Goal: Task Accomplishment & Management: Manage account settings

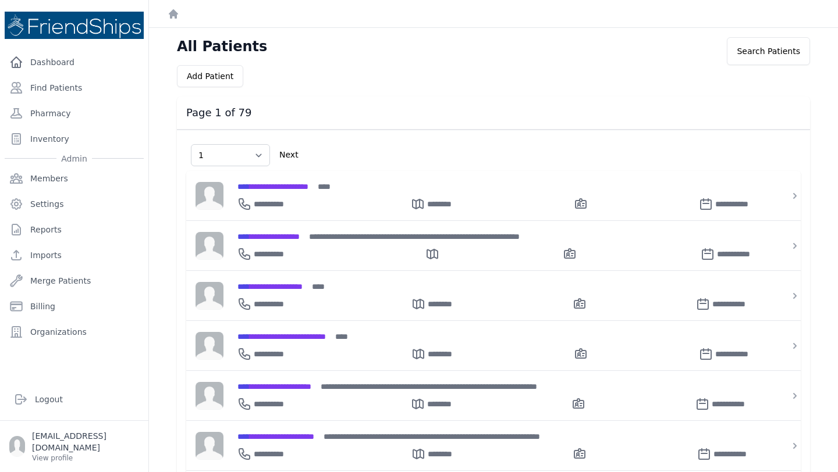
click at [65, 93] on link "Find Patients" at bounding box center [74, 87] width 139 height 23
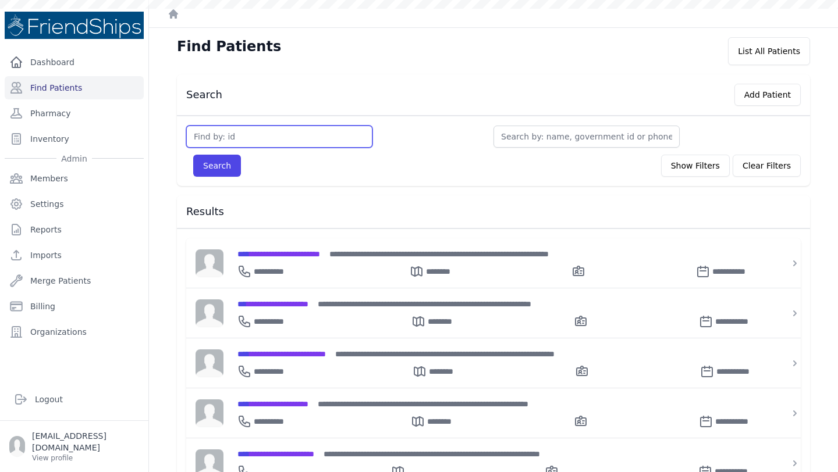
click at [250, 138] on input "text" at bounding box center [279, 137] width 186 height 22
type input "129"
click at [193, 155] on button "Search" at bounding box center [217, 166] width 48 height 22
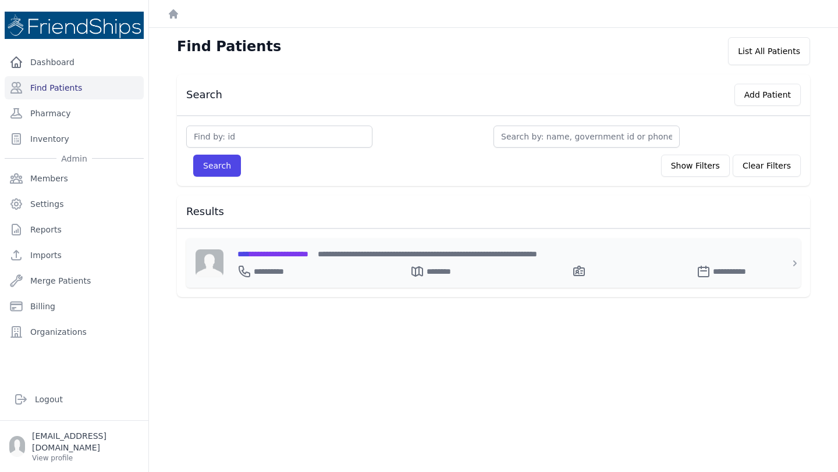
click at [308, 251] on span "**********" at bounding box center [272, 254] width 71 height 8
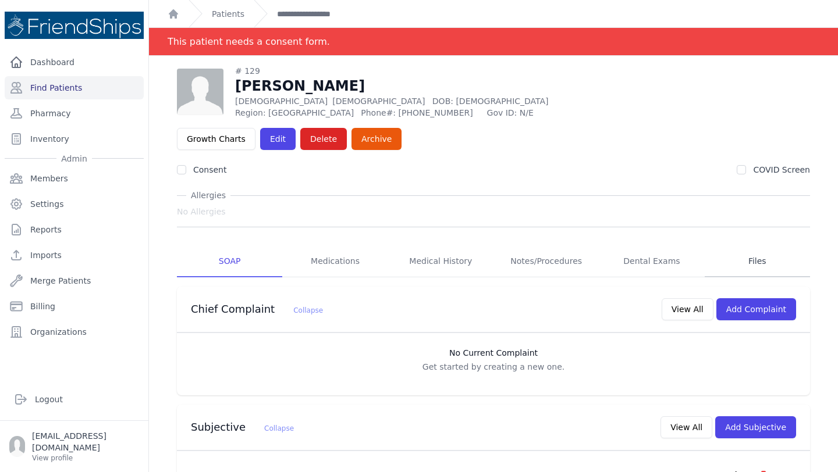
click at [748, 246] on link "Files" at bounding box center [757, 261] width 105 height 31
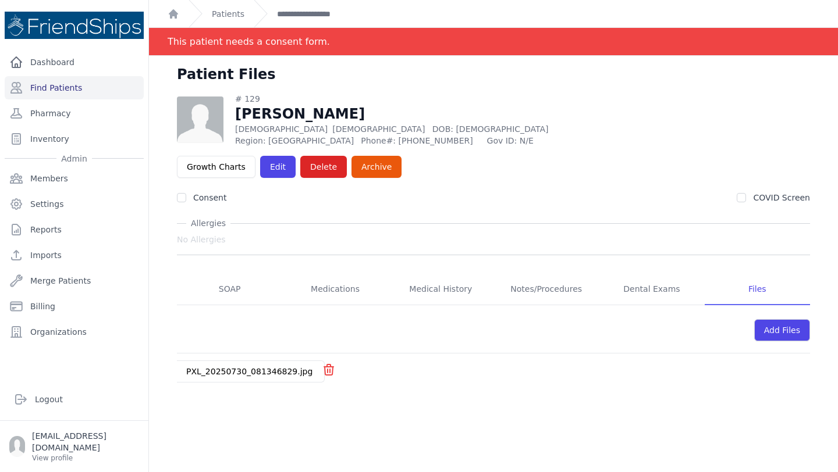
click at [264, 367] on link "PXL_20250730_081346829.jpg" at bounding box center [249, 371] width 126 height 9
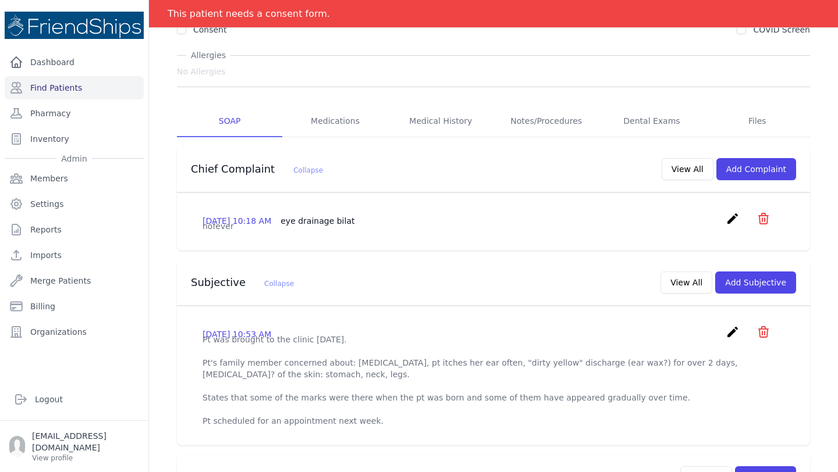
scroll to position [109, 0]
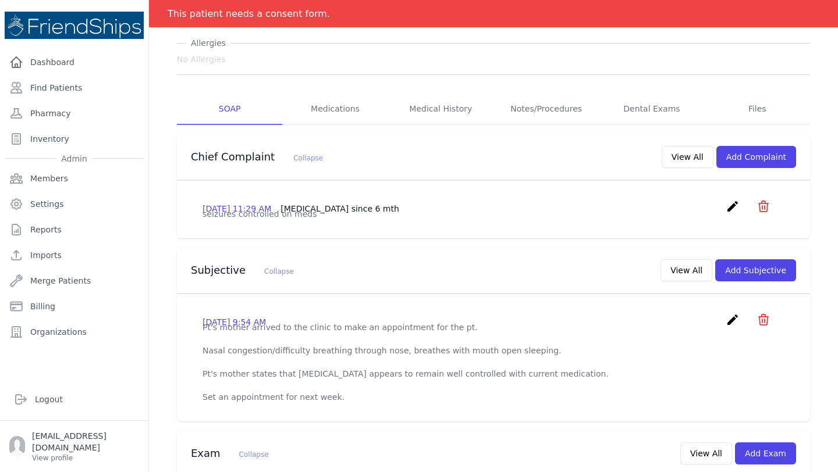
scroll to position [178, 0]
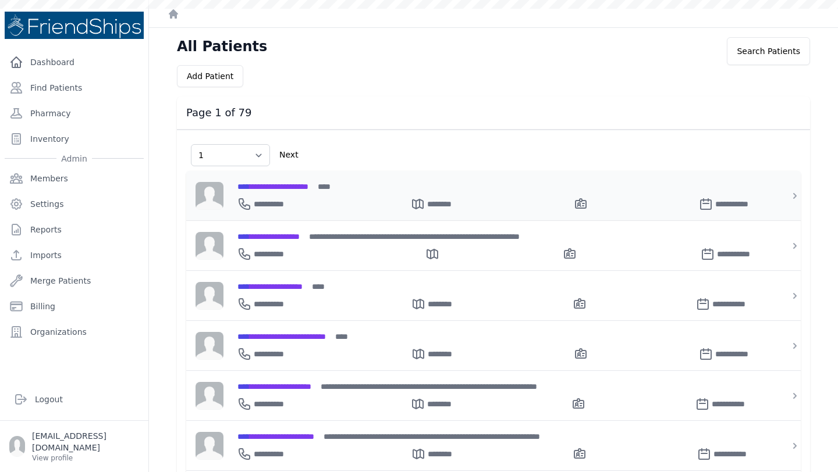
select select "1"
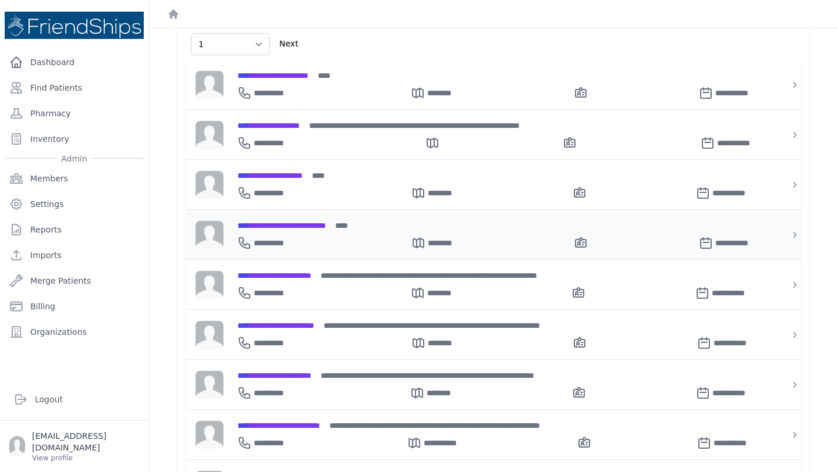
scroll to position [118, 0]
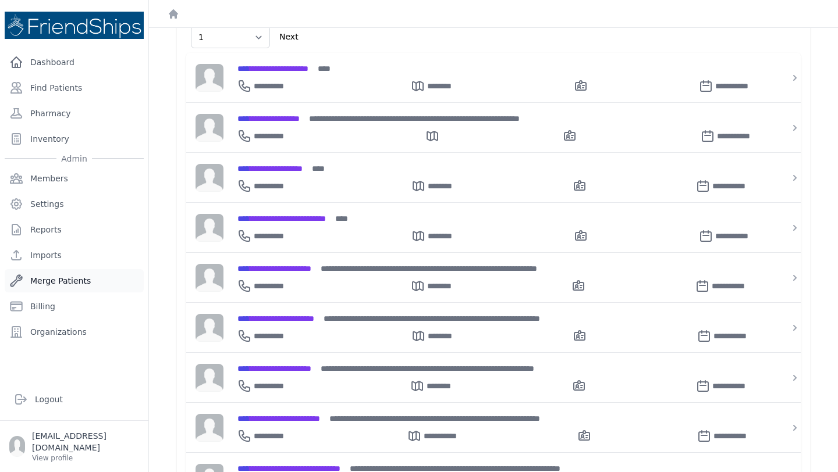
click at [89, 287] on link "Merge Patients" at bounding box center [74, 280] width 139 height 23
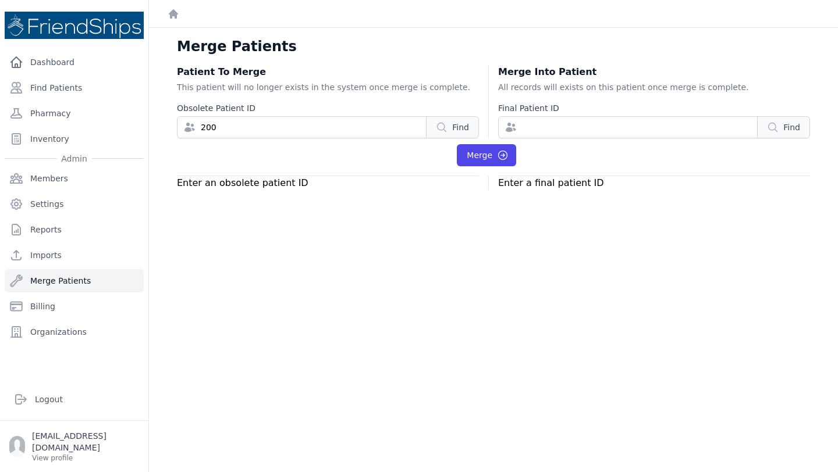
type input "200"
click at [578, 136] on input "number" at bounding box center [628, 127] width 260 height 22
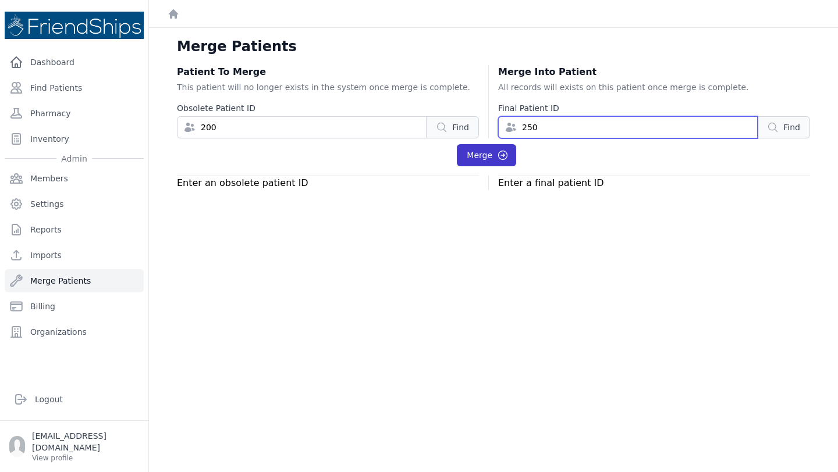
type input "250"
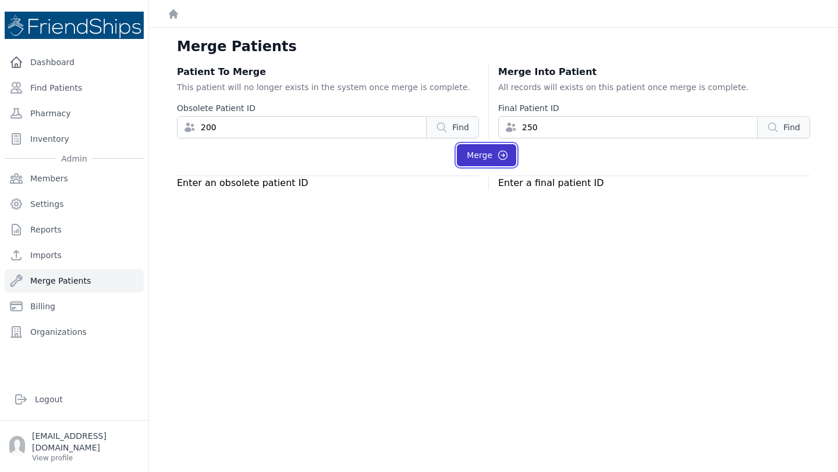
click at [493, 157] on button "Merge" at bounding box center [486, 155] width 59 height 22
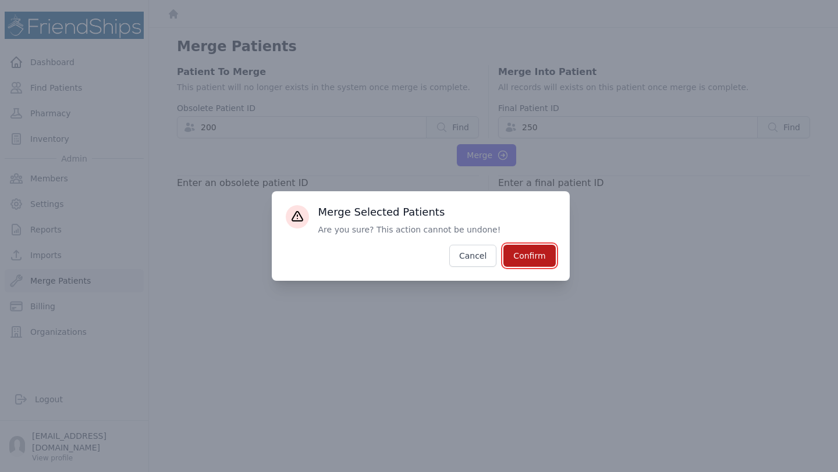
click at [527, 255] on button "Confirm" at bounding box center [529, 256] width 52 height 22
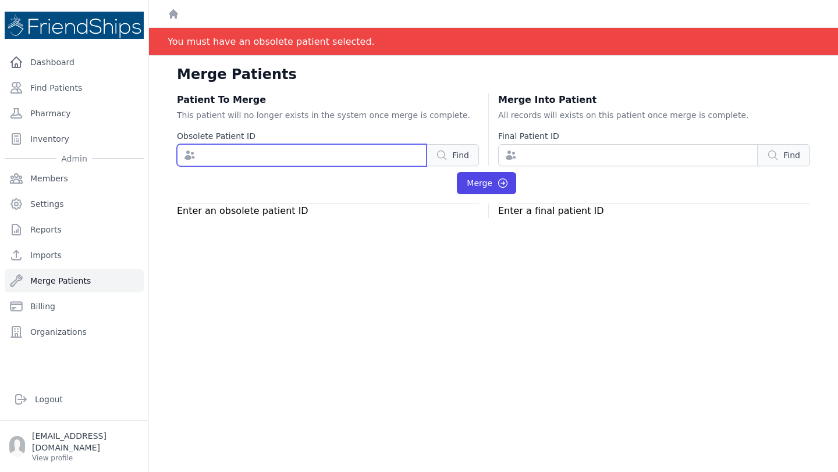
click at [286, 152] on input "number" at bounding box center [302, 155] width 250 height 22
click at [267, 45] on div "You must have an obsolete patient selected." at bounding box center [271, 41] width 207 height 27
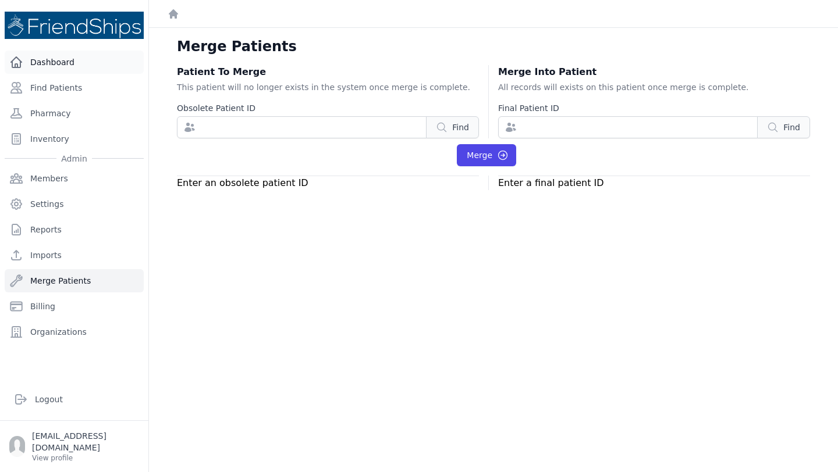
click at [59, 59] on link "Dashboard" at bounding box center [74, 62] width 139 height 23
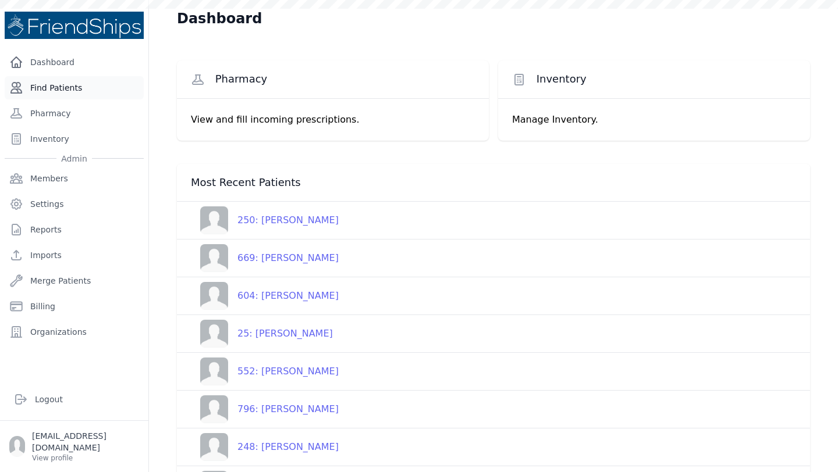
click at [66, 87] on link "Find Patients" at bounding box center [74, 87] width 139 height 23
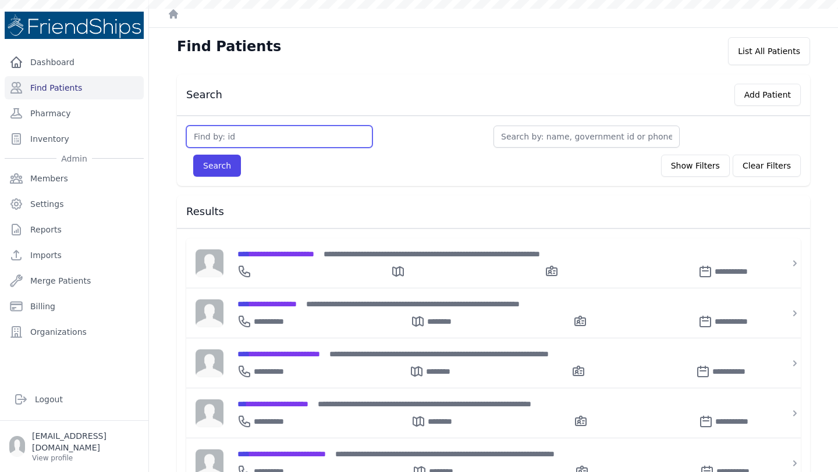
click at [278, 145] on input "text" at bounding box center [279, 137] width 186 height 22
type input "200"
click at [193, 155] on button "Search" at bounding box center [217, 166] width 48 height 22
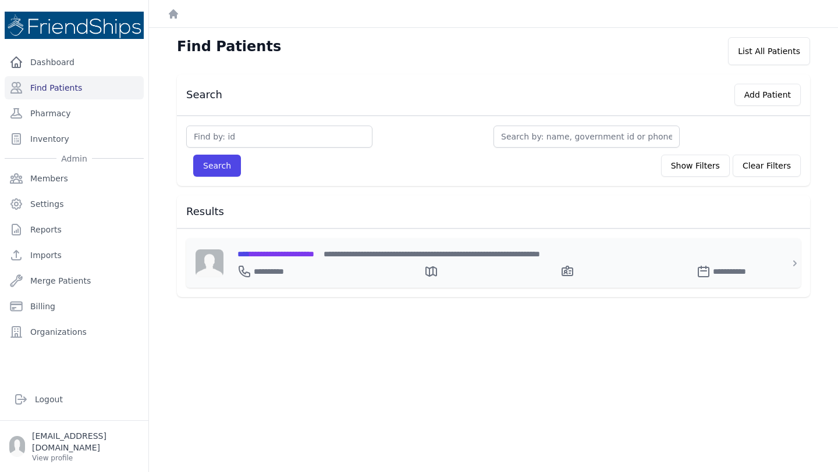
click at [313, 261] on div "**********" at bounding box center [500, 269] width 526 height 19
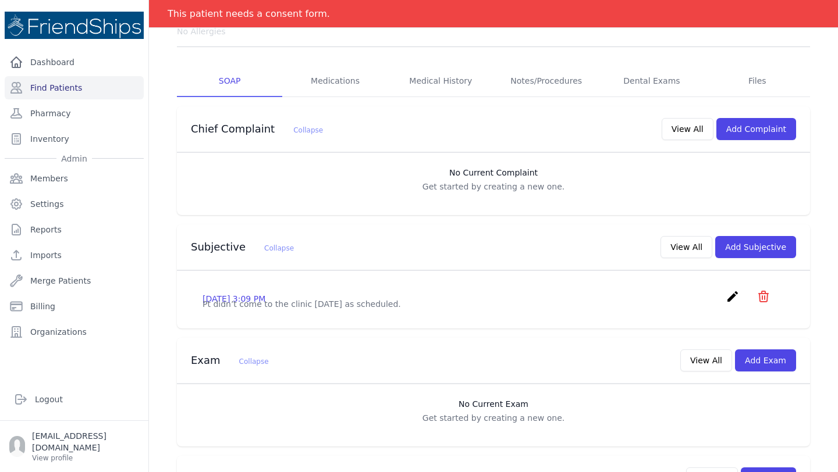
scroll to position [261, 0]
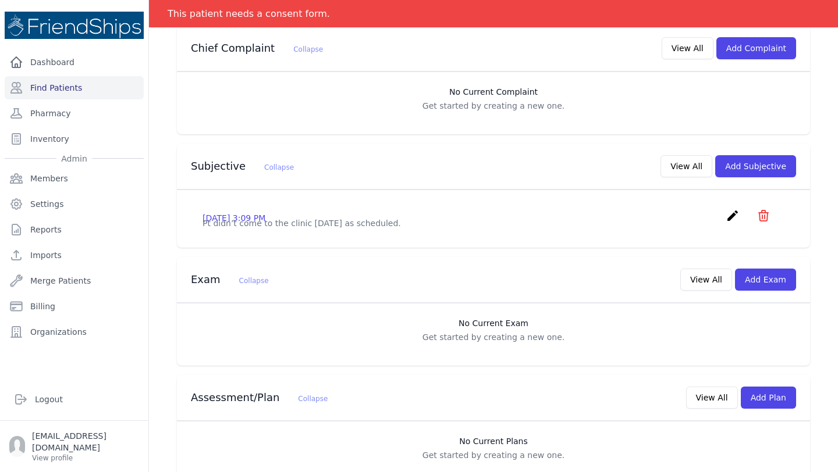
click at [460, 382] on div "Assessment/Plan Collapse View All Add Plan" at bounding box center [489, 395] width 614 height 27
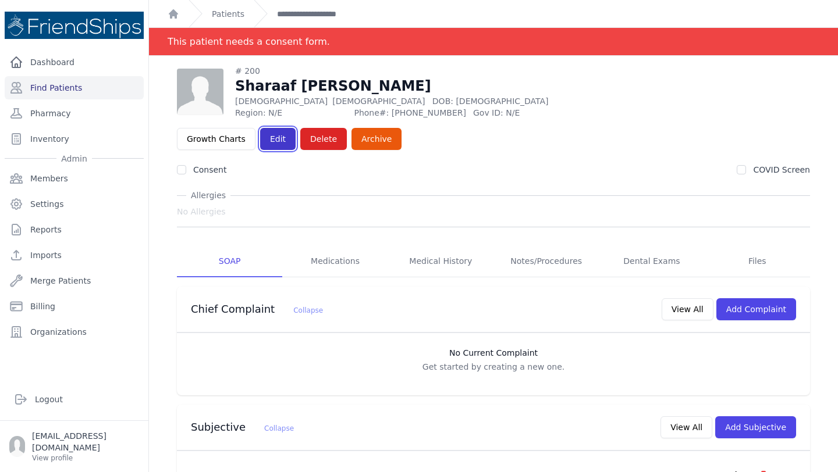
click at [296, 128] on link "Edit" at bounding box center [277, 139] width 35 height 22
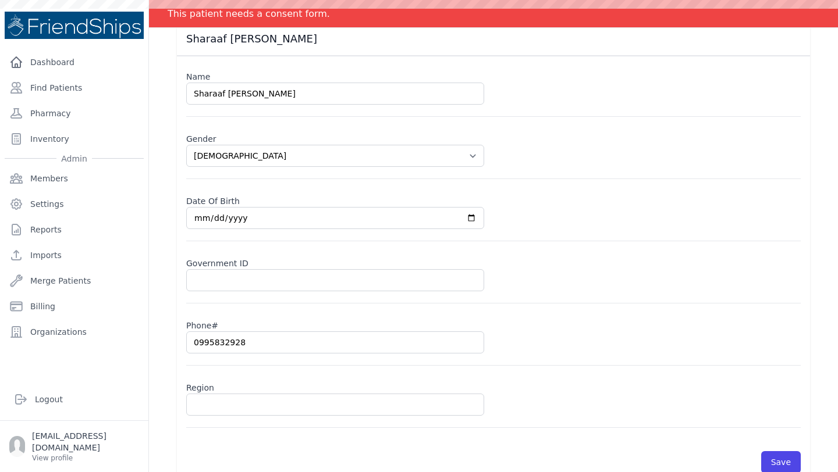
scroll to position [100, 0]
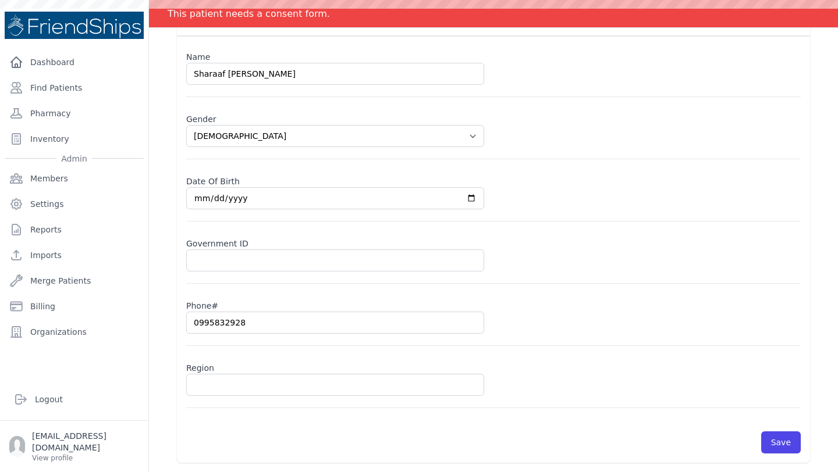
select select "[DEMOGRAPHIC_DATA]"
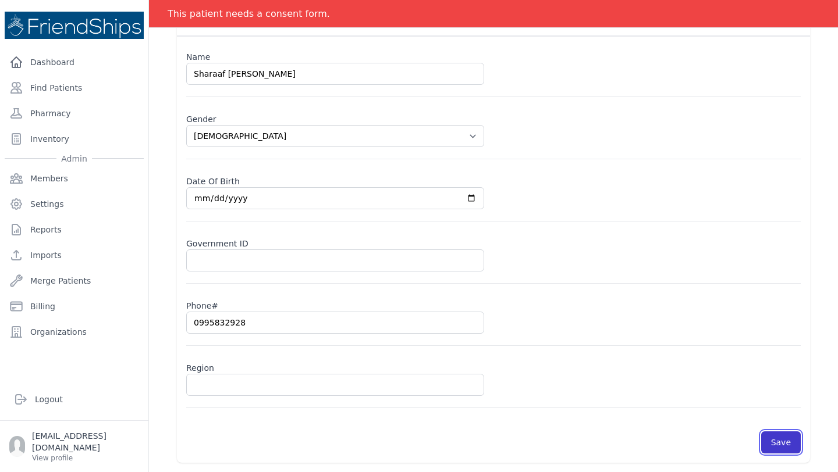
click at [770, 433] on button "Save" at bounding box center [781, 443] width 40 height 22
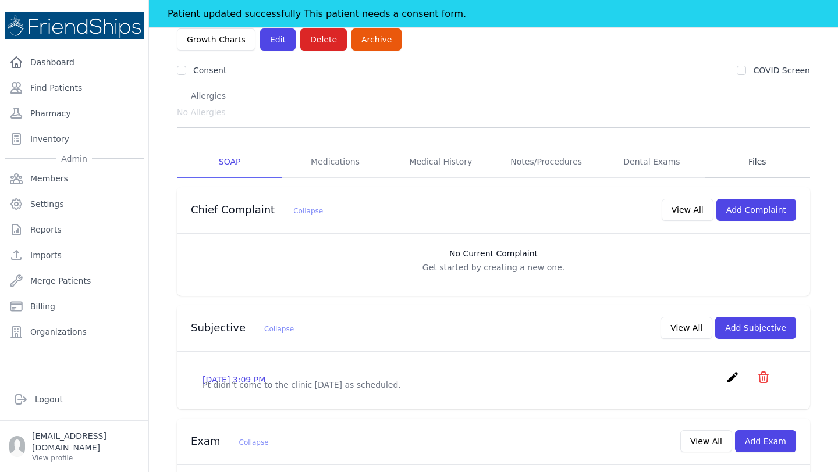
click at [761, 147] on link "Files" at bounding box center [757, 162] width 105 height 31
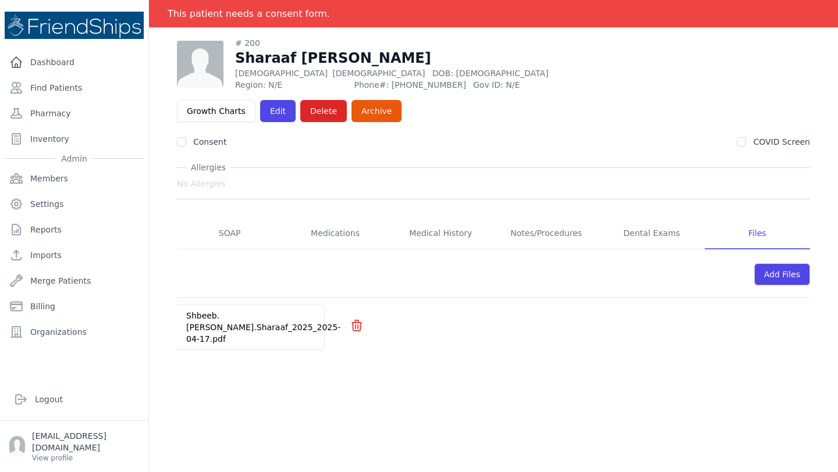
scroll to position [56, 0]
click at [299, 311] on link "Shbeeb.Ahmaed.Sharaaf_2025_2025-04-17.pdf" at bounding box center [263, 327] width 154 height 33
click at [569, 121] on span "# 200 Sharaaf Ahmed Shbeeb Female 0 Years Old DOB: 2025-Jan-06 Region: N/E Phon…" at bounding box center [493, 193] width 633 height 313
click at [638, 218] on link "Dental Exams" at bounding box center [651, 233] width 105 height 31
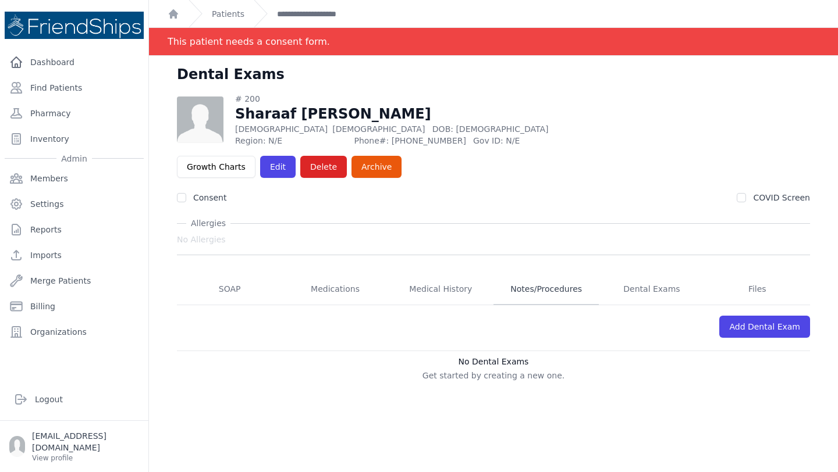
click at [530, 274] on link "Notes/Procedures" at bounding box center [545, 289] width 105 height 31
click at [447, 274] on link "Medical History" at bounding box center [440, 289] width 105 height 31
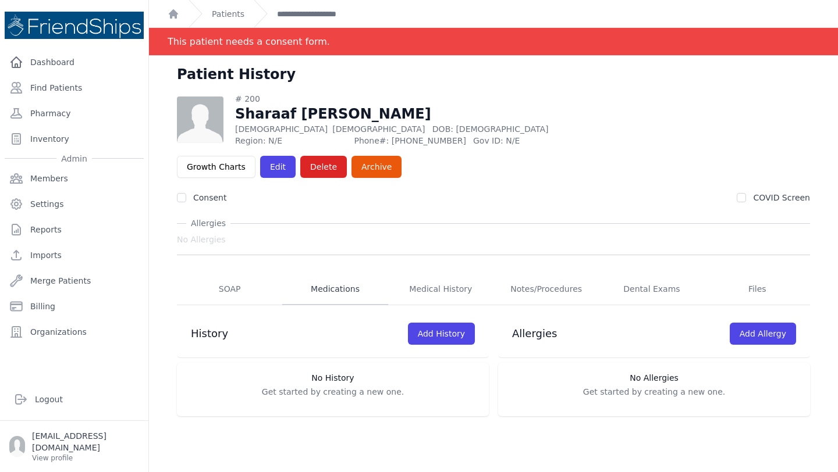
click at [321, 274] on link "Medications" at bounding box center [334, 289] width 105 height 31
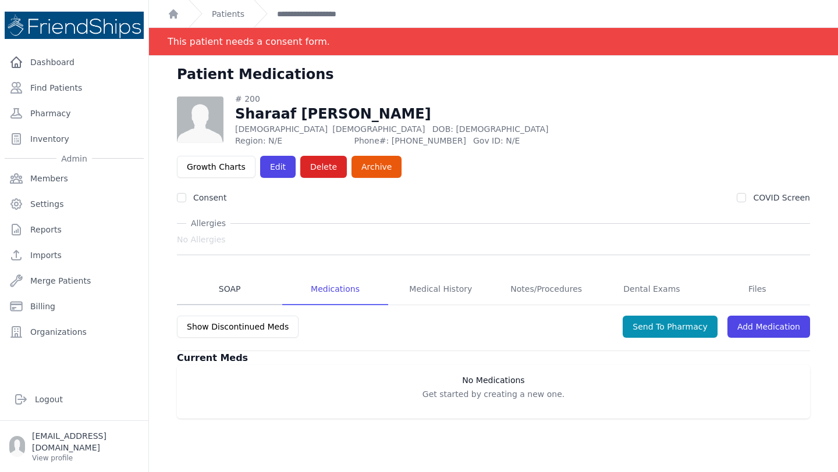
click at [245, 274] on link "SOAP" at bounding box center [229, 289] width 105 height 31
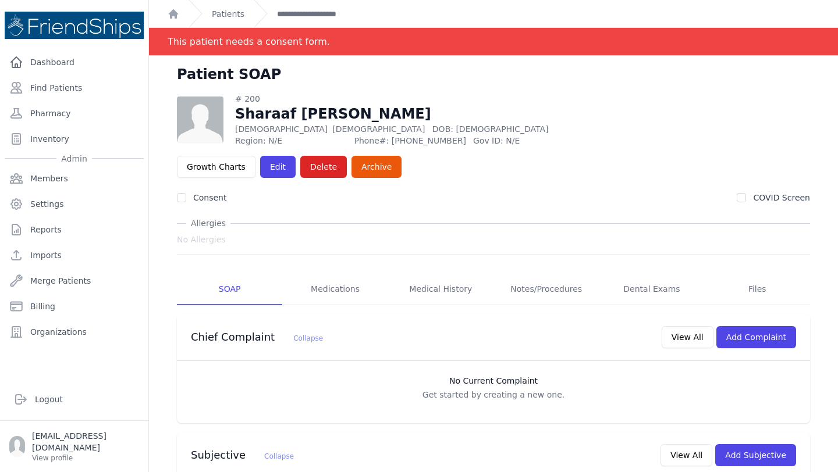
scroll to position [289, 0]
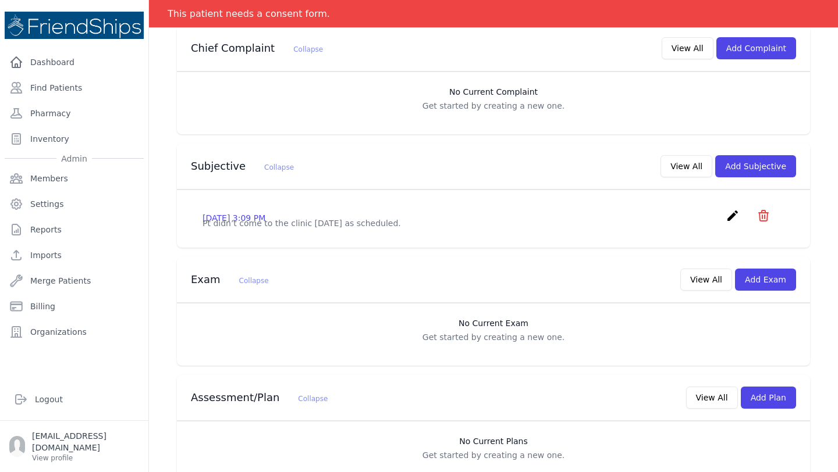
click at [534, 264] on div "Exam Collapse View All Add Exam" at bounding box center [489, 277] width 614 height 27
click at [694, 155] on button "View All" at bounding box center [686, 166] width 52 height 22
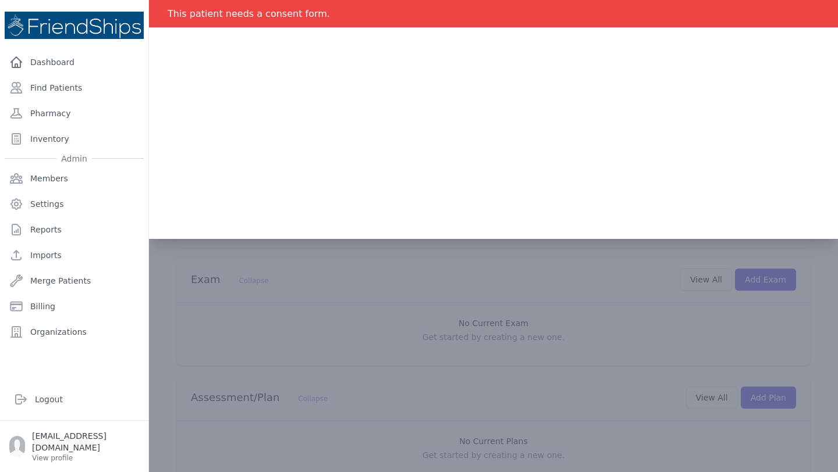
scroll to position [0, 0]
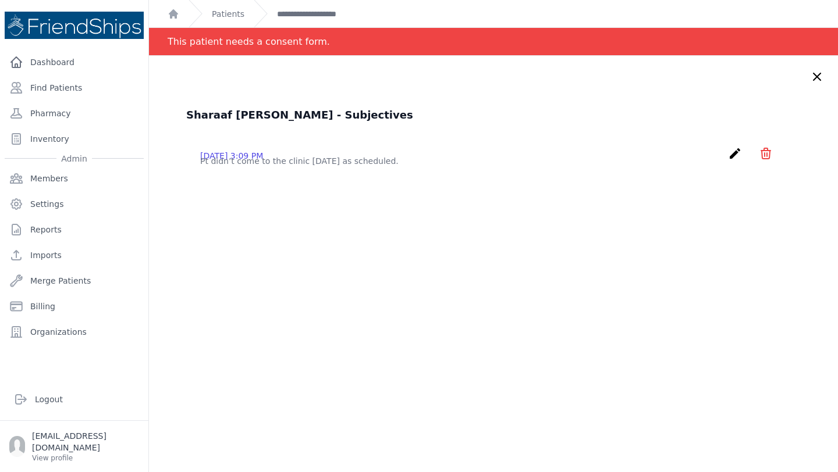
click at [813, 82] on icon at bounding box center [817, 77] width 14 height 14
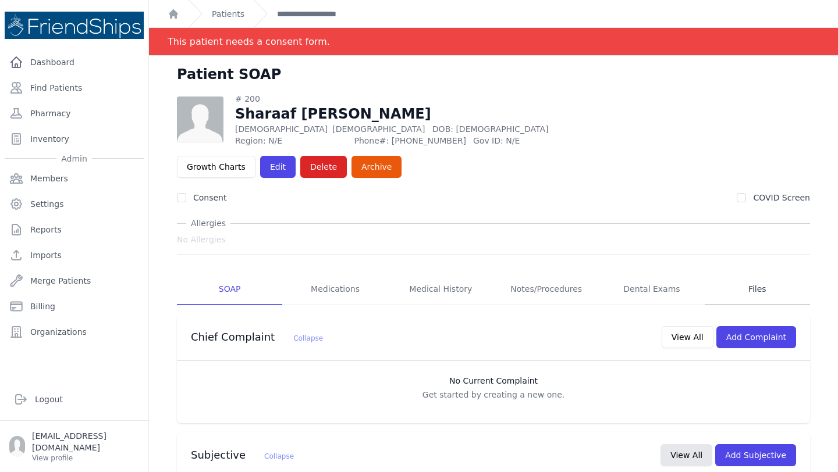
click at [749, 274] on link "Files" at bounding box center [757, 289] width 105 height 31
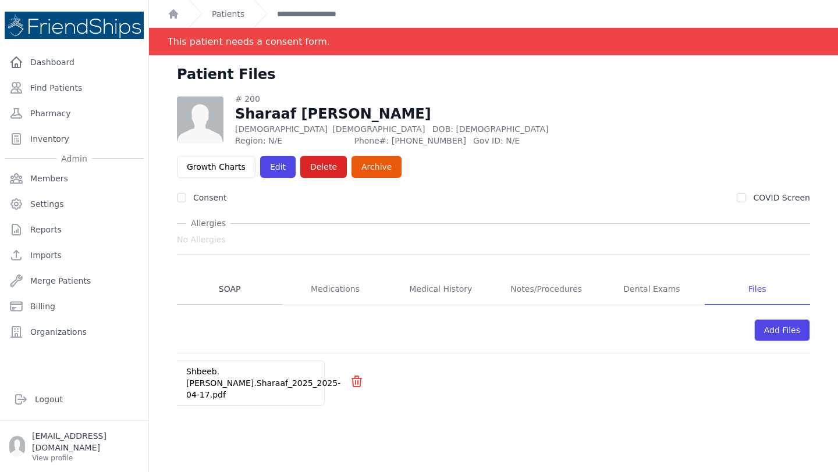
click at [228, 274] on link "SOAP" at bounding box center [229, 289] width 105 height 31
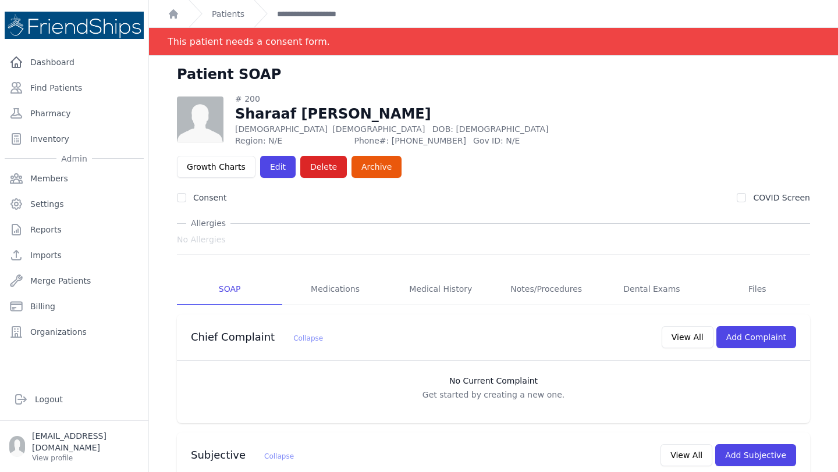
click at [384, 138] on span "Phone#: 0995832928" at bounding box center [410, 141] width 112 height 12
copy span "0995832928"
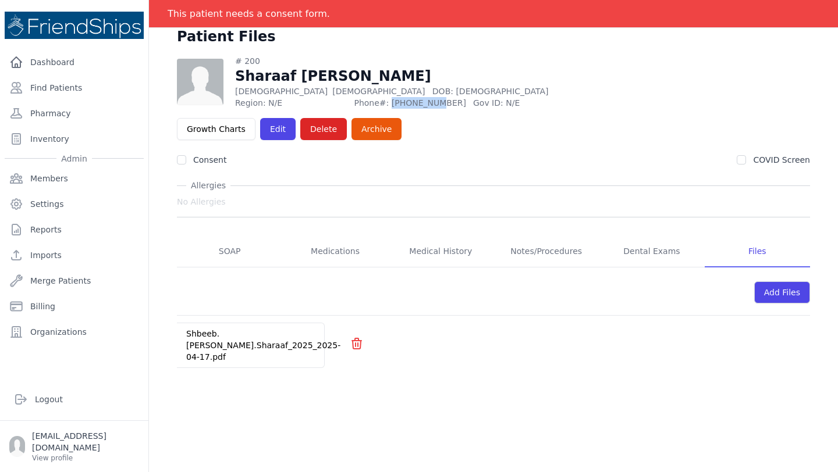
scroll to position [42, 0]
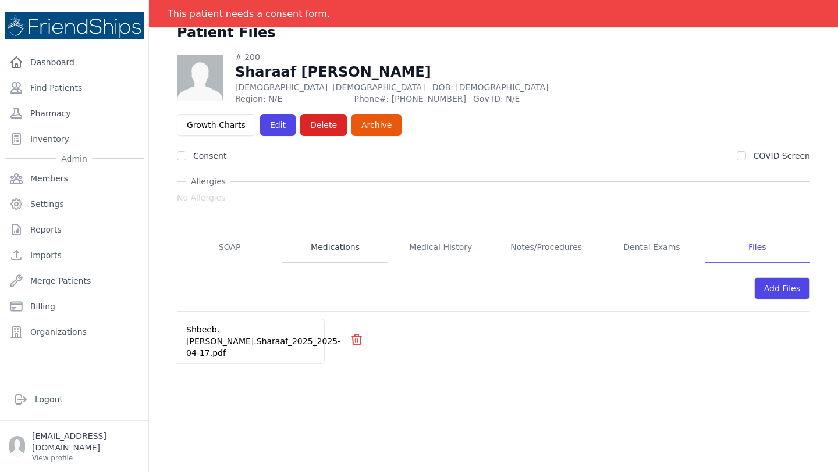
click at [349, 232] on link "Medications" at bounding box center [334, 247] width 105 height 31
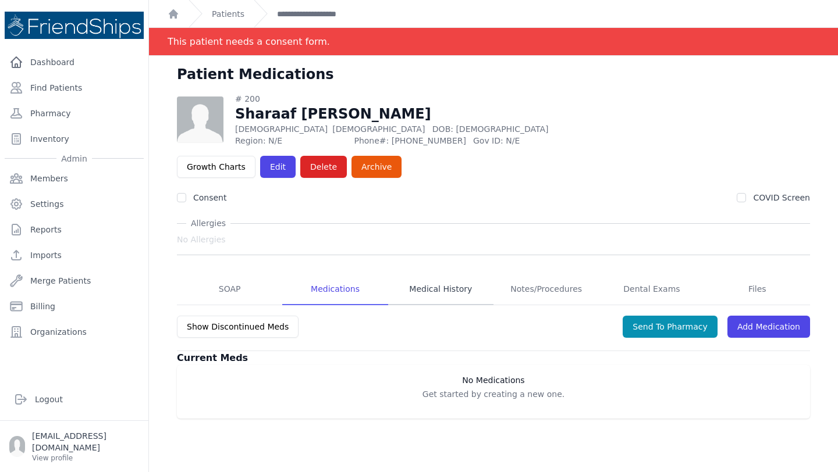
click at [444, 274] on link "Medical History" at bounding box center [440, 289] width 105 height 31
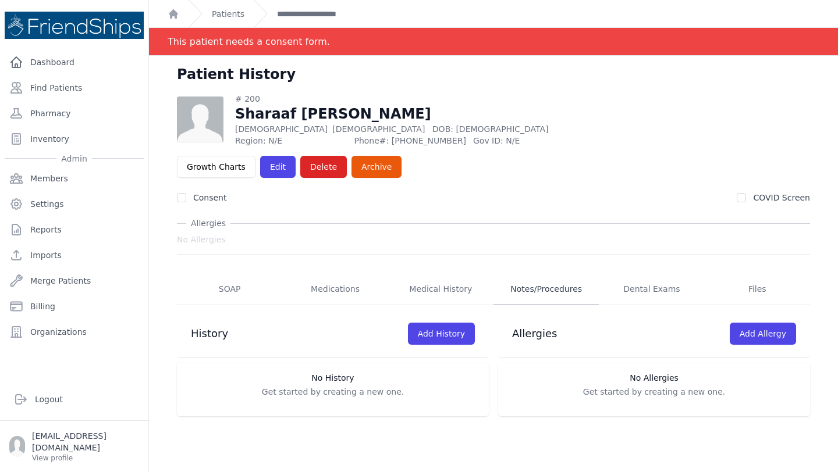
click at [504, 274] on link "Notes/Procedures" at bounding box center [545, 289] width 105 height 31
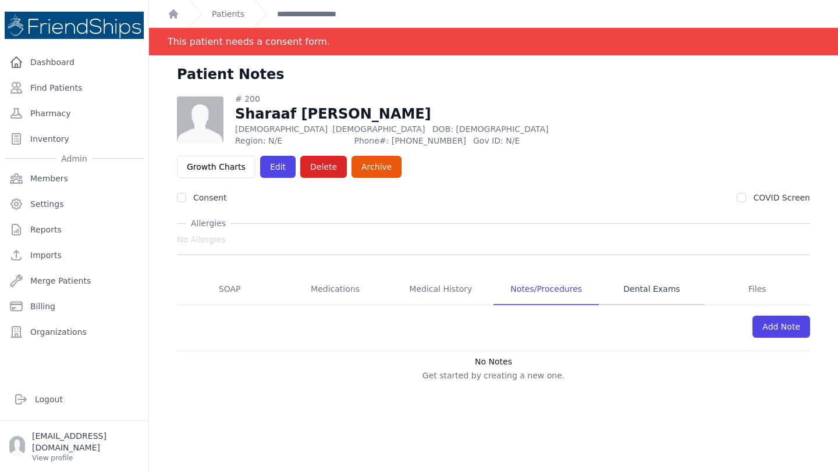
click at [614, 274] on link "Dental Exams" at bounding box center [651, 289] width 105 height 31
click at [626, 274] on link "Dental Exams" at bounding box center [651, 289] width 105 height 31
click at [648, 274] on link "Dental Exams" at bounding box center [651, 289] width 105 height 31
click at [567, 274] on link "Notes/Procedures" at bounding box center [545, 289] width 105 height 31
click at [250, 274] on link "SOAP" at bounding box center [229, 289] width 105 height 31
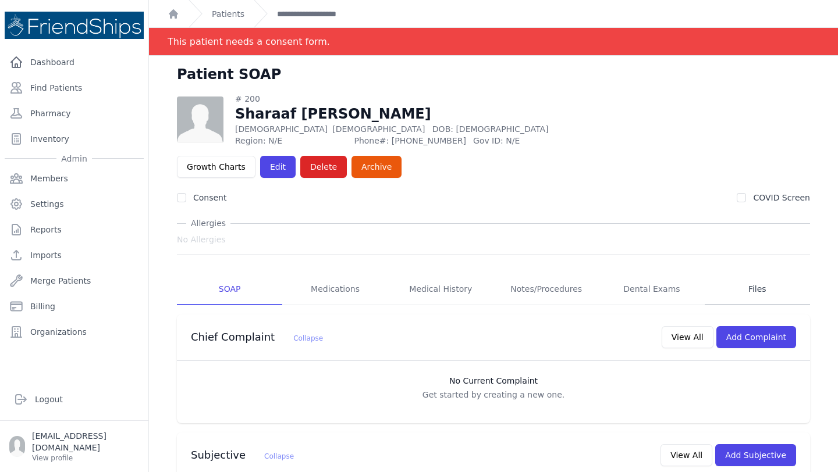
click at [768, 274] on link "Files" at bounding box center [757, 289] width 105 height 31
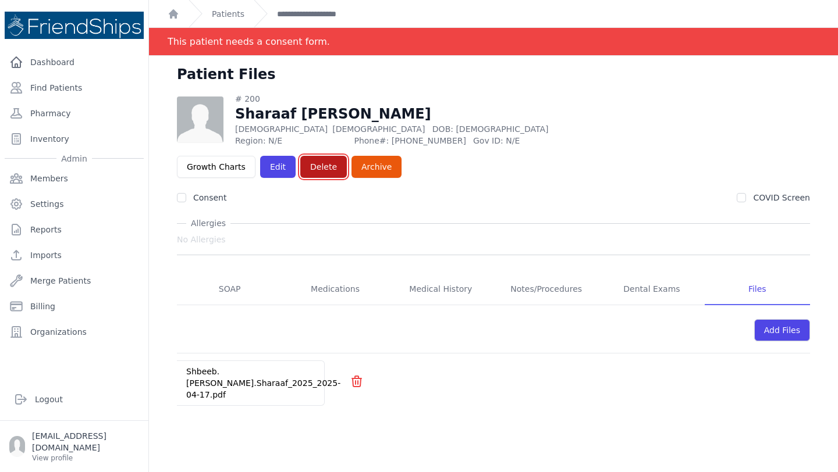
click at [347, 156] on button "Delete" at bounding box center [323, 167] width 47 height 22
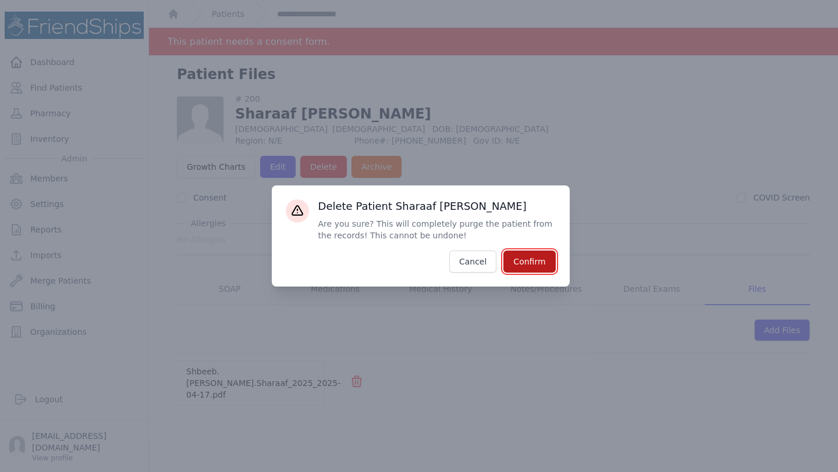
click at [538, 261] on button "Confirm" at bounding box center [529, 262] width 52 height 22
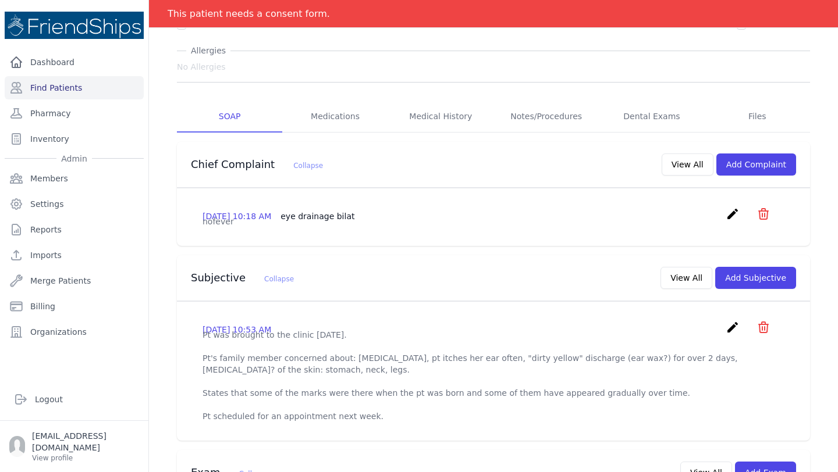
scroll to position [115, 0]
click at [740, 332] on span "create ​ Delete subjective - Pt was brought to the clinic today. Pt's family me…" at bounding box center [748, 328] width 45 height 18
click at [730, 333] on icon "create" at bounding box center [733, 326] width 14 height 14
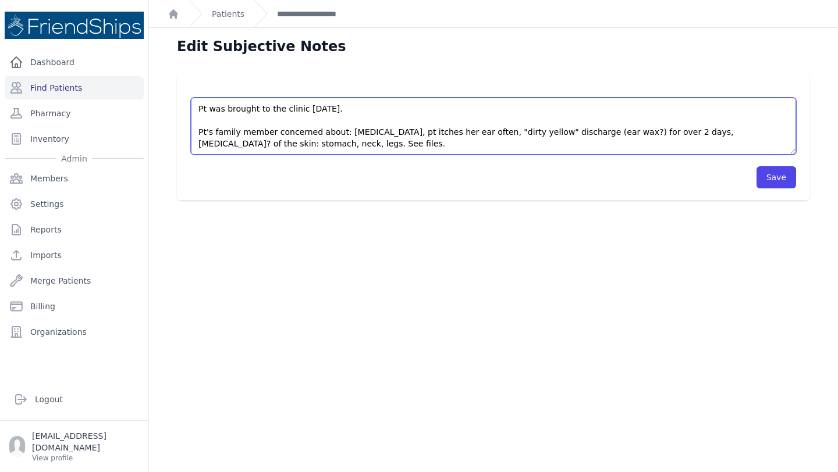
click at [407, 140] on textarea "Pt was brought to the clinic today. Pt's family member concerned about: diaper …" at bounding box center [493, 126] width 605 height 57
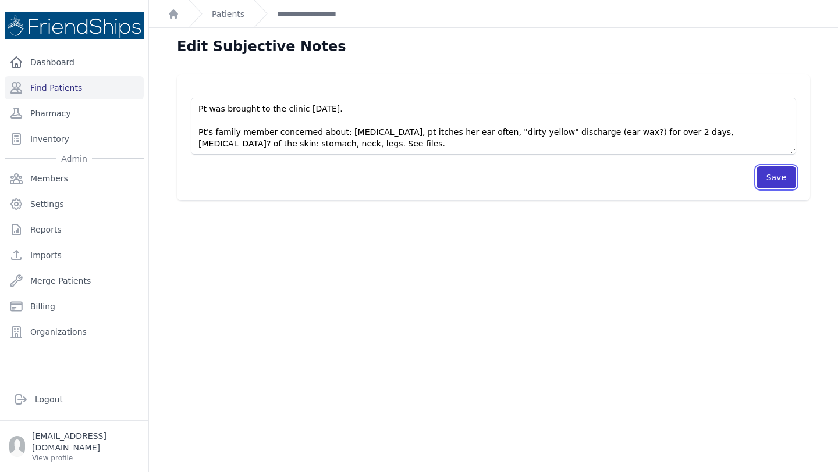
click at [763, 173] on button "Save" at bounding box center [776, 177] width 40 height 22
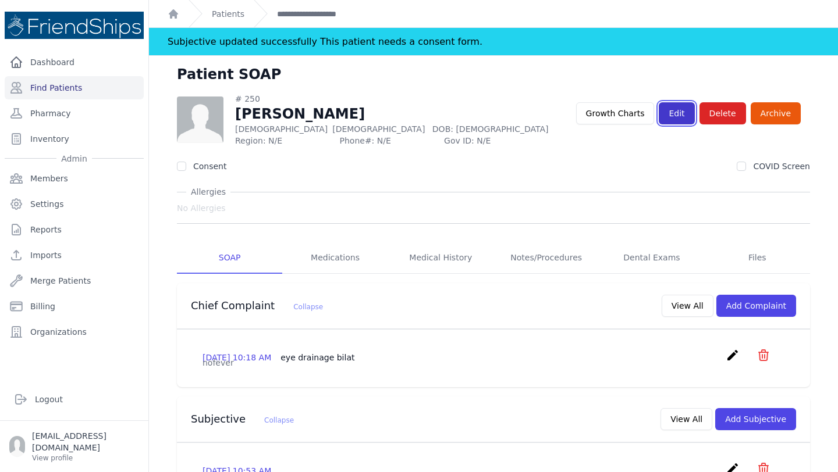
click at [692, 114] on link "Edit" at bounding box center [676, 113] width 35 height 22
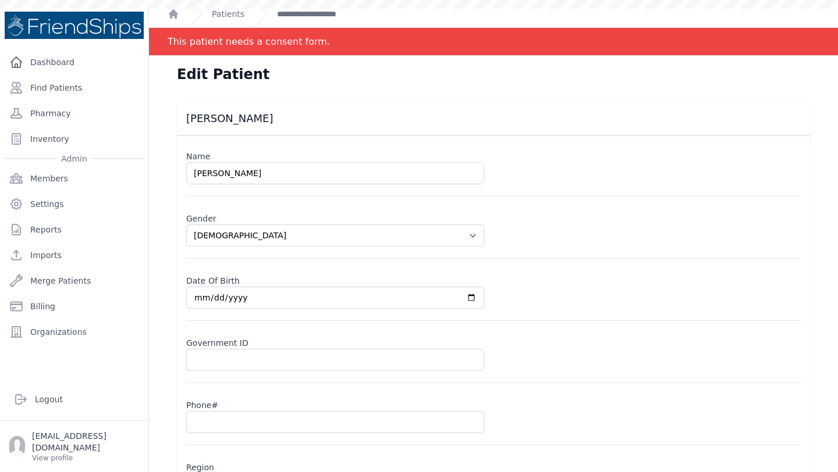
select select "[DEMOGRAPHIC_DATA]"
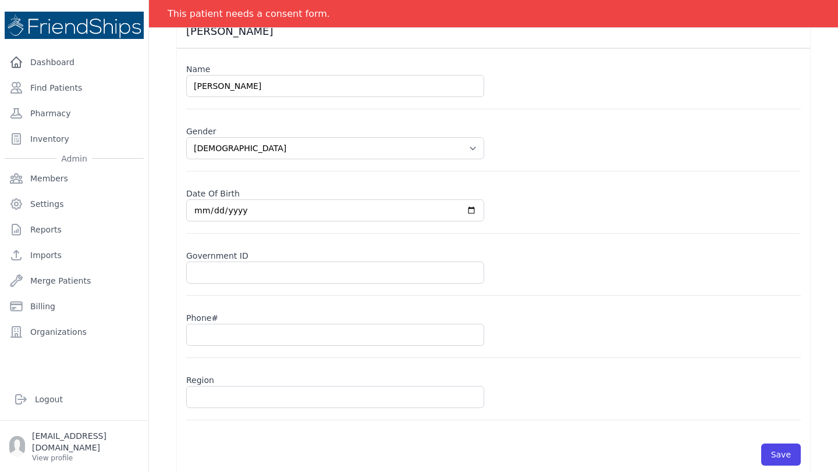
scroll to position [97, 0]
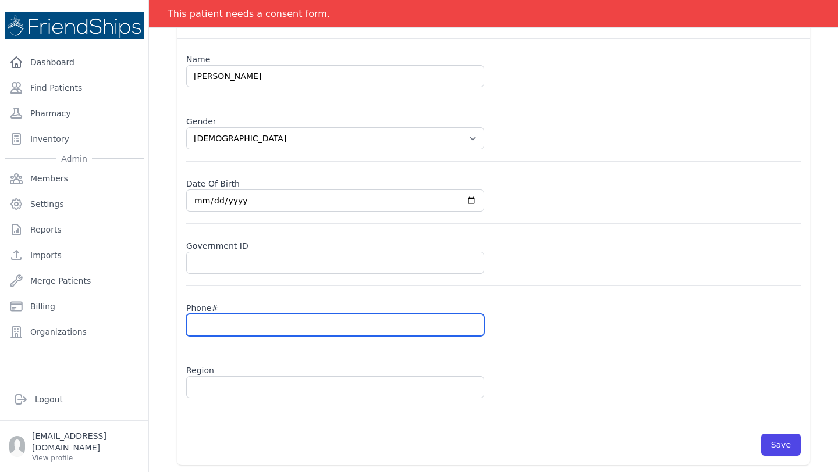
click at [219, 330] on input "text" at bounding box center [335, 325] width 298 height 22
paste input "0995832928"
type input "0995832928"
select select "[DEMOGRAPHIC_DATA]"
type input "0995832928"
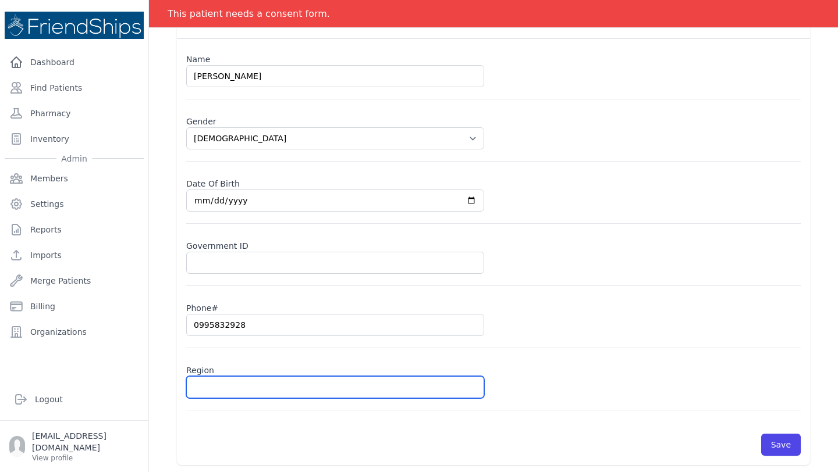
click at [219, 381] on input "text" at bounding box center [335, 387] width 298 height 22
type input "Ha"
select select "[DEMOGRAPHIC_DATA]"
type input "Hama"
select select "[DEMOGRAPHIC_DATA]"
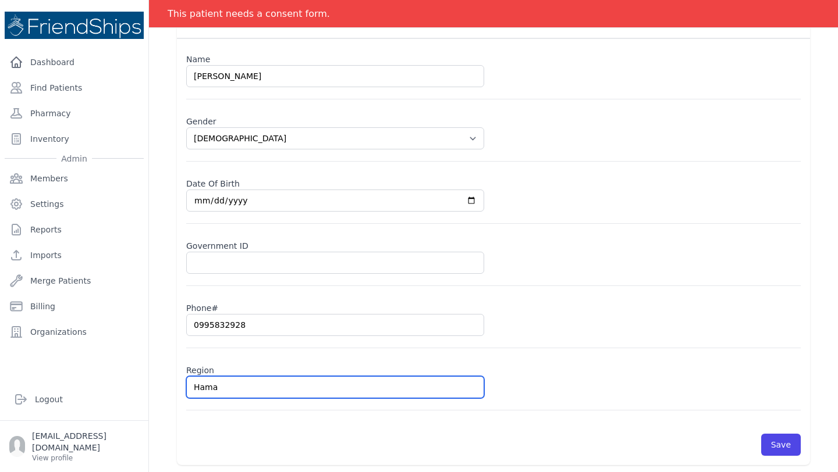
type input "Hamad"
select select "female"
type input "Hamadi"
select select "female"
type input "Hamadiya"
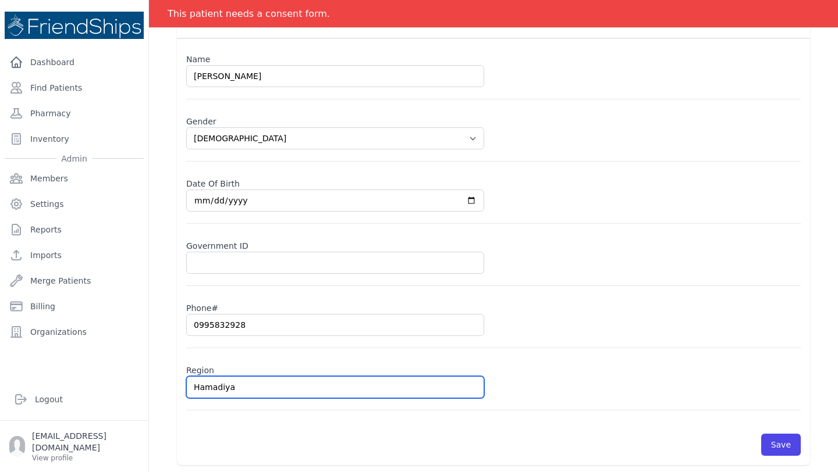
select select "female"
type input "Hamadiya"
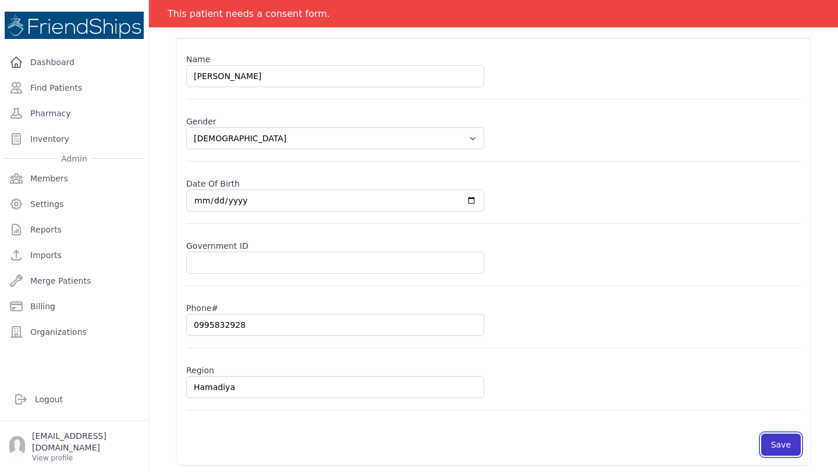
click at [767, 437] on button "Save" at bounding box center [781, 445] width 40 height 22
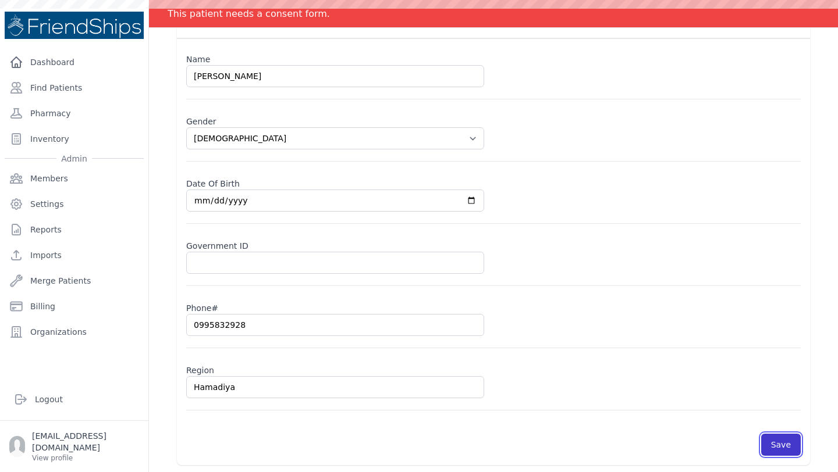
scroll to position [100, 0]
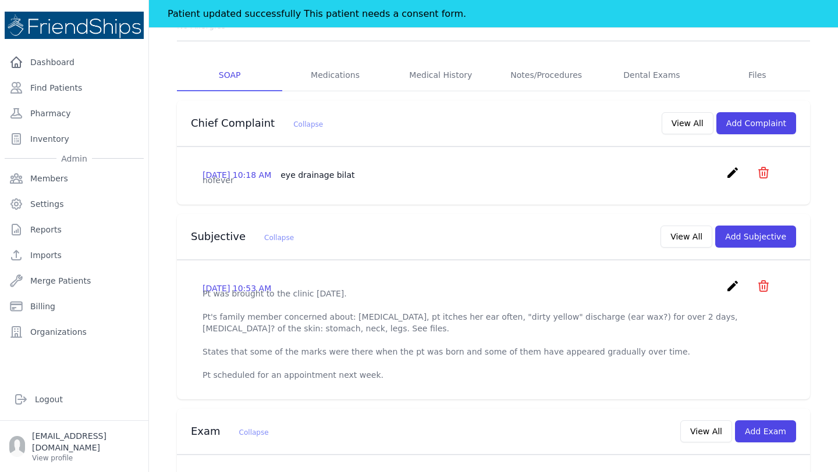
scroll to position [187, 0]
click at [731, 278] on icon "create" at bounding box center [733, 285] width 14 height 14
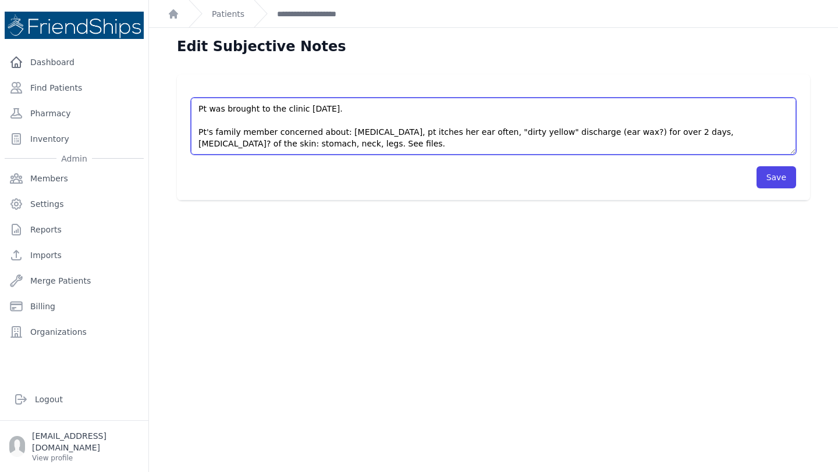
click at [195, 131] on textarea "Pt was brought to the clinic today. Pt's family member concerned about: diaper …" at bounding box center [493, 126] width 605 height 57
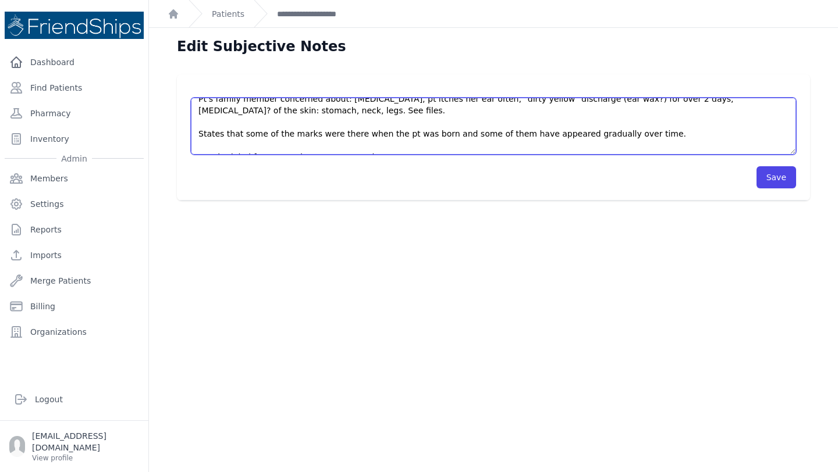
scroll to position [47, 0]
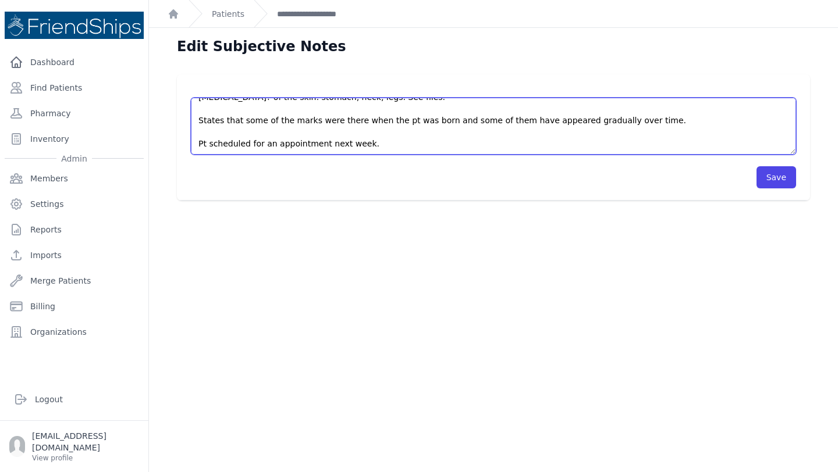
click at [196, 119] on textarea "Pt was brought to the clinic today. Pt's family member concerned about: diaper …" at bounding box center [493, 126] width 605 height 57
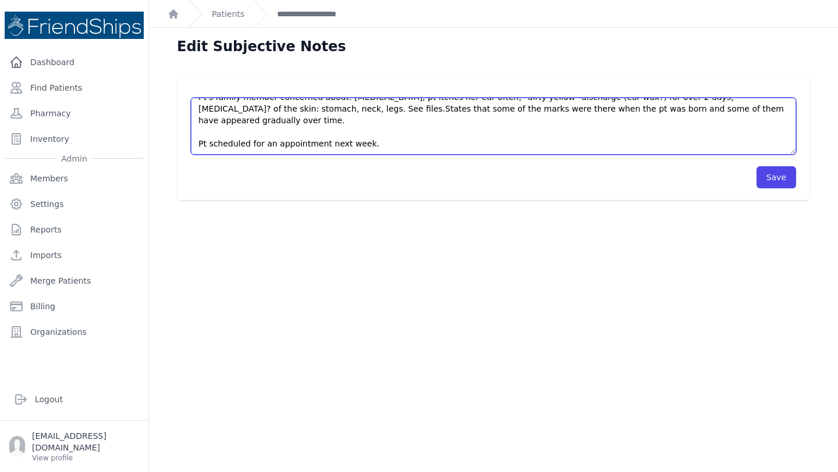
scroll to position [23, 0]
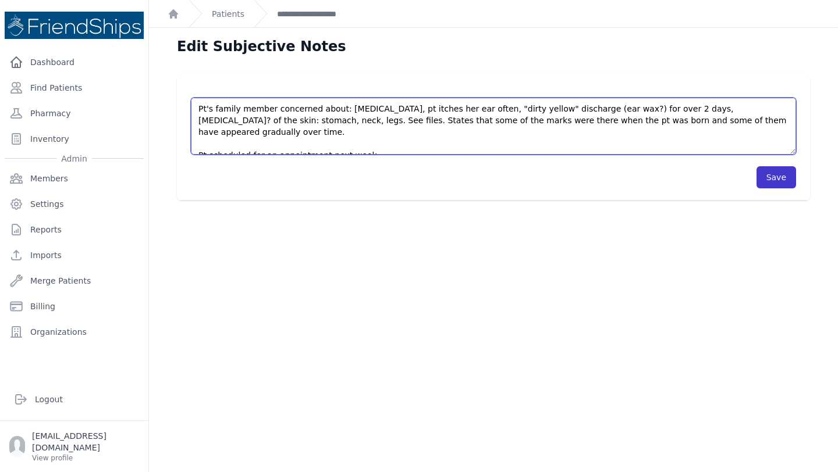
type textarea "Pt was brought to the clinic today. Pt's family member concerned about: diaper …"
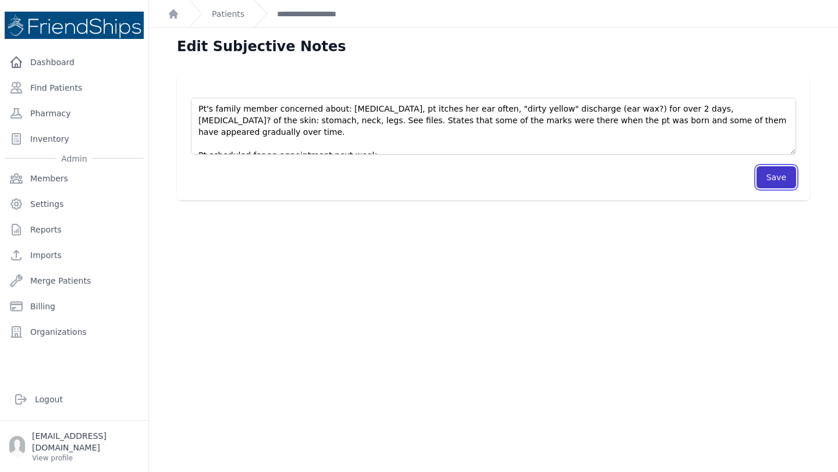
click at [782, 172] on button "Save" at bounding box center [776, 177] width 40 height 22
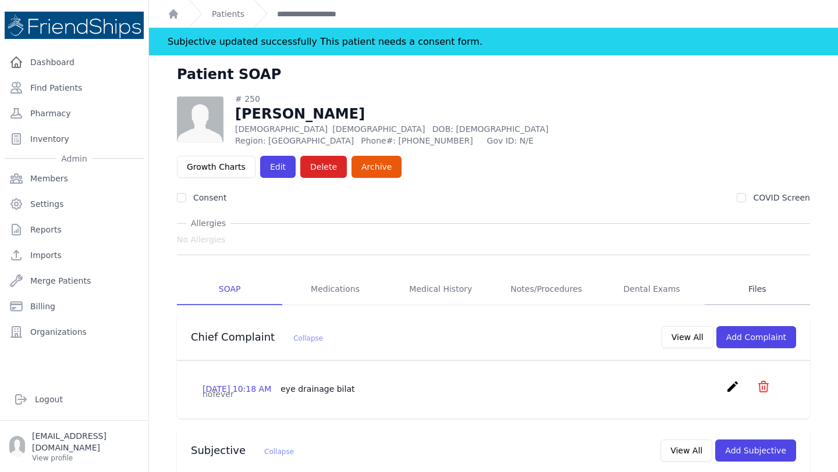
click at [763, 274] on link "Files" at bounding box center [757, 289] width 105 height 31
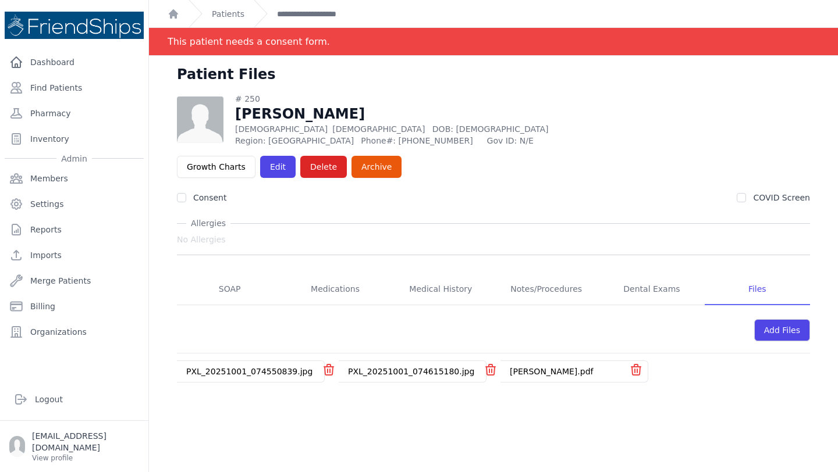
click at [564, 367] on link "Shaghaf Ahmed Shabib.pdf" at bounding box center [551, 371] width 83 height 9
click at [246, 274] on link "SOAP" at bounding box center [229, 289] width 105 height 31
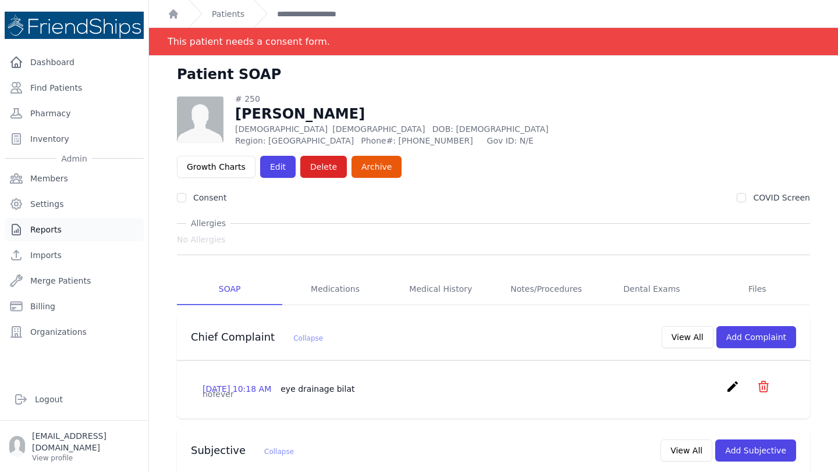
click at [56, 225] on link "Reports" at bounding box center [74, 229] width 139 height 23
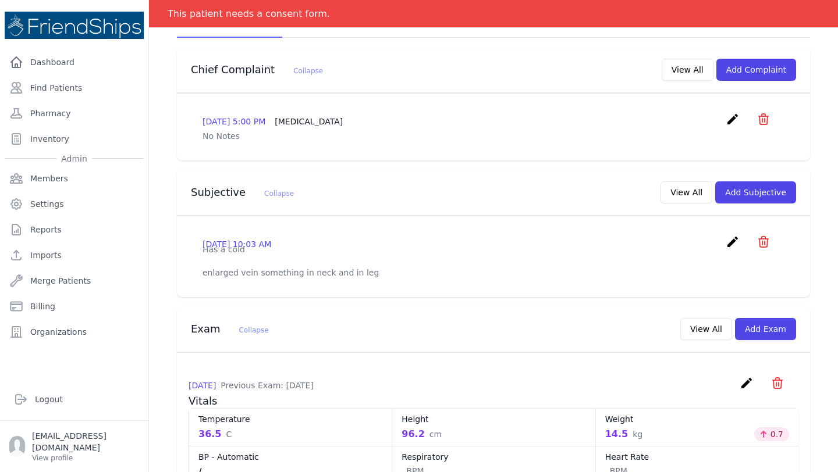
scroll to position [262, 0]
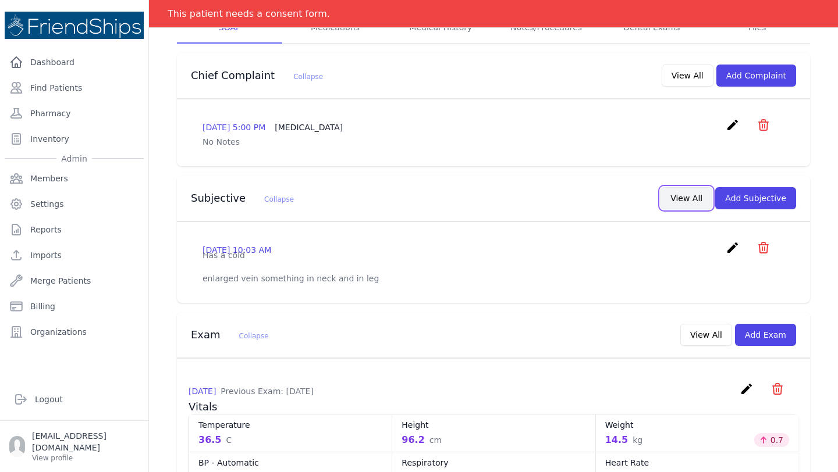
click at [685, 187] on button "View All" at bounding box center [686, 198] width 52 height 22
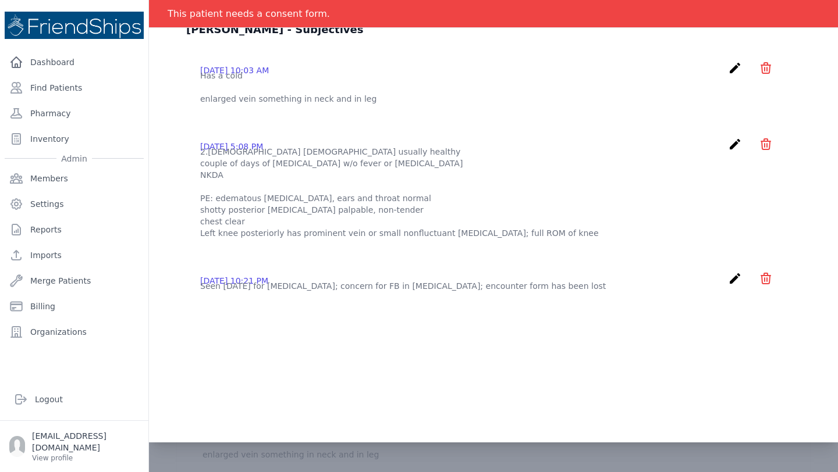
scroll to position [0, 0]
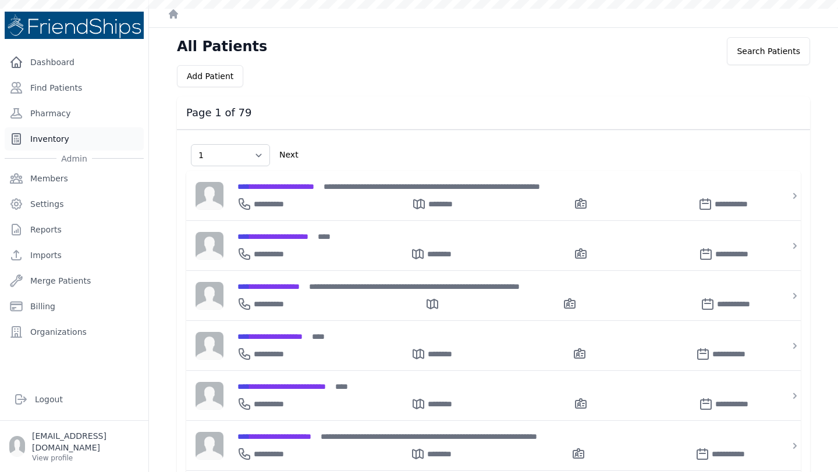
select select "1"
click at [80, 95] on link "Find Patients" at bounding box center [74, 87] width 139 height 23
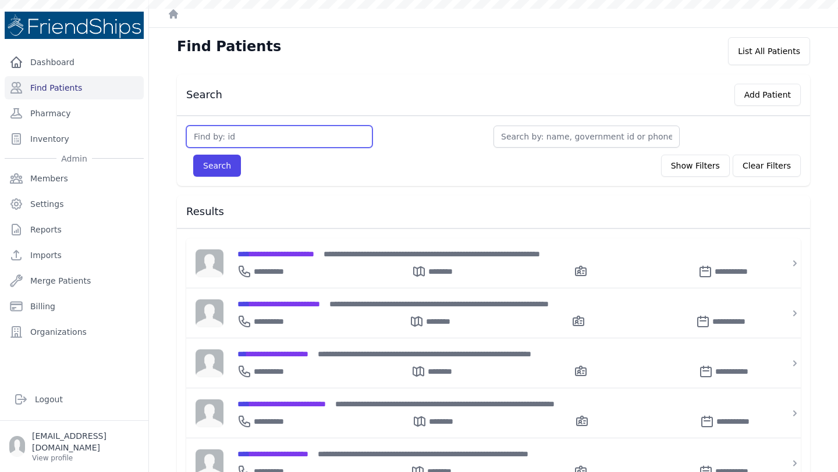
click at [258, 146] on input "text" at bounding box center [279, 137] width 186 height 22
type input "200"
click at [193, 155] on button "Search" at bounding box center [217, 166] width 48 height 22
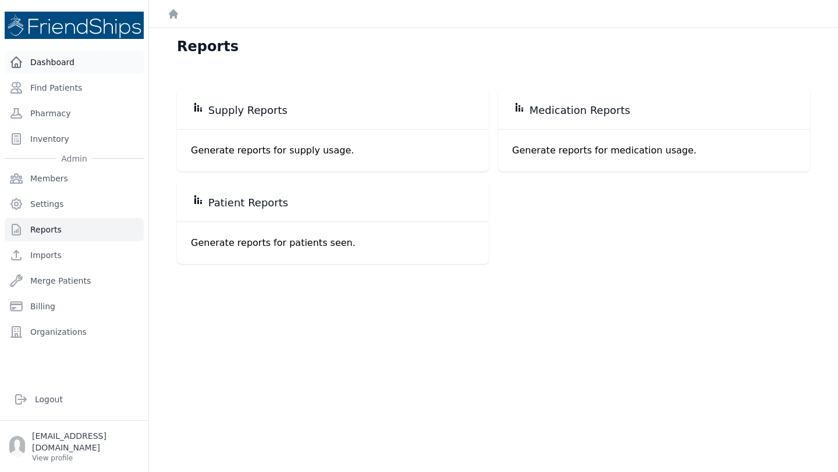
click at [97, 71] on link "Dashboard" at bounding box center [74, 62] width 139 height 23
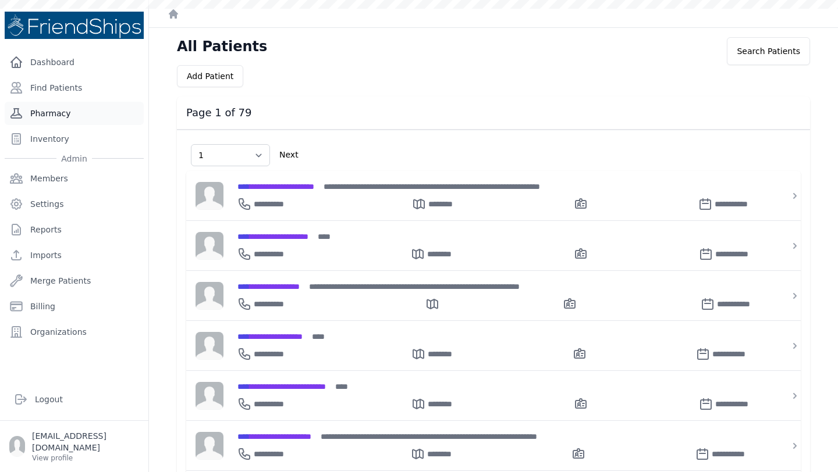
select select "1"
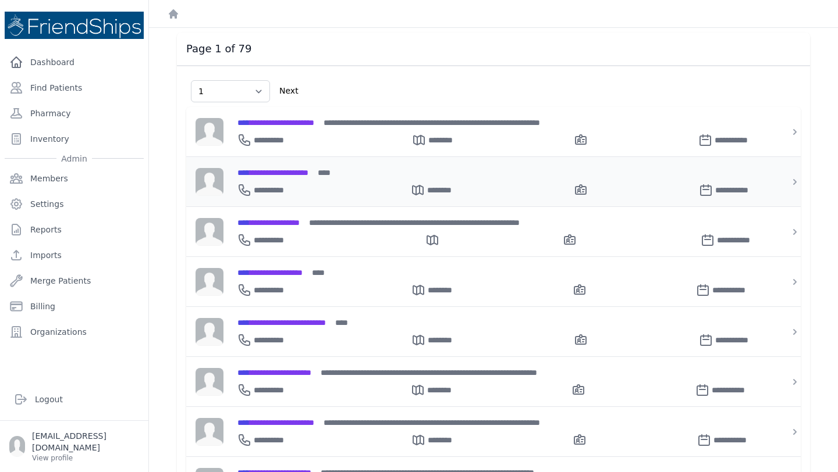
scroll to position [65, 0]
select select "1"
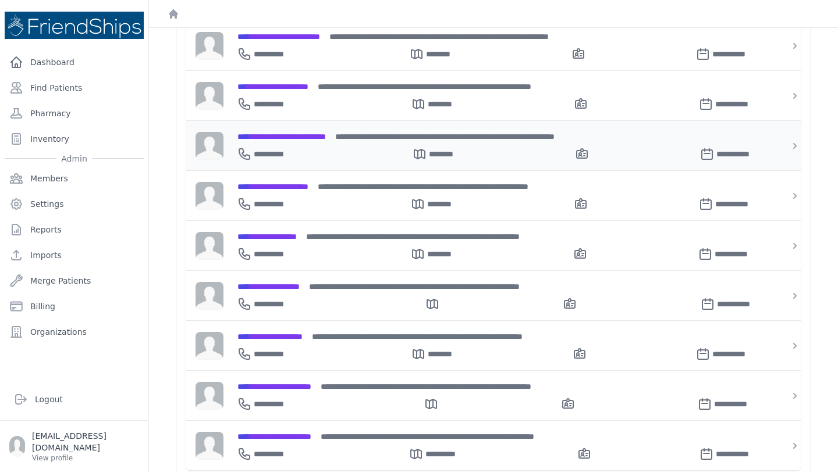
scroll to position [211, 0]
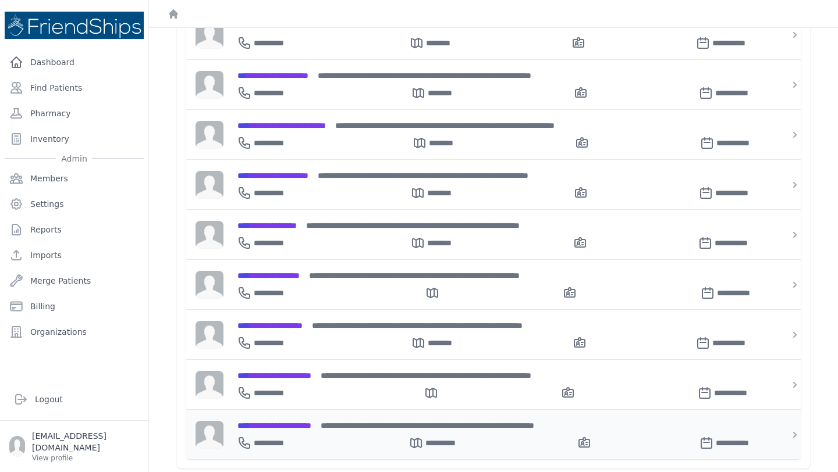
click at [311, 424] on span "**********" at bounding box center [274, 426] width 74 height 8
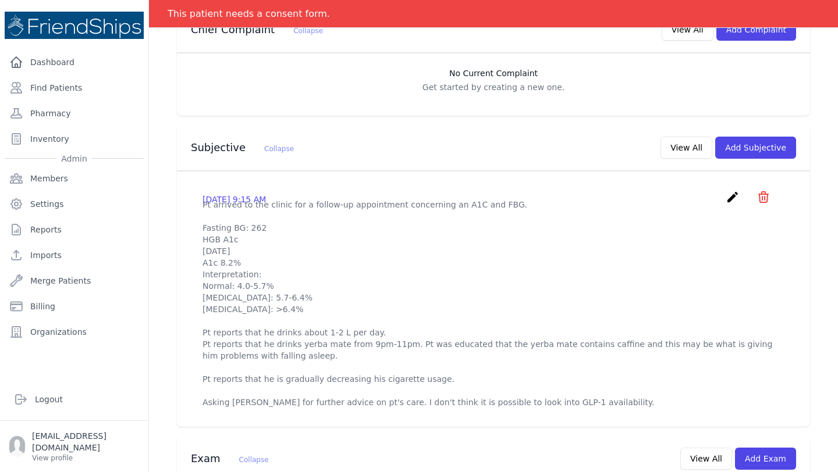
scroll to position [281, 0]
click at [735, 189] on icon "create" at bounding box center [733, 196] width 14 height 14
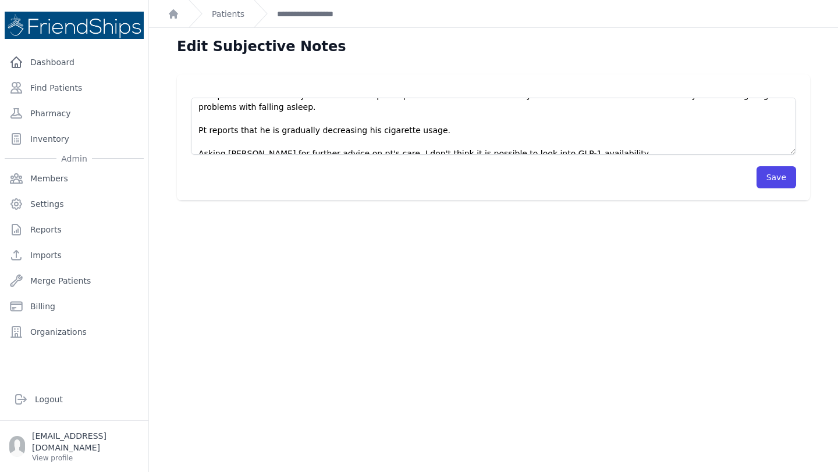
scroll to position [163, 0]
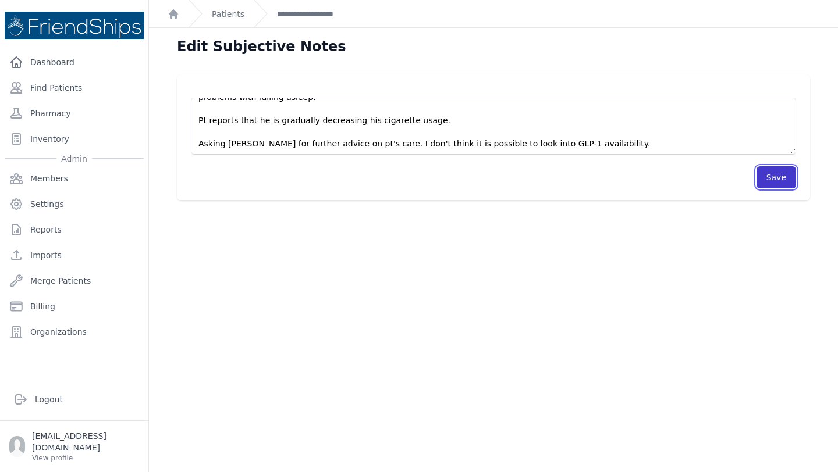
click at [781, 180] on button "Save" at bounding box center [776, 177] width 40 height 22
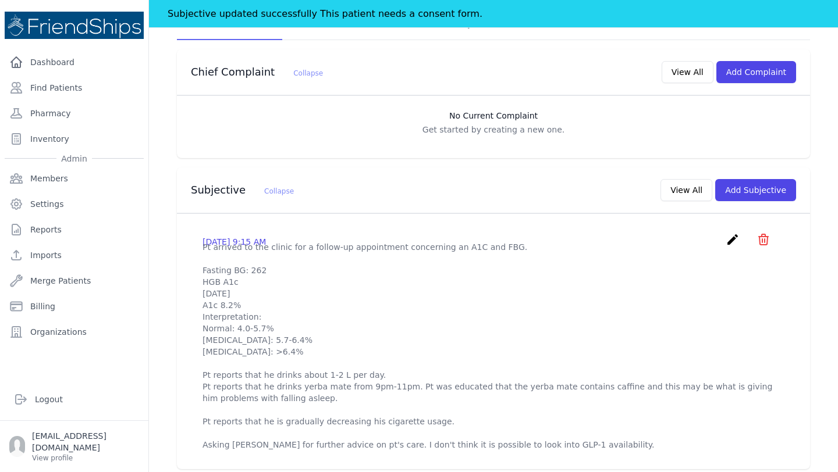
scroll to position [311, 0]
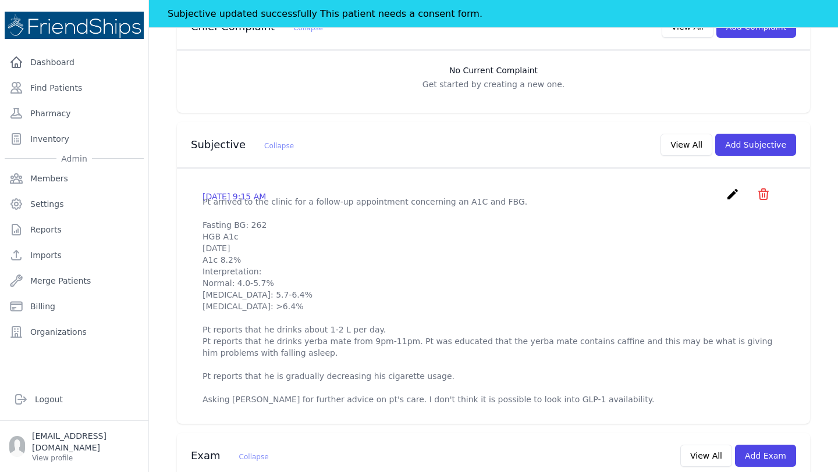
click at [725, 196] on p "Pt arrived to the clinic for a follow-up appointment concerning an A1C and FBG.…" at bounding box center [493, 300] width 582 height 209
click at [730, 187] on icon "create" at bounding box center [733, 194] width 14 height 14
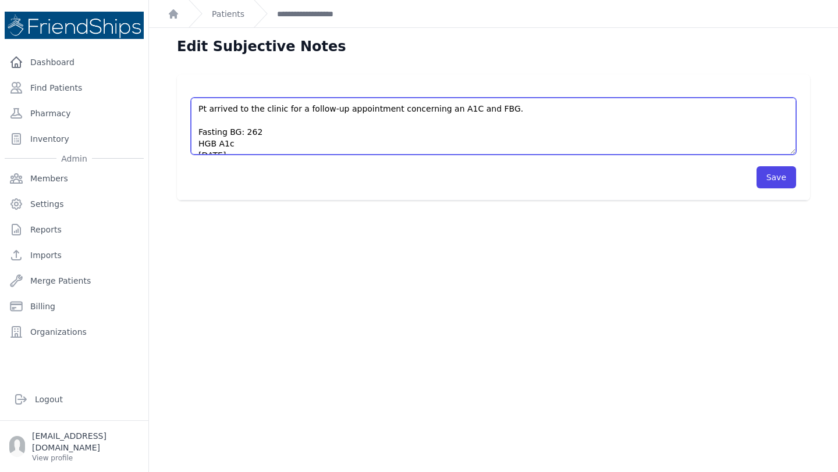
click at [265, 135] on textarea "Pt arrived to the clinic for a follow-up appointment concerning an A1C and FBG.…" at bounding box center [493, 126] width 605 height 57
type textarea "Pt arrived to the clinic for a follow-up appointment concerning an A1C and FBG.…"
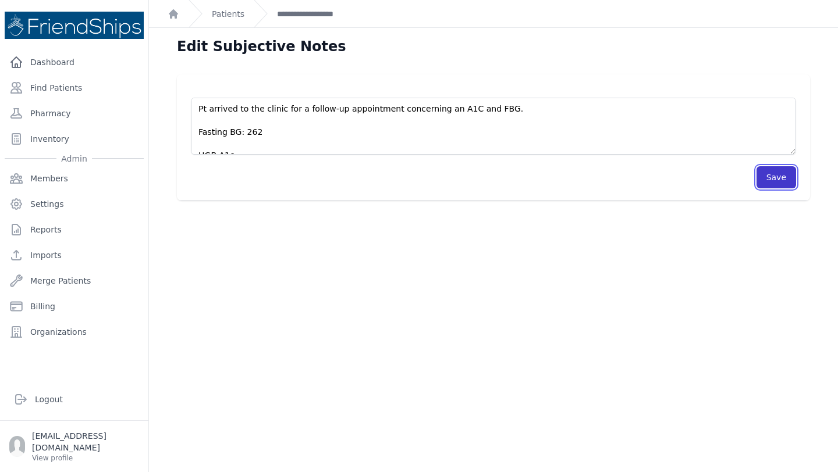
click at [772, 180] on button "Save" at bounding box center [776, 177] width 40 height 22
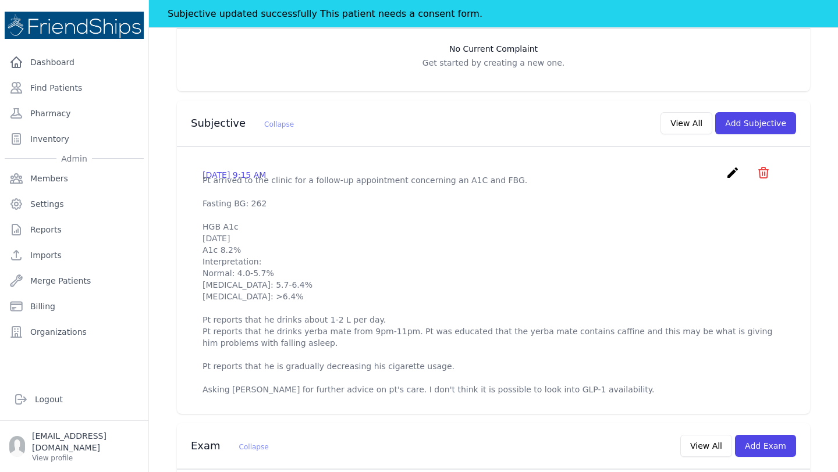
scroll to position [336, 0]
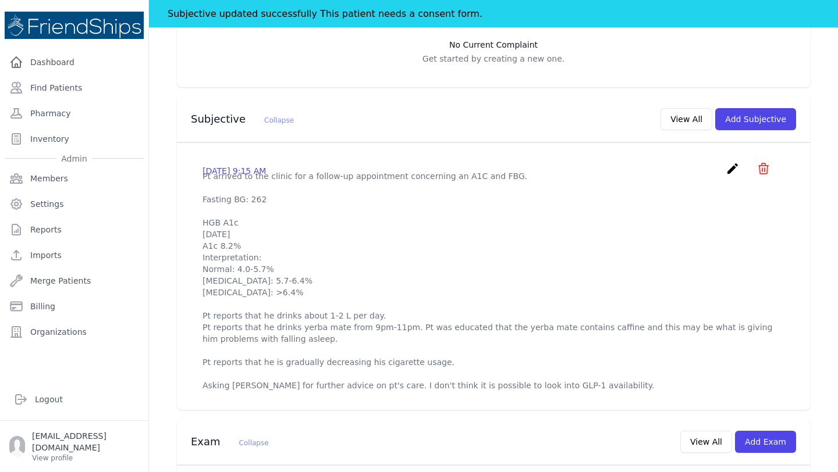
click at [735, 162] on icon "create" at bounding box center [733, 169] width 14 height 14
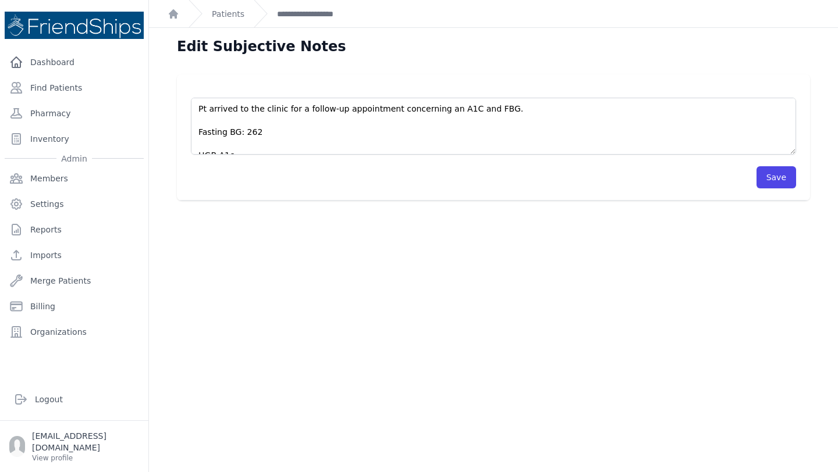
scroll to position [175, 0]
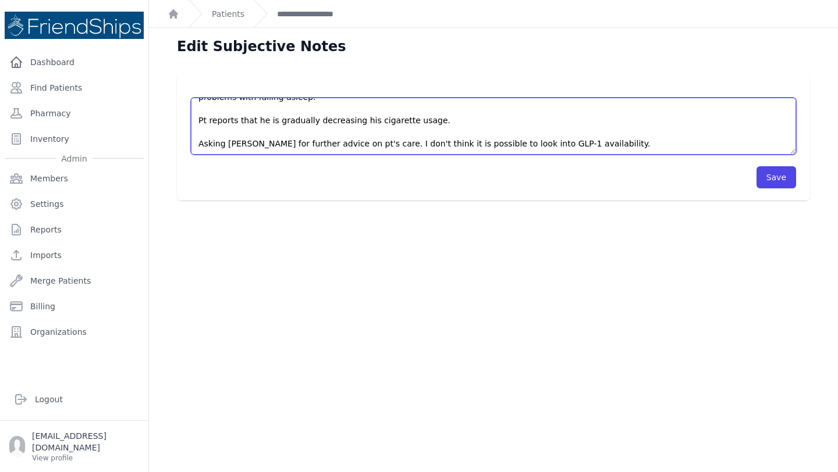
drag, startPoint x: 606, startPoint y: 144, endPoint x: 396, endPoint y: 141, distance: 210.7
click at [396, 141] on textarea "Pt arrived to the clinic for a follow-up appointment concerning an A1C and FBG.…" at bounding box center [493, 126] width 605 height 57
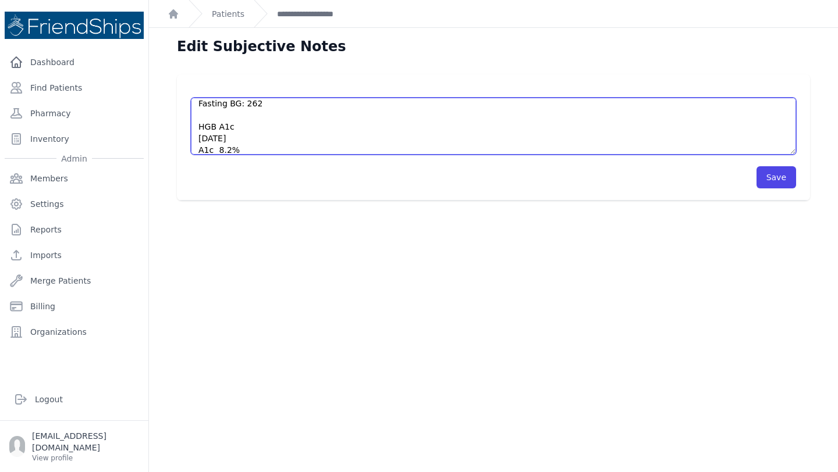
scroll to position [0, 0]
click at [451, 110] on textarea "Pt arrived to the clinic for a follow-up appointment concerning an A1C and FBG.…" at bounding box center [493, 126] width 605 height 57
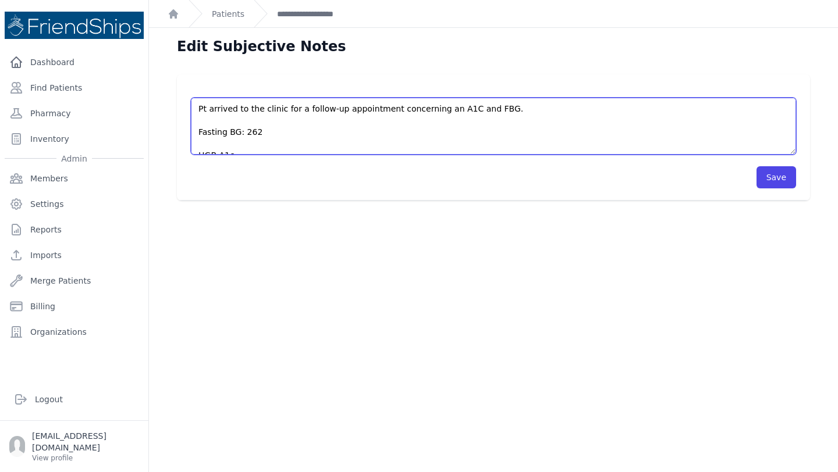
scroll to position [175, 0]
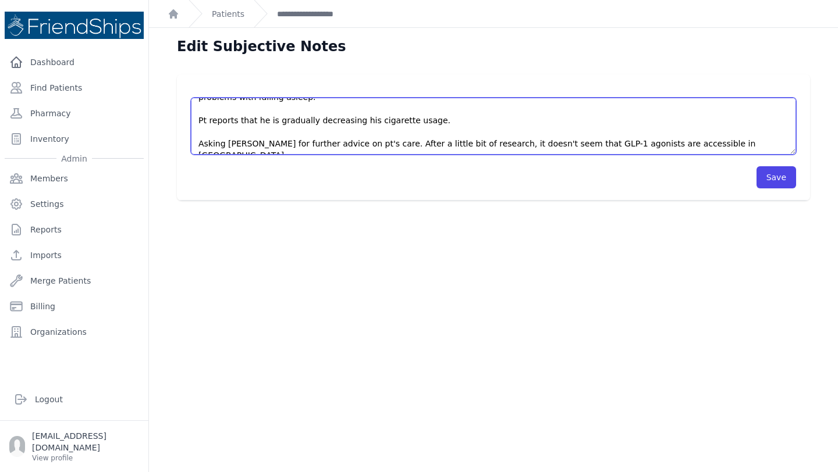
click at [460, 116] on textarea "Pt arrived to the clinic for a follow-up appointment concerning an A1C and FBG.…" at bounding box center [493, 126] width 605 height 57
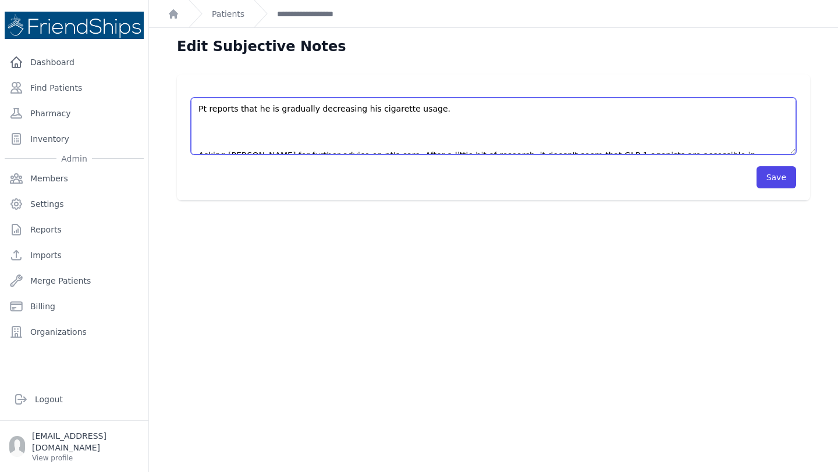
scroll to position [198, 0]
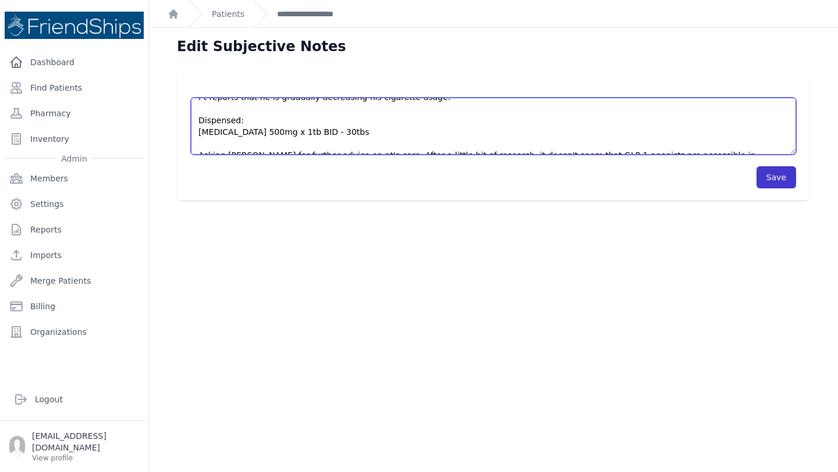
type textarea "Pt arrived to the clinic for a follow-up appointment concerning an A1C and FBG.…"
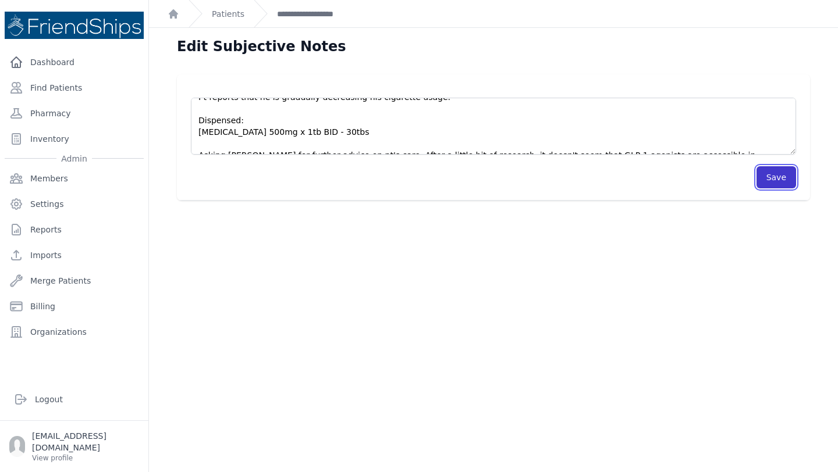
click at [780, 176] on button "Save" at bounding box center [776, 177] width 40 height 22
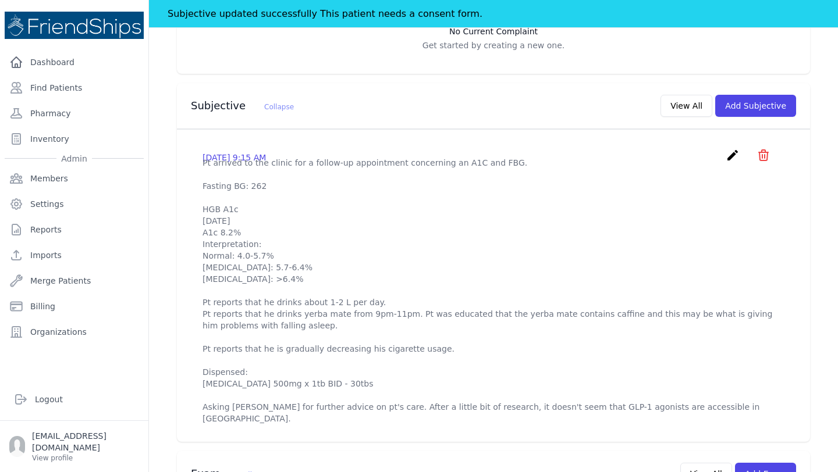
scroll to position [349, 0]
click at [575, 192] on p "Pt arrived to the clinic for a follow-up appointment concerning an A1C and FBG.…" at bounding box center [493, 292] width 582 height 268
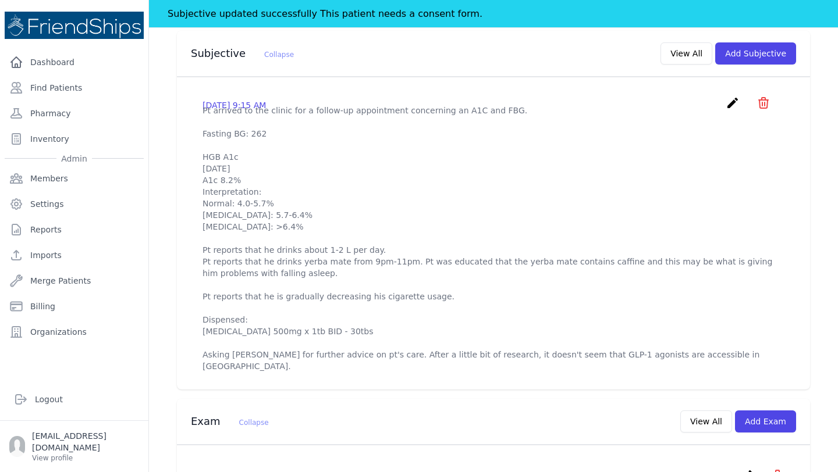
scroll to position [408, 0]
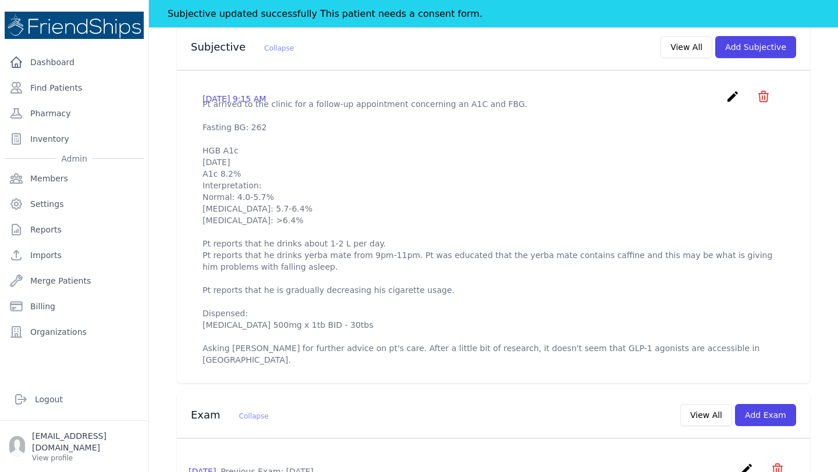
click at [562, 101] on p "Pt arrived to the clinic for a follow-up appointment concerning an A1C and FBG.…" at bounding box center [493, 232] width 582 height 268
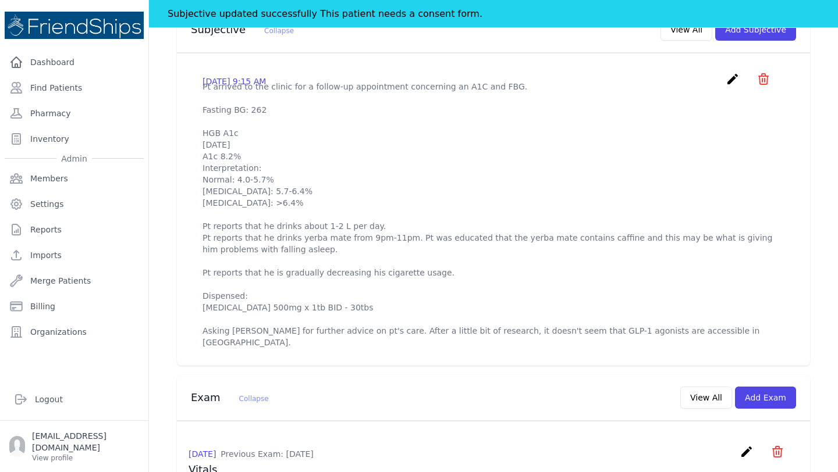
scroll to position [425, 0]
click at [504, 82] on p "Pt arrived to the clinic for a follow-up appointment concerning an A1C and FBG.…" at bounding box center [493, 216] width 582 height 268
click at [495, 82] on p "Pt arrived to the clinic for a follow-up appointment concerning an A1C and FBG.…" at bounding box center [493, 216] width 582 height 268
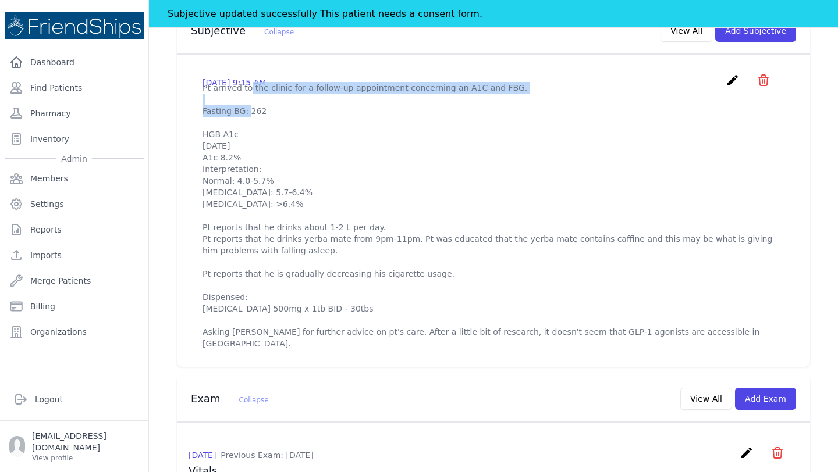
click at [495, 82] on p "Pt arrived to the clinic for a follow-up appointment concerning an A1C and FBG.…" at bounding box center [493, 216] width 582 height 268
click at [510, 82] on p "Pt arrived to the clinic for a follow-up appointment concerning an A1C and FBG.…" at bounding box center [493, 216] width 582 height 268
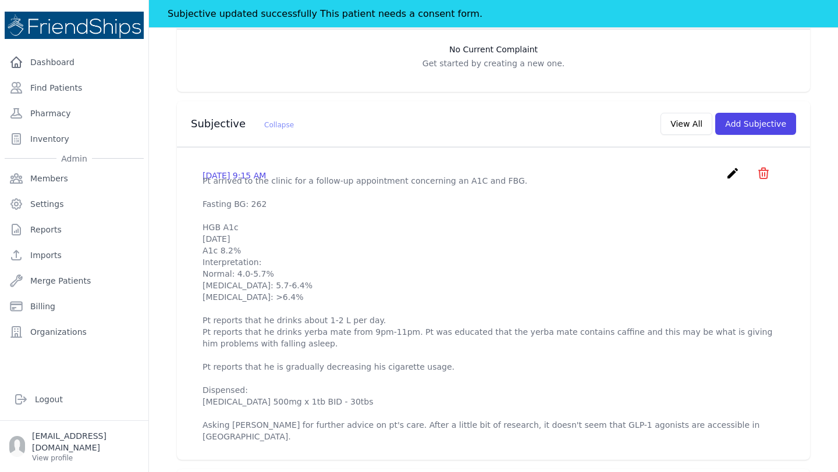
scroll to position [334, 0]
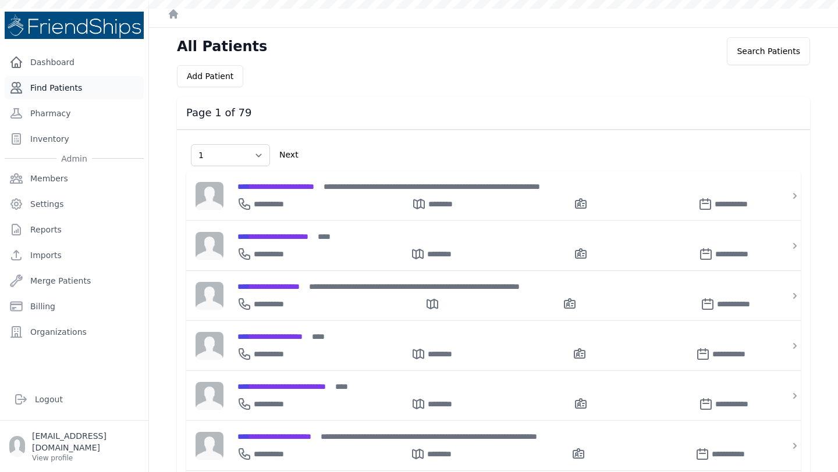
select select "1"
click at [79, 97] on link "Find Patients" at bounding box center [74, 87] width 139 height 23
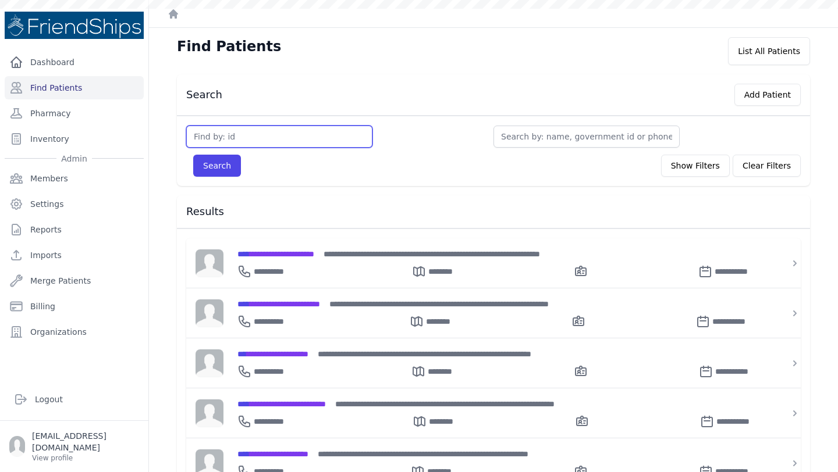
click at [289, 144] on input "text" at bounding box center [279, 137] width 186 height 22
type input "21"
type input "211"
click at [193, 155] on button "Search" at bounding box center [217, 166] width 48 height 22
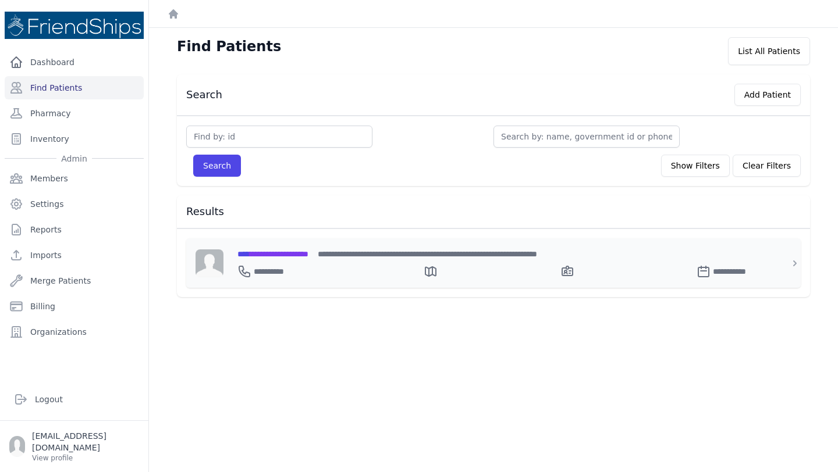
click at [292, 251] on span "**********" at bounding box center [272, 254] width 71 height 8
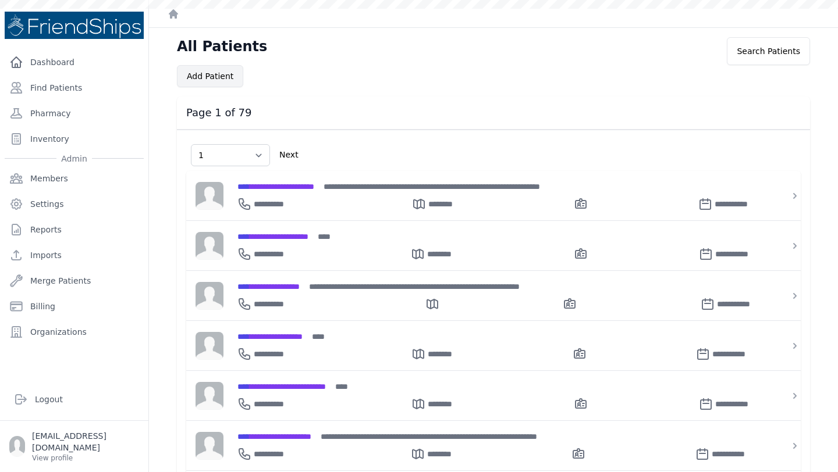
select select "1"
click at [65, 83] on link "Find Patients" at bounding box center [74, 87] width 139 height 23
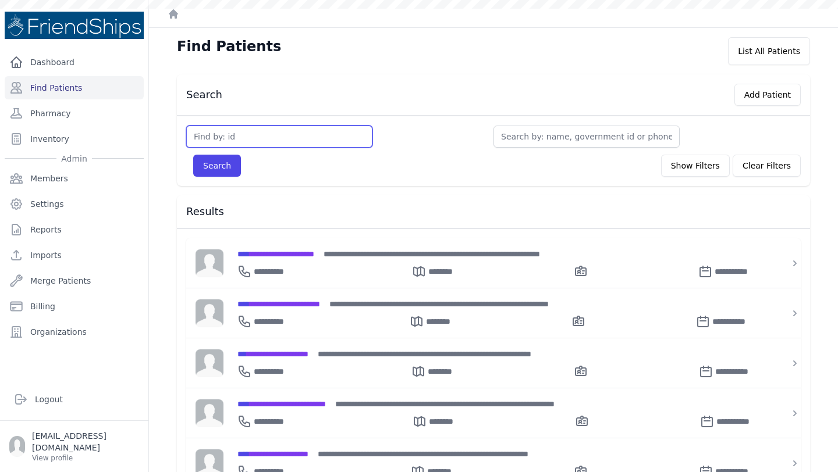
click at [315, 134] on input "text" at bounding box center [279, 137] width 186 height 22
type input "367"
click at [193, 155] on button "Search" at bounding box center [217, 166] width 48 height 22
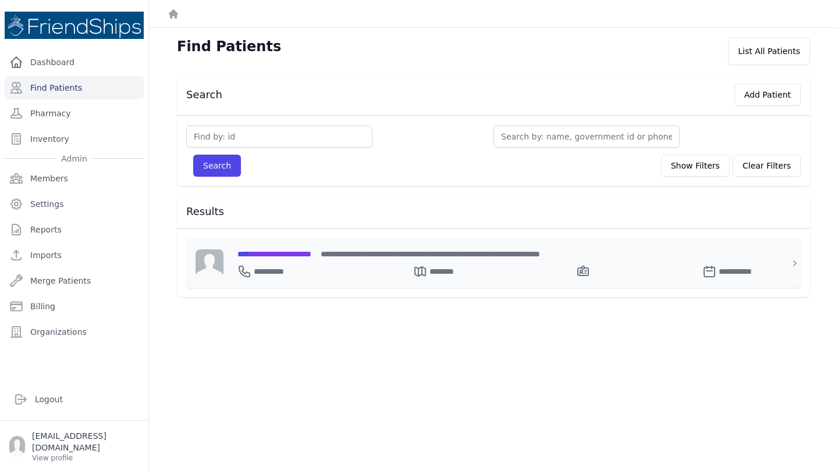
click at [307, 246] on div "**********" at bounding box center [500, 263] width 554 height 49
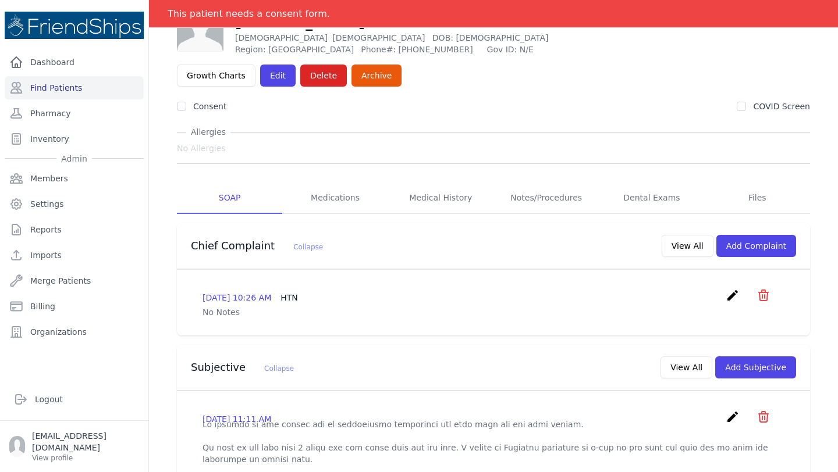
scroll to position [57, 0]
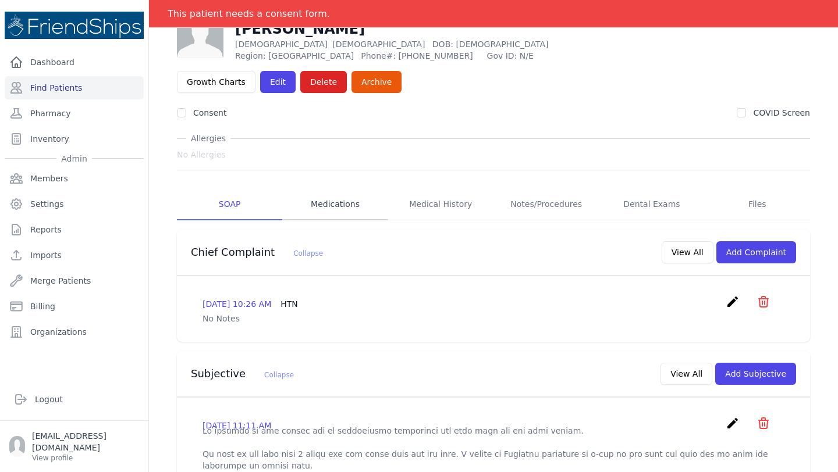
click at [334, 189] on link "Medications" at bounding box center [334, 204] width 105 height 31
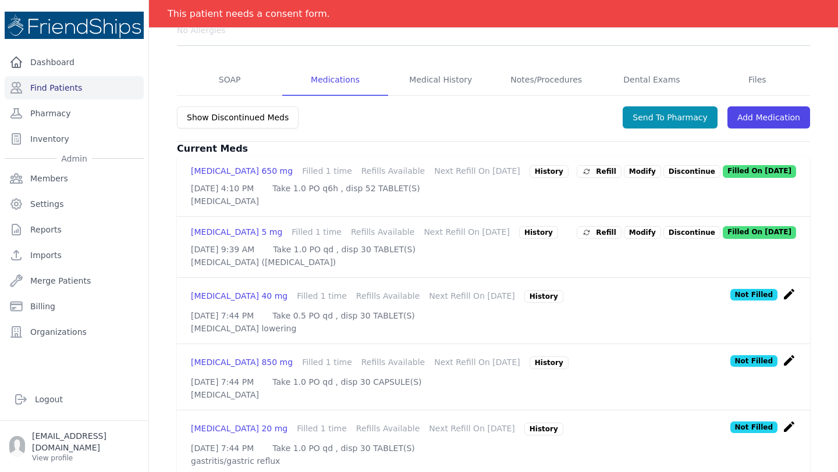
scroll to position [321, 0]
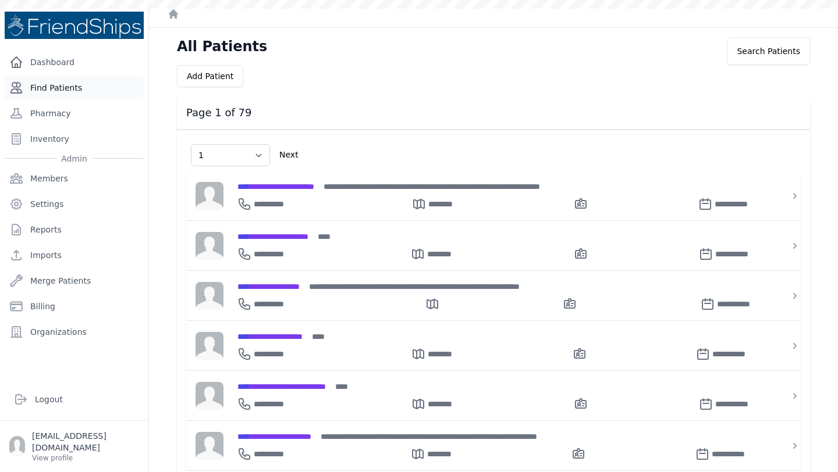
select select "1"
click at [55, 91] on link "Find Patients" at bounding box center [74, 87] width 139 height 23
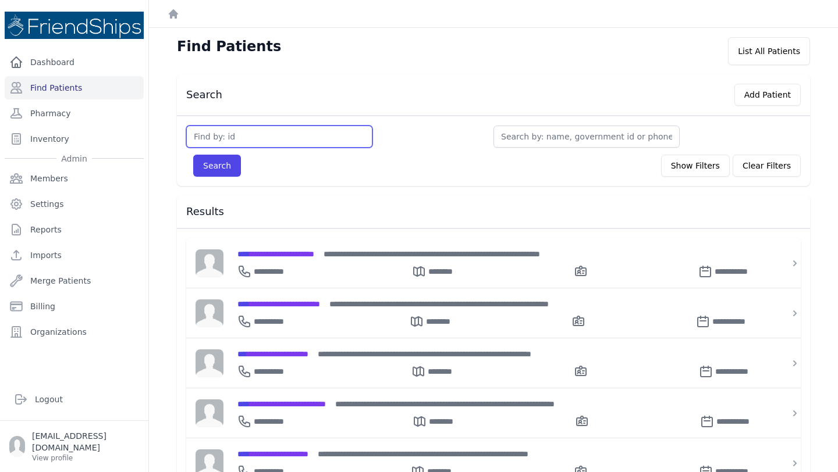
click at [231, 132] on input "text" at bounding box center [279, 137] width 186 height 22
type input "129"
click at [193, 155] on button "Search" at bounding box center [217, 166] width 48 height 22
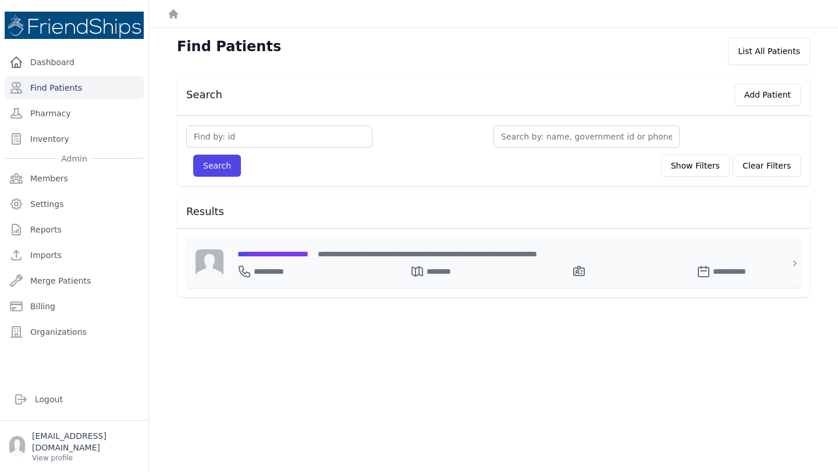
click at [305, 250] on span "**********" at bounding box center [272, 254] width 71 height 8
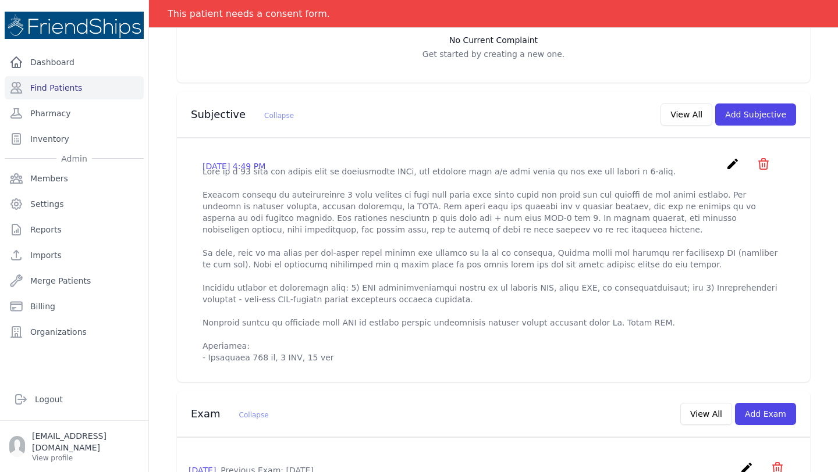
scroll to position [284, 0]
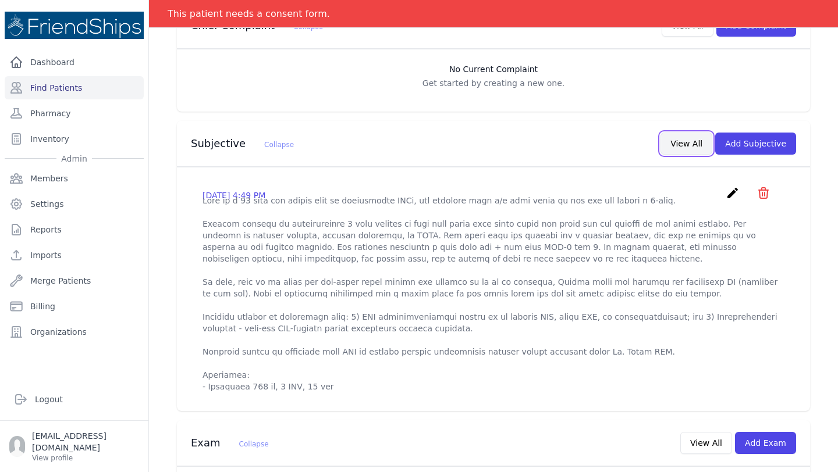
click at [688, 133] on button "View All" at bounding box center [686, 144] width 52 height 22
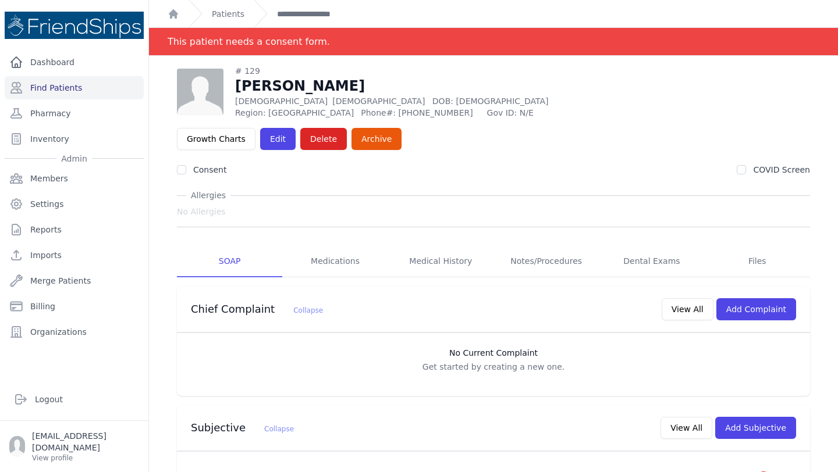
scroll to position [2, 0]
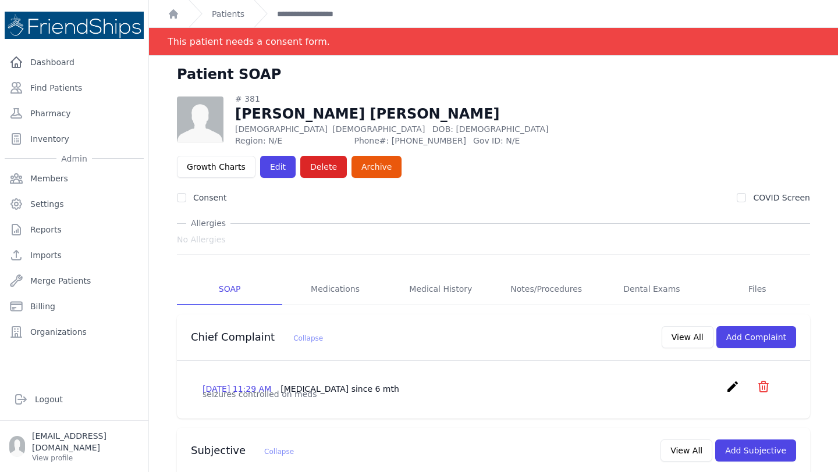
scroll to position [178, 0]
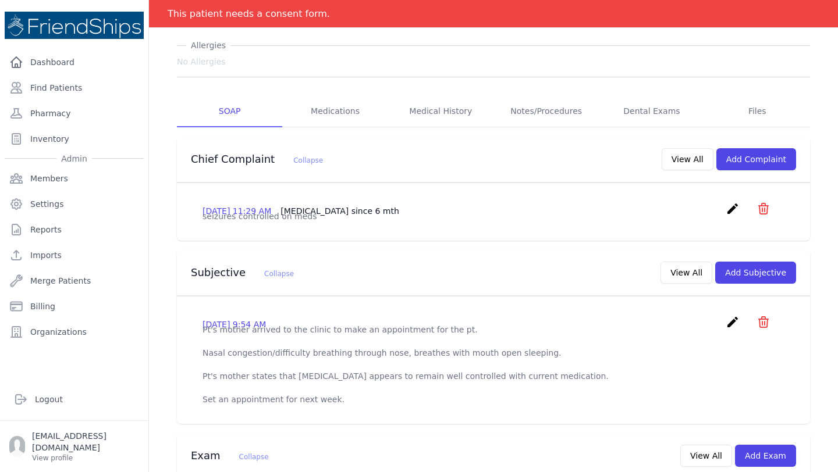
click at [733, 315] on icon "create" at bounding box center [733, 322] width 14 height 14
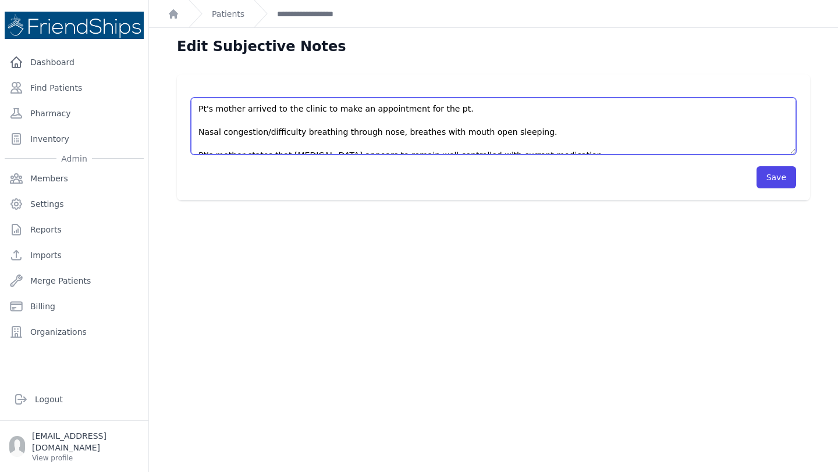
click at [262, 133] on textarea "Pt's mother arrived to the clinic to make an appointment for the pt. Nasal cong…" at bounding box center [493, 126] width 605 height 57
click at [266, 133] on textarea "Pt's mother arrived to the clinic to make an appointment for the pt. Nasal cong…" at bounding box center [493, 126] width 605 height 57
type textarea "Pt's mother arrived to the clinic to make an appointment for the pt. [MEDICAL_D…"
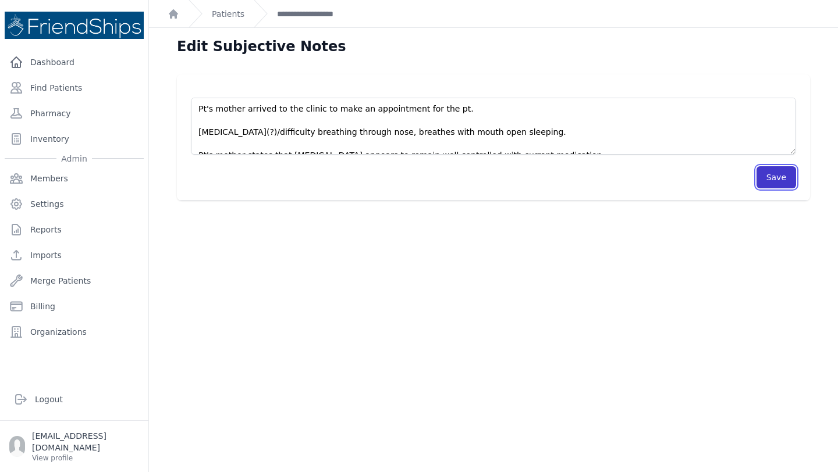
click at [770, 181] on button "Save" at bounding box center [776, 177] width 40 height 22
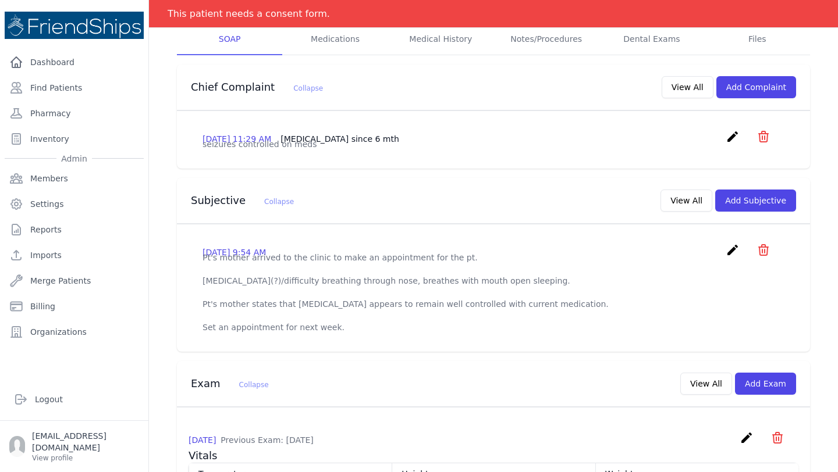
scroll to position [250, 0]
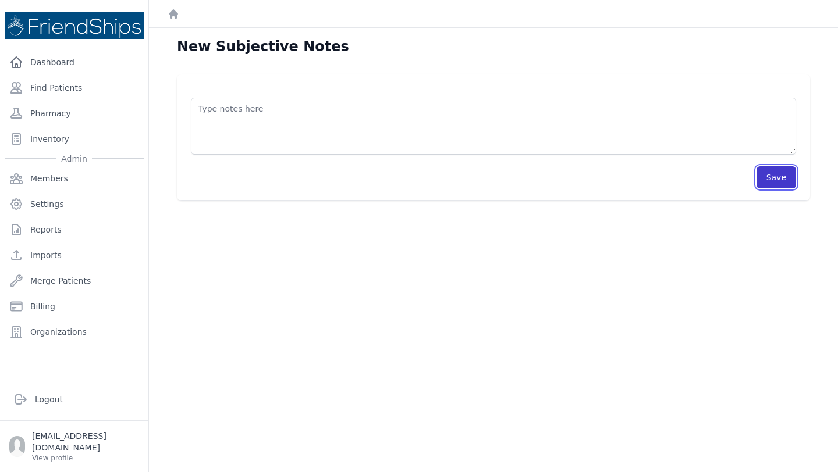
click at [768, 170] on button "Save" at bounding box center [776, 177] width 40 height 22
click at [769, 171] on button "Save" at bounding box center [776, 177] width 40 height 22
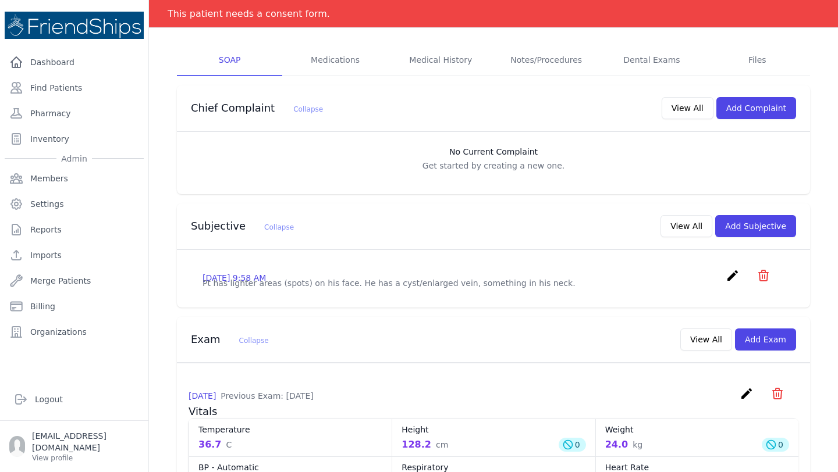
scroll to position [233, 0]
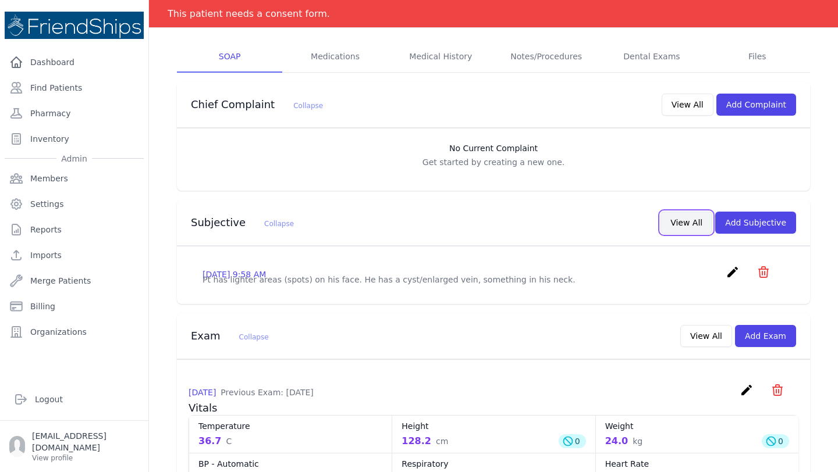
click at [697, 212] on button "View All" at bounding box center [686, 223] width 52 height 22
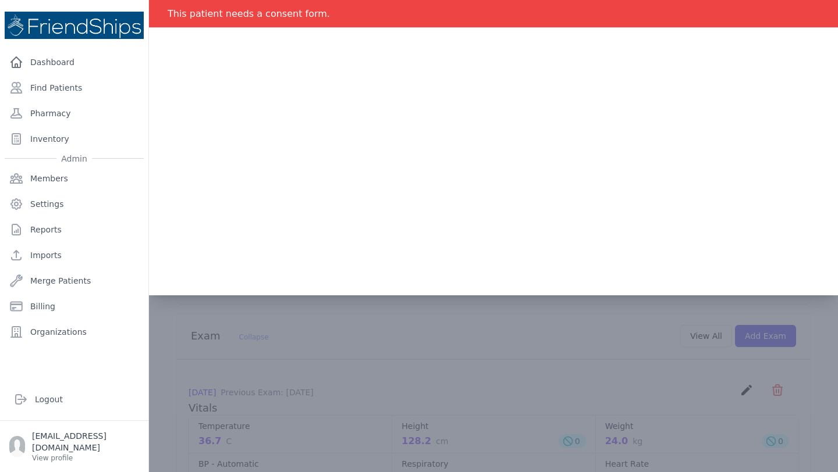
scroll to position [0, 0]
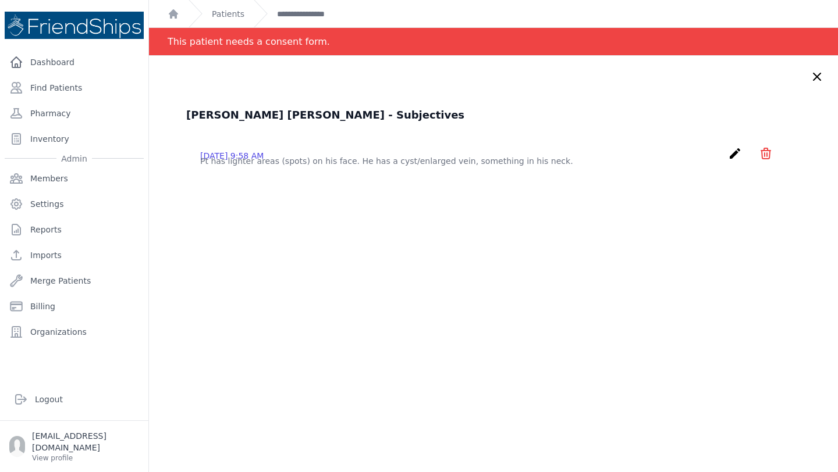
click at [585, 167] on p "Pt has lighter areas (spots) on his face. He has a cyst/enlarged vein, somethin…" at bounding box center [493, 161] width 587 height 12
click at [730, 156] on icon "create" at bounding box center [735, 154] width 14 height 14
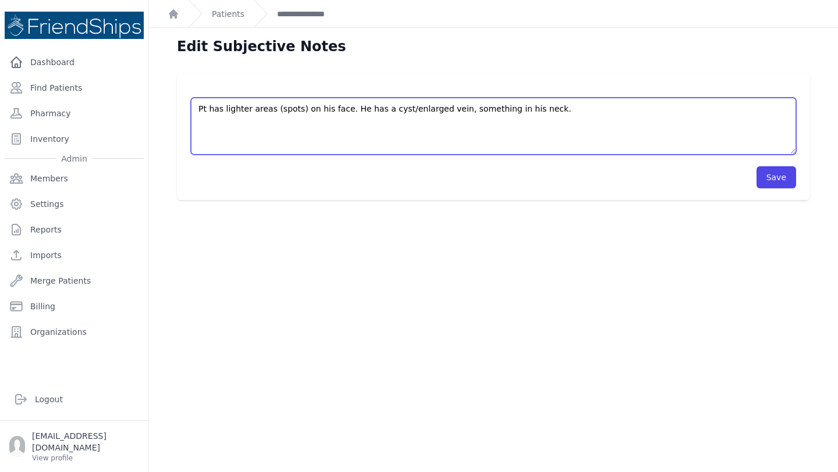
click at [511, 119] on textarea "Pt has lighter areas (spots) on his face. He has a cyst/enlarged vein, somethin…" at bounding box center [493, 126] width 605 height 57
paste textarea "Pt's mother brought pt to the clinic to make an appointment. Pt currently has a…"
click at [400, 123] on textarea "Pt has lighter areas (spots) on his face. He has a cyst/enlarged vein, somethin…" at bounding box center [493, 126] width 605 height 57
click at [539, 106] on textarea "Pt has lighter areas (spots) on his face. He has a cyst/enlarged vein, somethin…" at bounding box center [493, 126] width 605 height 57
drag, startPoint x: 349, startPoint y: 110, endPoint x: 246, endPoint y: 91, distance: 104.2
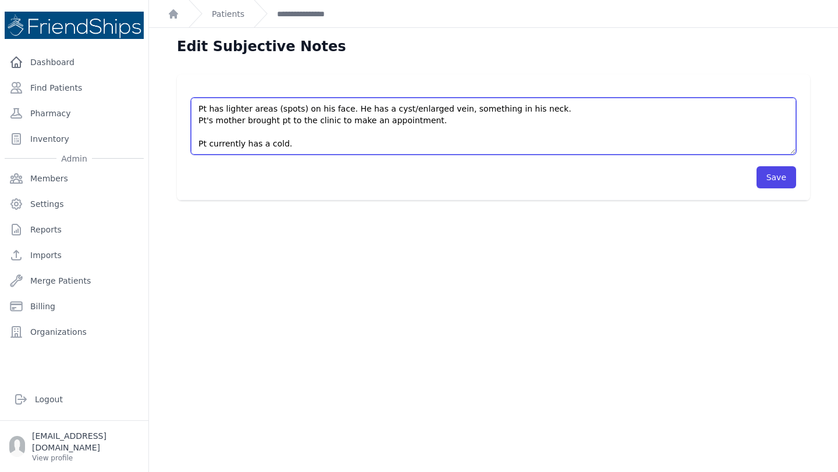
click at [246, 91] on div "Pt has lighter areas (spots) on his face. He has a cyst/enlarged vein, somethin…" at bounding box center [493, 120] width 605 height 69
click at [232, 144] on textarea "Pt has lighter areas (spots) on his face. He has a cyst/enlarged vein, somethin…" at bounding box center [493, 126] width 605 height 57
paste textarea "has lighter areas (spots) on his face."
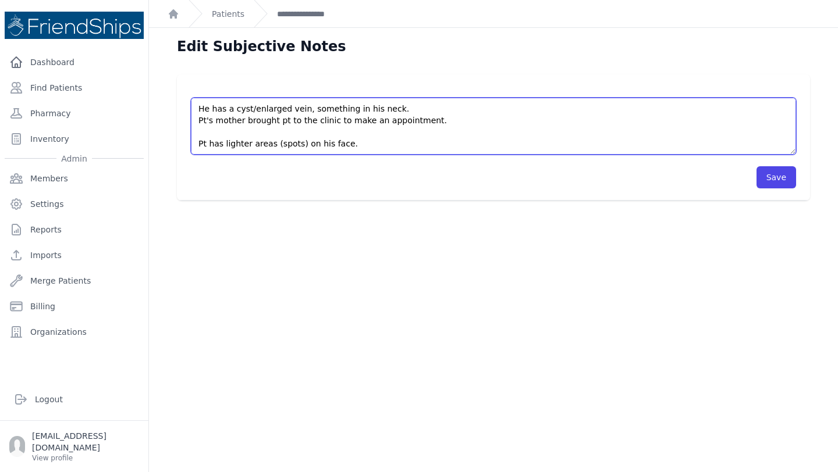
scroll to position [6, 0]
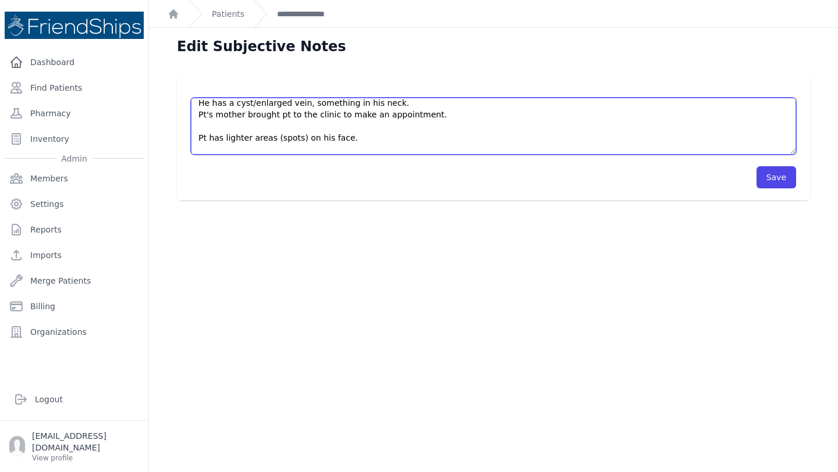
click at [354, 107] on textarea "Pt has lighter areas (spots) on his face. He has a cyst/enlarged vein, somethin…" at bounding box center [493, 126] width 605 height 57
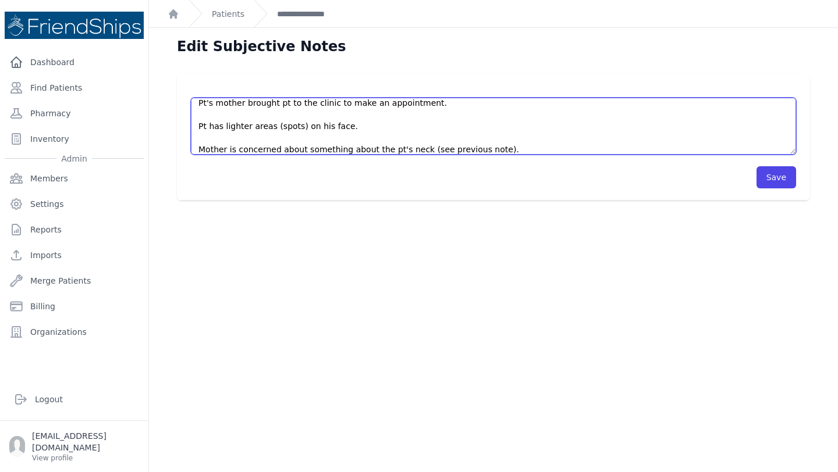
scroll to position [5, 0]
click at [371, 129] on textarea "Pt has lighter areas (spots) on his face. He has a cyst/enlarged vein, somethin…" at bounding box center [493, 126] width 605 height 57
paste textarea "He has a cyst/enlarged vein, something in his neck."
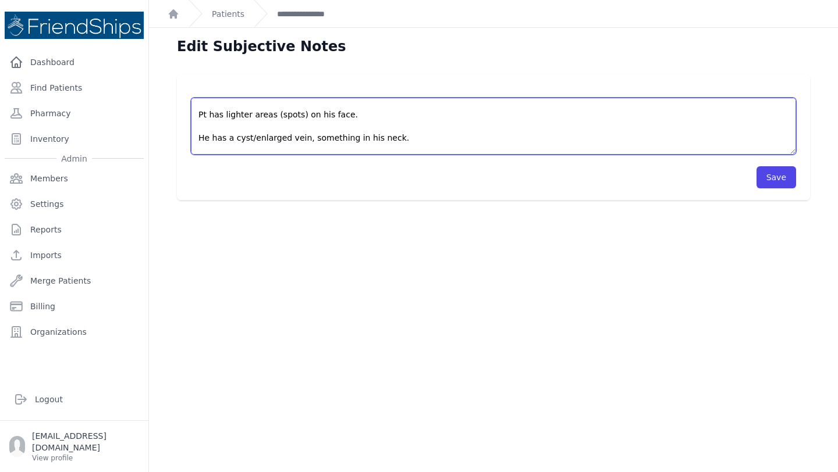
click at [392, 139] on textarea "Pt has lighter areas (spots) on his face. He has a cyst/enlarged vein, somethin…" at bounding box center [493, 126] width 605 height 57
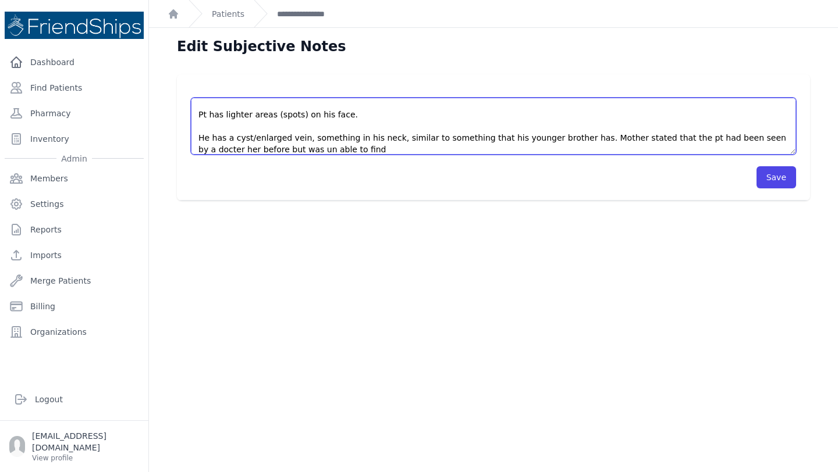
click at [282, 149] on textarea "Pt has lighter areas (spots) on his face. He has a cyst/enlarged vein, somethin…" at bounding box center [493, 126] width 605 height 57
click at [766, 137] on textarea "Pt has lighter areas (spots) on his face. He has a cyst/enlarged vein, somethin…" at bounding box center [493, 126] width 605 height 57
click at [331, 148] on textarea "Pt has lighter areas (spots) on his face. He has a cyst/enlarged vein, somethin…" at bounding box center [493, 126] width 605 height 57
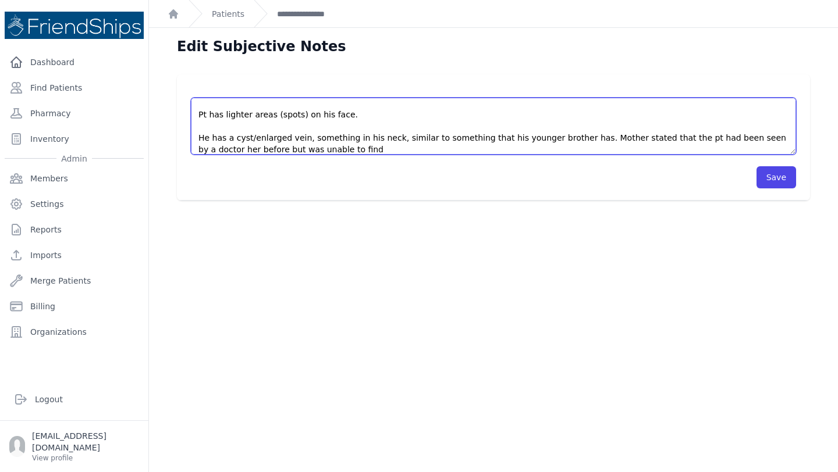
click at [255, 150] on textarea "Pt has lighter areas (spots) on his face. He has a cyst/enlarged vein, somethin…" at bounding box center [493, 126] width 605 height 57
click at [265, 149] on textarea "Pt has lighter areas (spots) on his face. He has a cyst/enlarged vein, somethin…" at bounding box center [493, 126] width 605 height 57
click at [348, 151] on textarea "Pt has lighter areas (spots) on his face. He has a cyst/enlarged vein, somethin…" at bounding box center [493, 126] width 605 height 57
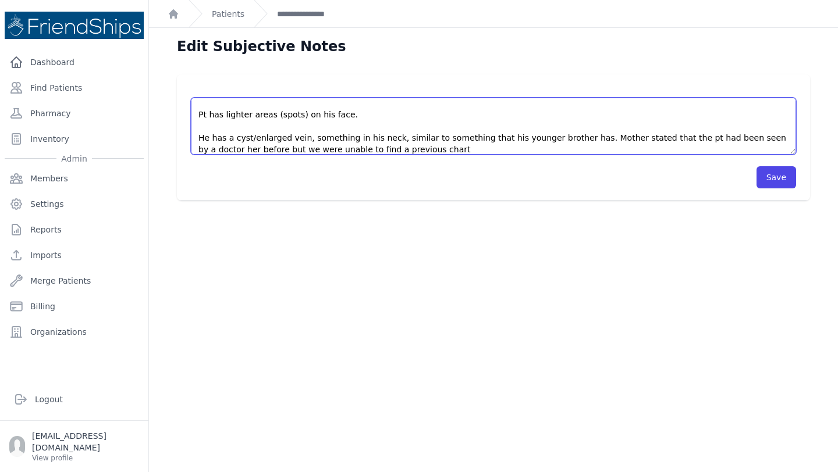
click at [577, 137] on textarea "Pt has lighter areas (spots) on his face. He has a cyst/enlarged vein, somethin…" at bounding box center [493, 126] width 605 height 57
click at [445, 150] on textarea "Pt has lighter areas (spots) on his face. He has a cyst/enlarged vein, somethin…" at bounding box center [493, 126] width 605 height 57
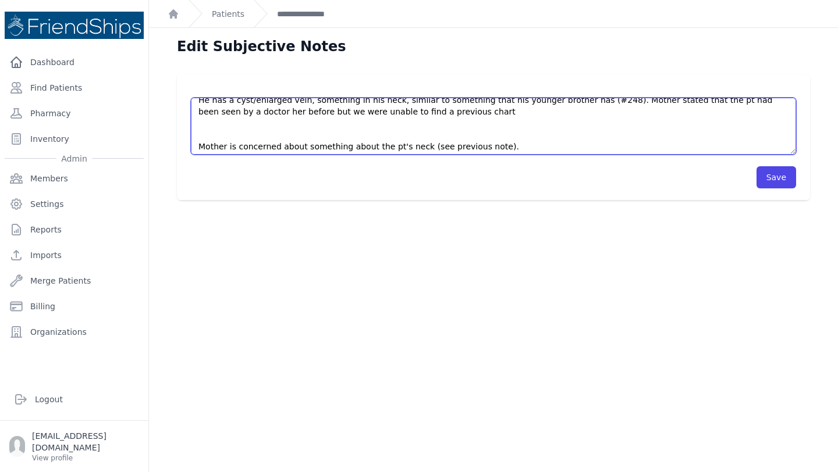
scroll to position [51, 0]
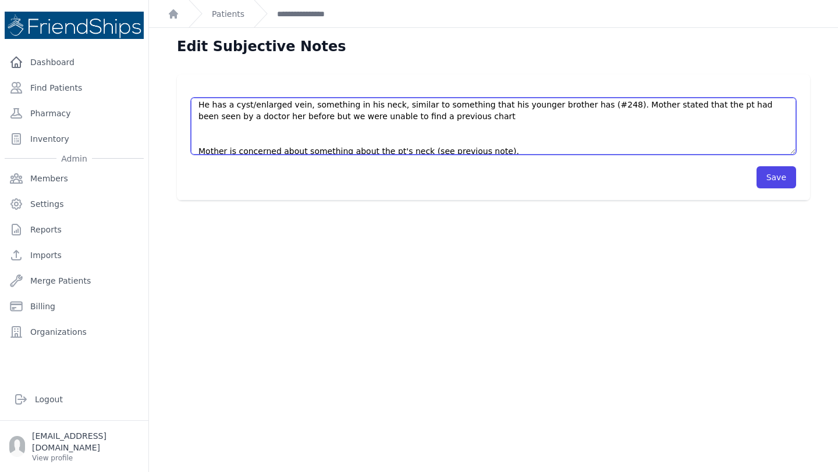
click at [397, 138] on textarea "Pt has lighter areas (spots) on his face. He has a cyst/enlarged vein, somethin…" at bounding box center [493, 126] width 605 height 57
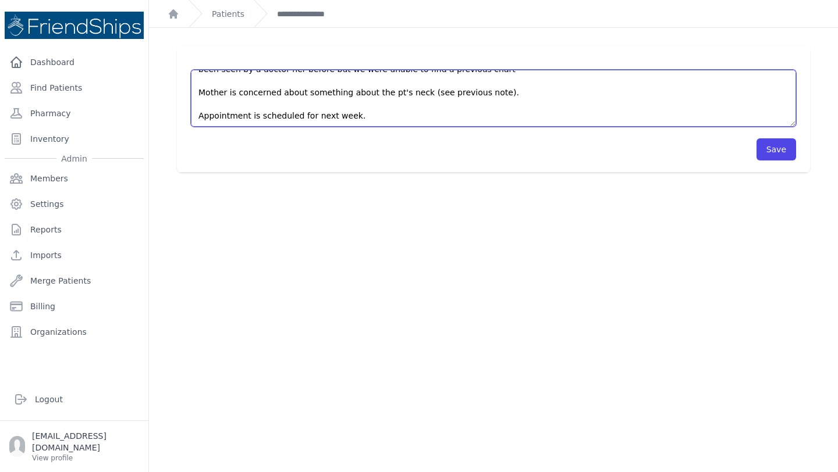
scroll to position [18, 0]
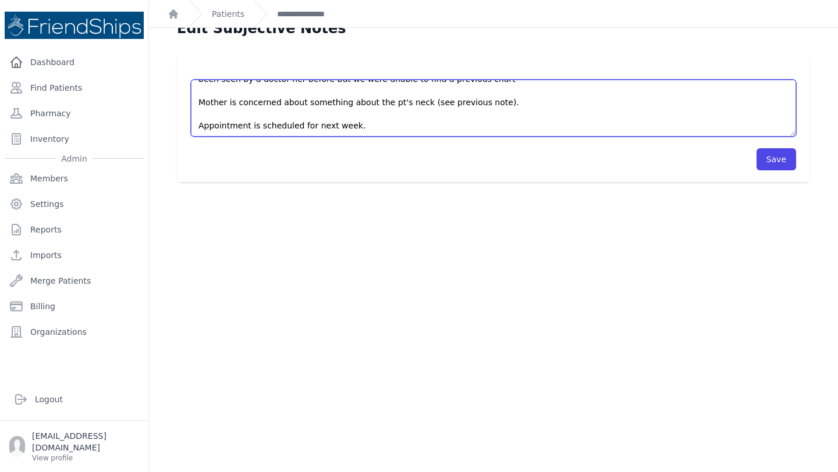
click at [401, 125] on textarea "Pt has lighter areas (spots) on his face. He has a cyst/enlarged vein, somethin…" at bounding box center [493, 108] width 605 height 57
type textarea "Pt's mother brought pt to the clinic to make an appointment. Pt has lighter are…"
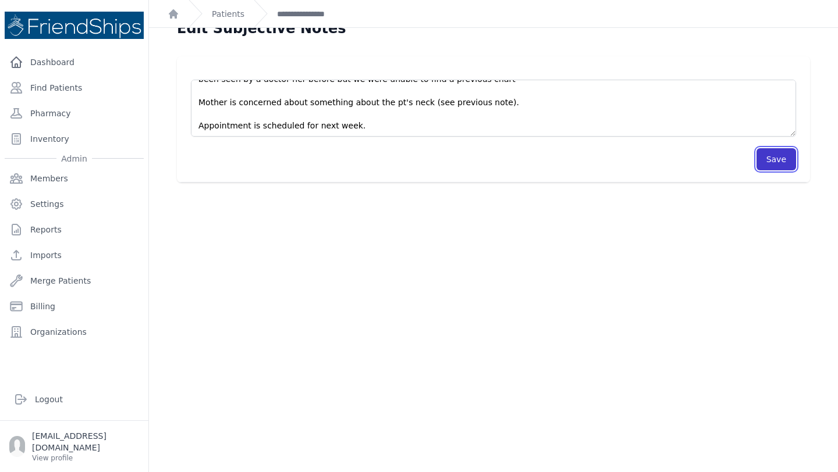
click at [781, 161] on button "Save" at bounding box center [776, 159] width 40 height 22
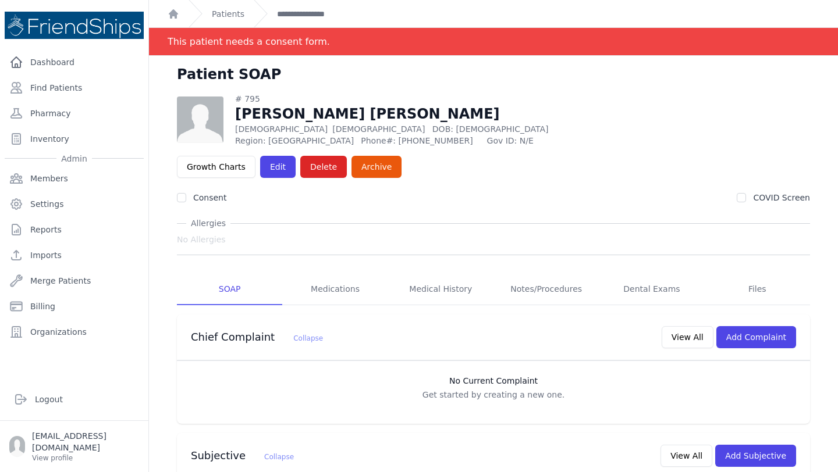
click at [531, 118] on div "# 795 Ahmed Moaz Ahmed Male 7 Years Old DOB: 2018-Aug-08 Region: Hamadiya Phone…" at bounding box center [493, 120] width 633 height 54
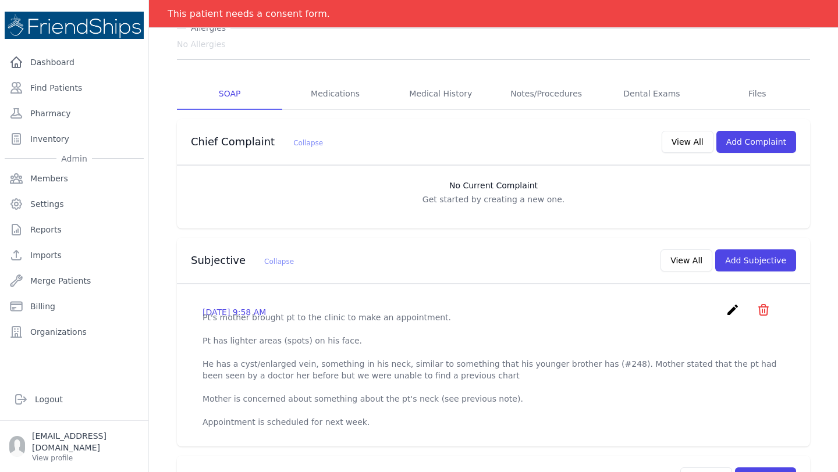
scroll to position [218, 0]
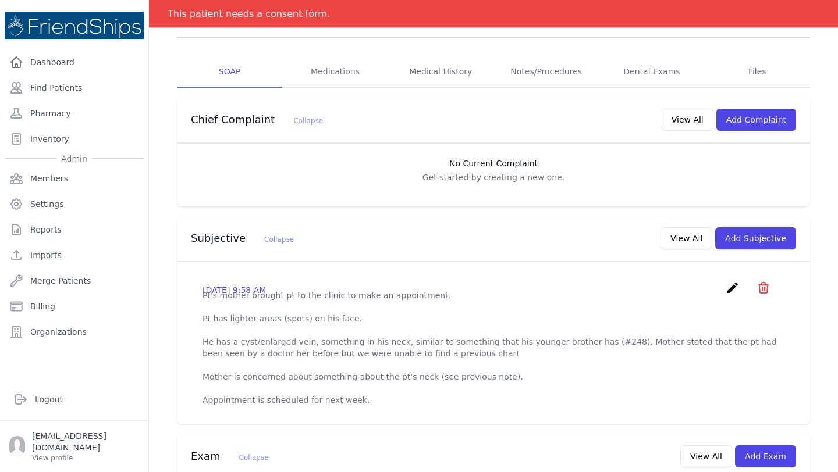
click at [313, 321] on p "Pt's mother brought pt to the clinic to make an appointment. Pt has lighter are…" at bounding box center [493, 348] width 582 height 116
click at [730, 281] on icon "create" at bounding box center [733, 288] width 14 height 14
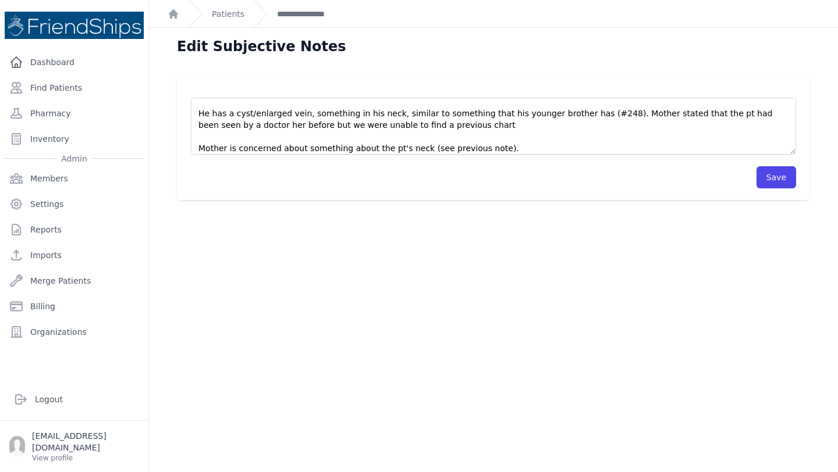
scroll to position [40, 0]
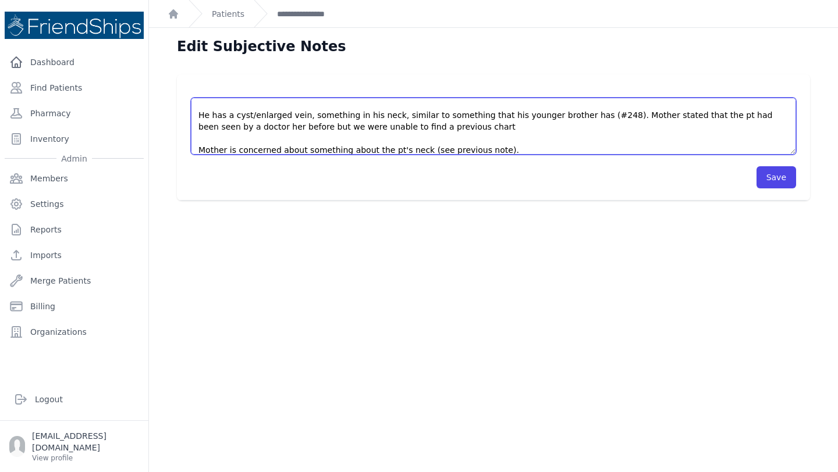
drag, startPoint x: 389, startPoint y: 116, endPoint x: 301, endPoint y: 113, distance: 87.4
click at [301, 113] on textarea "Pt's mother brought pt to the clinic to make an appointment. Pt has lighter are…" at bounding box center [493, 126] width 605 height 57
type textarea "Pt's mother brought pt to the clinic to make an appointment. Pt has lighter are…"
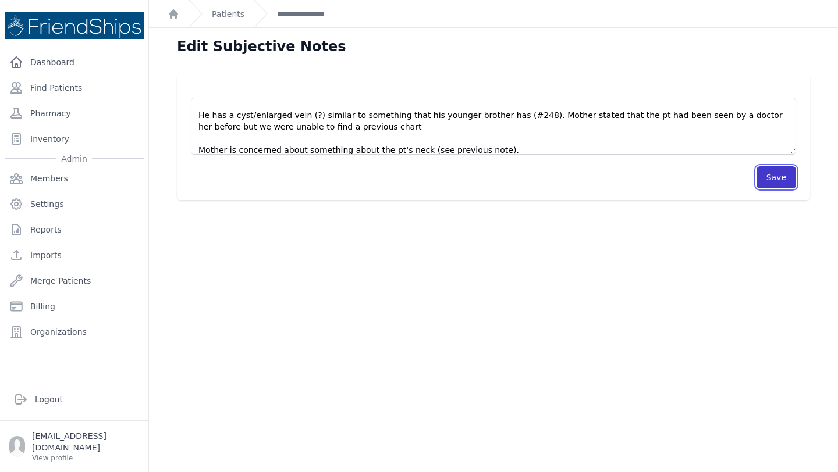
click at [773, 186] on button "Save" at bounding box center [776, 177] width 40 height 22
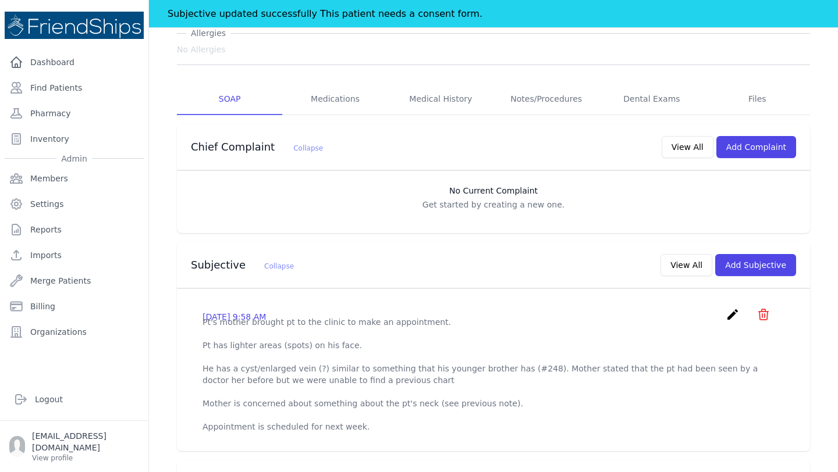
scroll to position [191, 0]
click at [737, 307] on icon "create" at bounding box center [733, 314] width 14 height 14
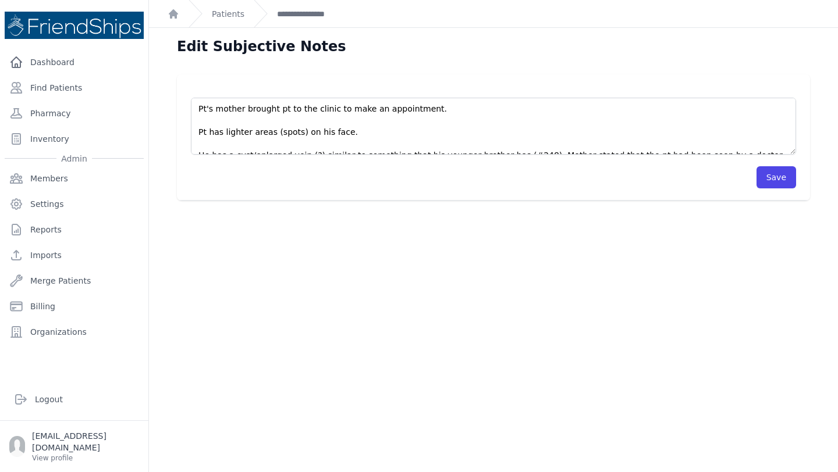
scroll to position [1, 0]
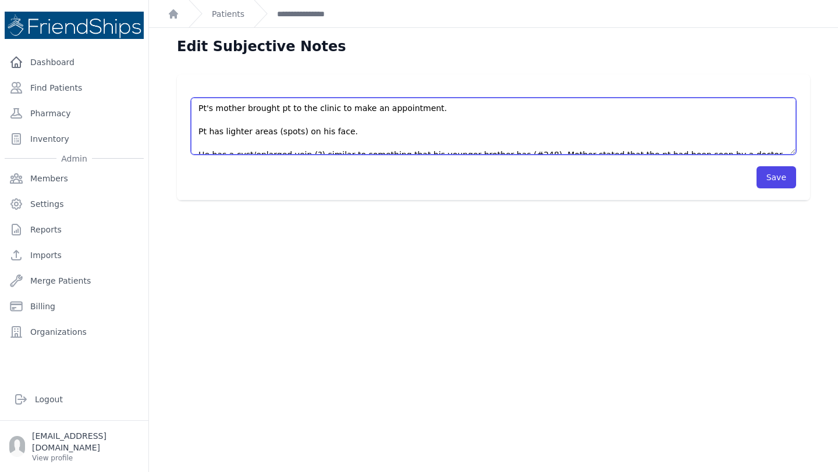
click at [248, 129] on textarea "Pt's mother brought pt to the clinic to make an appointment. Pt has lighter are…" at bounding box center [493, 126] width 605 height 57
click at [252, 133] on textarea "Pt's mother brought pt to the clinic to make an appointment. Pt has lighter are…" at bounding box center [493, 126] width 605 height 57
click at [272, 130] on textarea "Pt's mother brought pt to the clinic to make an appointment. Pt has lighter are…" at bounding box center [493, 126] width 605 height 57
click at [292, 132] on textarea "Pt's mother brought pt to the clinic to make an appointment. Pt has lighter are…" at bounding box center [493, 126] width 605 height 57
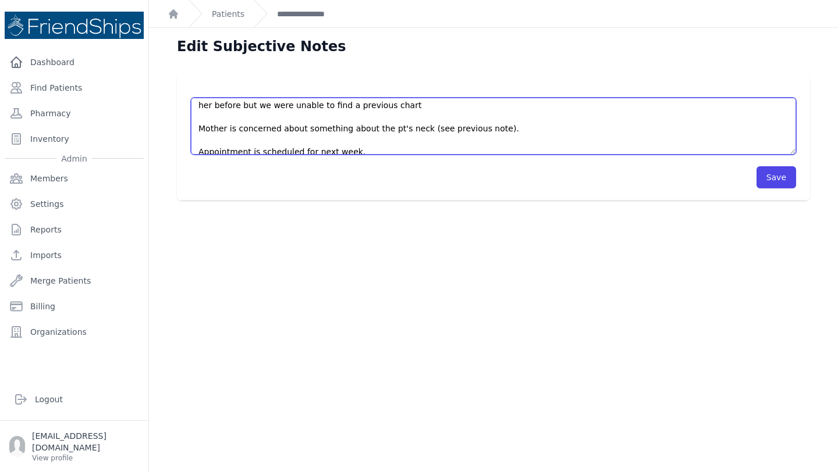
scroll to position [61, 0]
click at [413, 127] on textarea "Pt's mother brought pt to the clinic to make an appointment. Pt has lighter are…" at bounding box center [493, 126] width 605 height 57
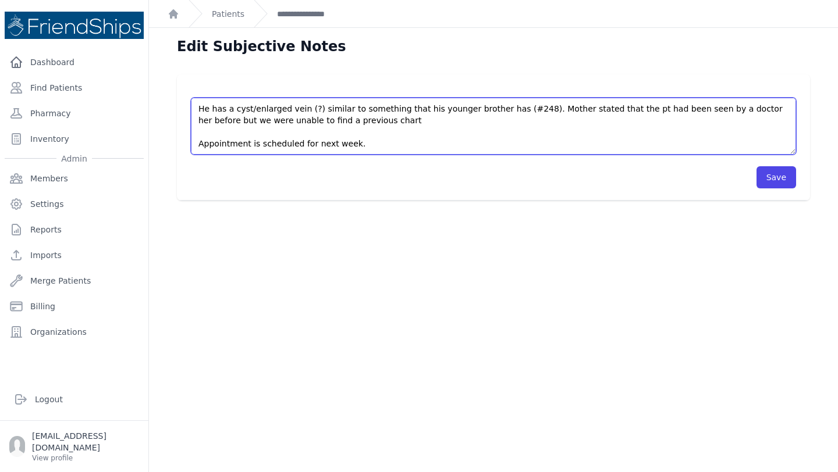
scroll to position [47, 0]
click at [743, 109] on textarea "Pt's mother brought pt to the clinic to make an appointment. Pt has lighter are…" at bounding box center [493, 126] width 605 height 57
click at [362, 122] on textarea "Pt's mother brought pt to the clinic to make an appointment. Pt has lighter are…" at bounding box center [493, 126] width 605 height 57
type textarea "Pt's mother brought pt to the clinic to make an appointment. Pt has white areas…"
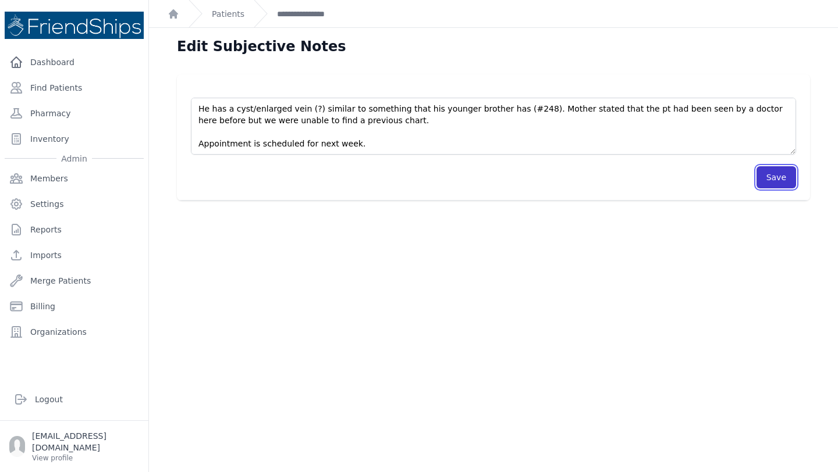
click at [777, 175] on button "Save" at bounding box center [776, 177] width 40 height 22
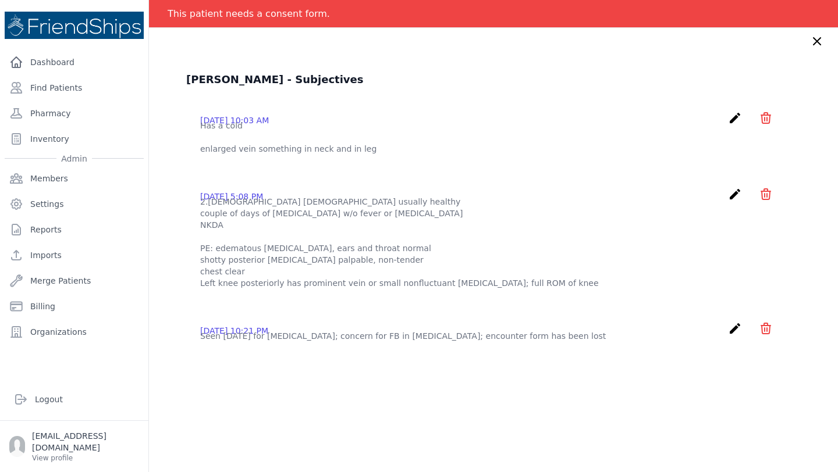
scroll to position [44, 0]
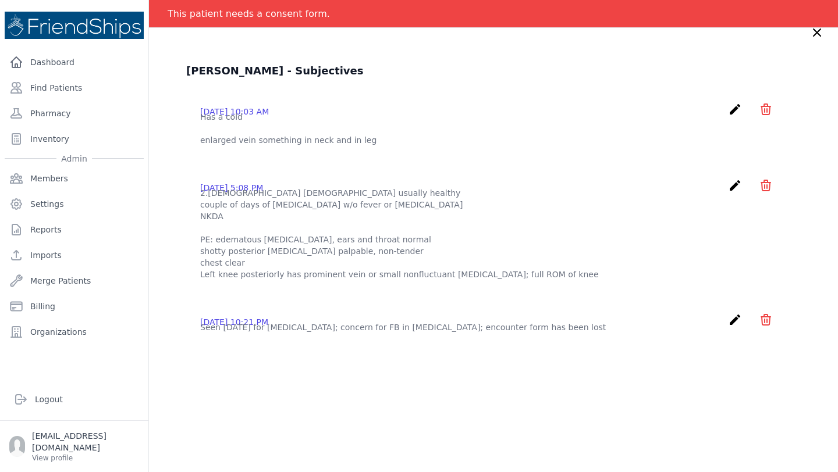
click at [732, 111] on icon "create" at bounding box center [735, 109] width 14 height 14
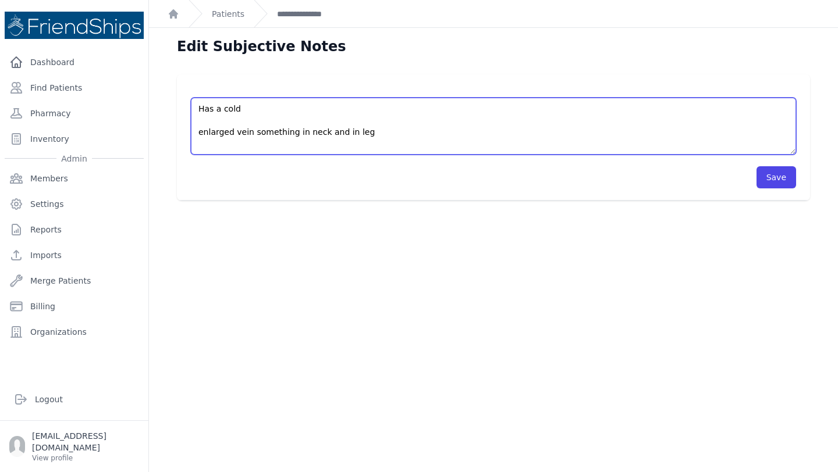
click at [197, 108] on textarea "Has a cold enlarged vein something in neck and in leg" at bounding box center [493, 126] width 605 height 57
click at [206, 109] on textarea "Has a cold enlarged vein something in neck and in leg" at bounding box center [493, 126] width 605 height 57
click at [252, 111] on textarea "Has a cold enlarged vein something in neck and in leg" at bounding box center [493, 126] width 605 height 57
click at [384, 111] on textarea "Has a cold enlarged vein something in neck and in leg" at bounding box center [493, 126] width 605 height 57
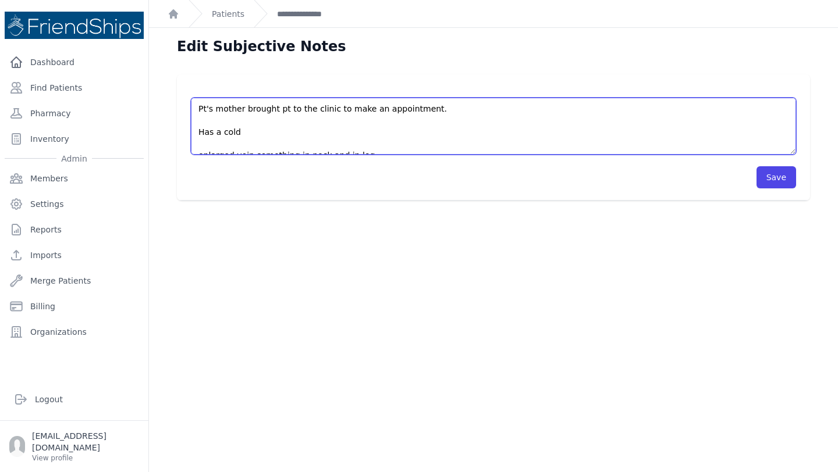
click at [308, 127] on textarea "Has a cold enlarged vein something in neck and in leg" at bounding box center [493, 126] width 605 height 57
drag, startPoint x: 240, startPoint y: 136, endPoint x: 186, endPoint y: 132, distance: 54.9
click at [186, 132] on div "Has a cold enlarged vein something in neck and in leg Save" at bounding box center [493, 137] width 633 height 126
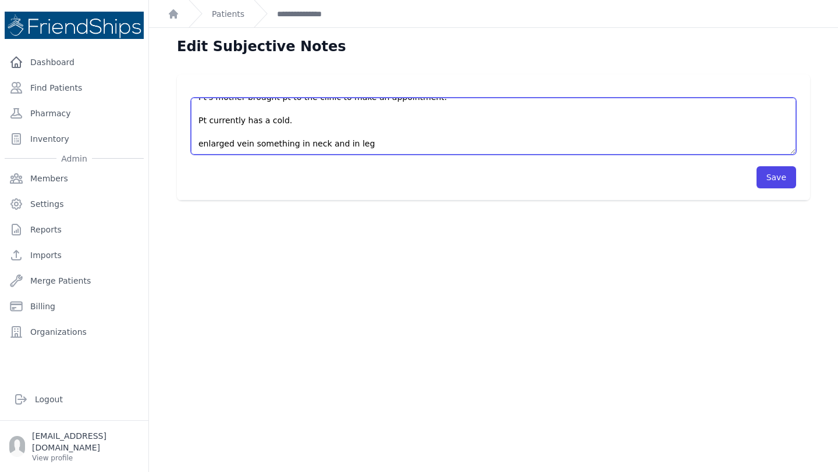
click at [197, 140] on textarea "Has a cold enlarged vein something in neck and in leg" at bounding box center [493, 126] width 605 height 57
drag, startPoint x: 371, startPoint y: 137, endPoint x: 367, endPoint y: 154, distance: 16.9
click at [367, 154] on textarea "Has a cold enlarged vein something in neck and in leg" at bounding box center [493, 126] width 605 height 57
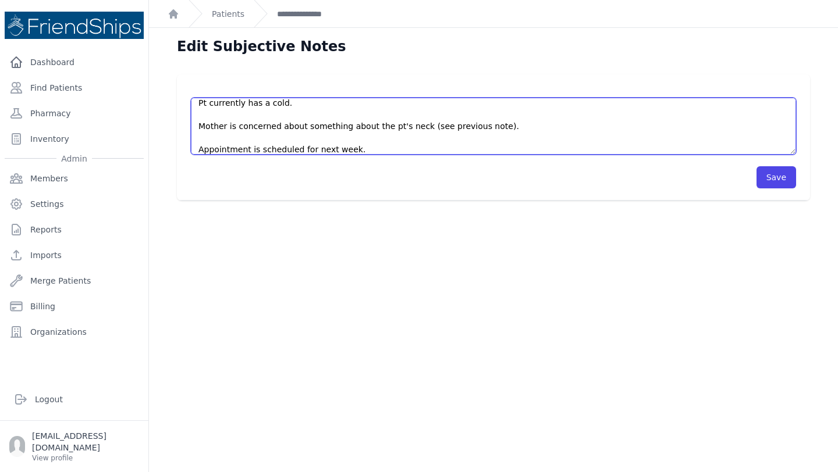
click at [349, 136] on textarea "Has a cold enlarged vein something in neck and in leg" at bounding box center [493, 126] width 605 height 57
type textarea "Pt's mother brought pt to the clinic to make an appointment. Pt currently has a…"
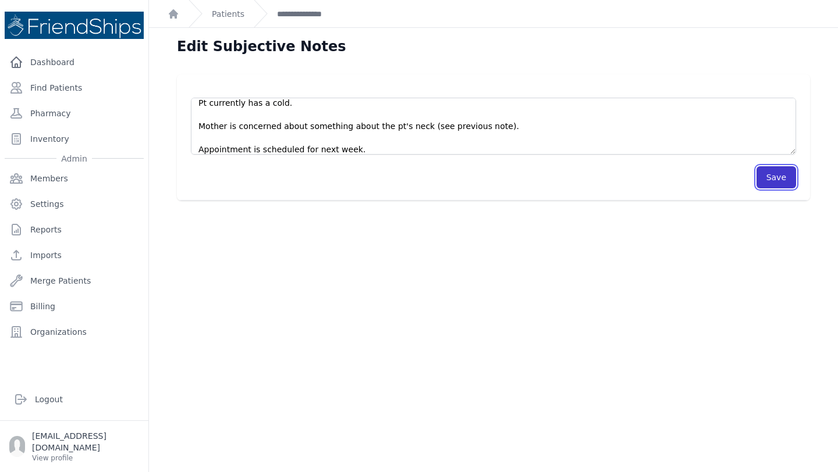
click at [787, 176] on button "Save" at bounding box center [776, 177] width 40 height 22
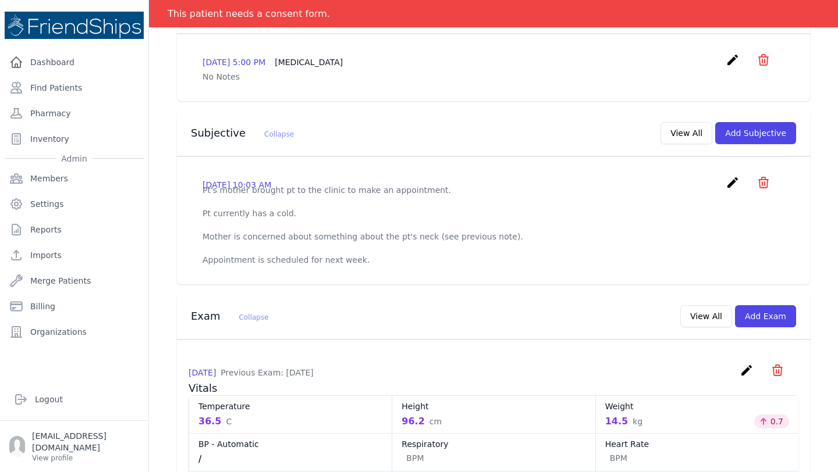
scroll to position [328, 0]
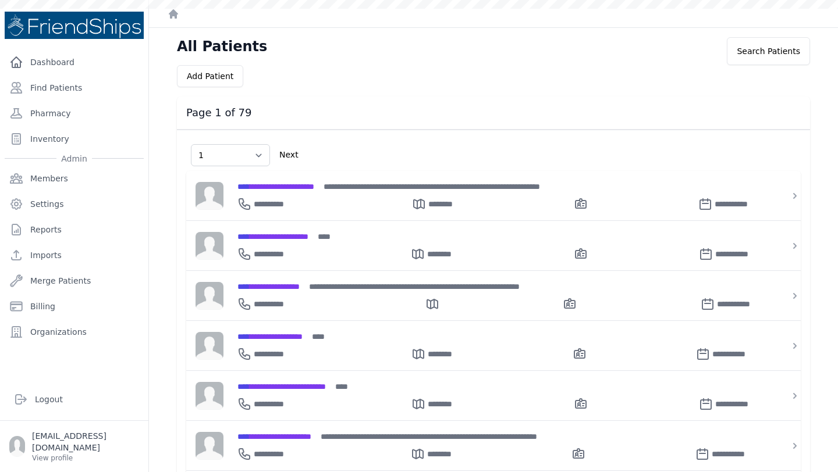
select select "1"
click at [75, 85] on link "Find Patients" at bounding box center [74, 87] width 139 height 23
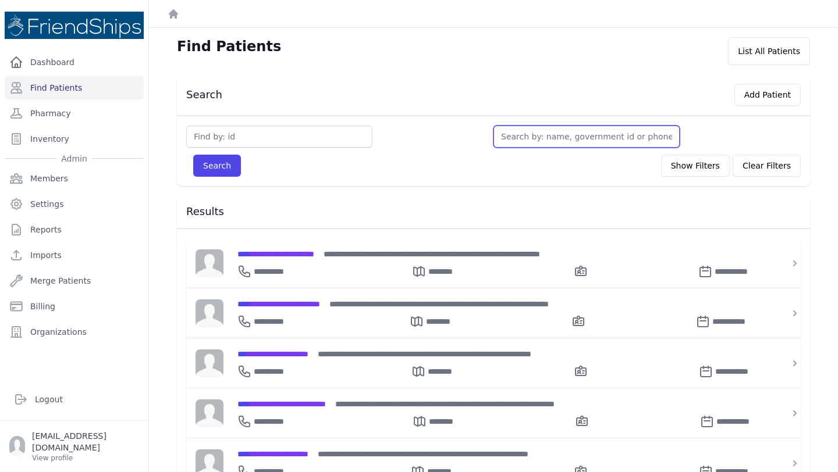
click at [549, 144] on input "text" at bounding box center [586, 137] width 186 height 22
type input "ham"
type input "[PERSON_NAME]"
click at [193, 155] on button "Search" at bounding box center [217, 166] width 48 height 22
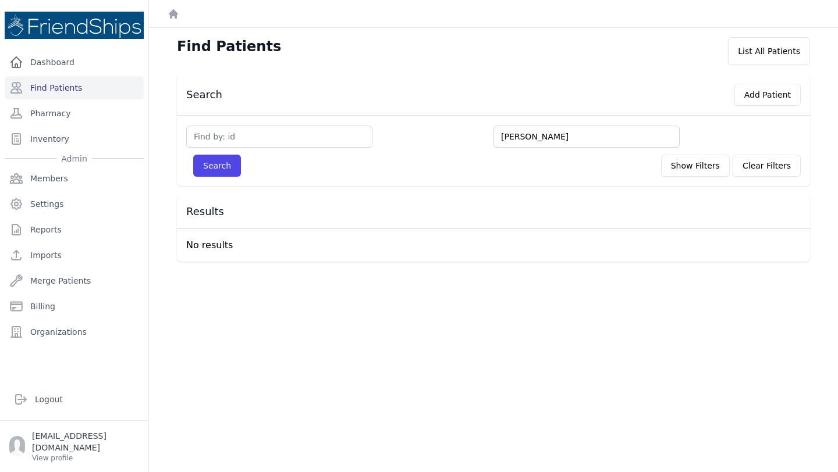
click at [519, 130] on input "[PERSON_NAME]" at bounding box center [586, 137] width 186 height 22
type input "is"
type input "iss"
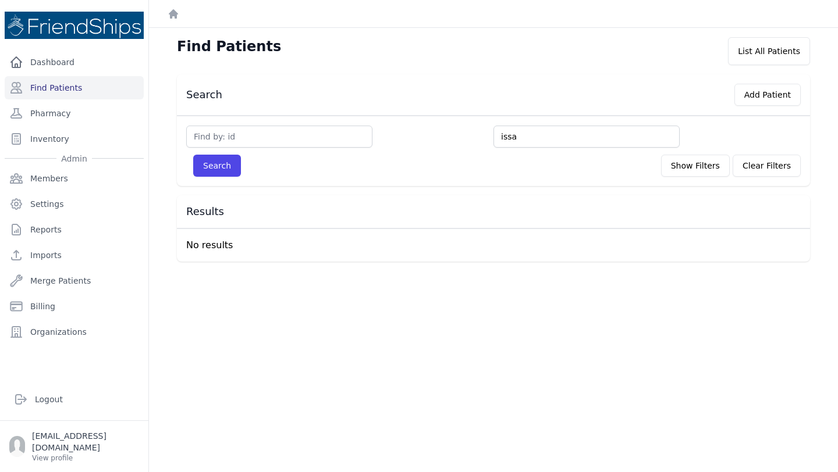
type input "issa"
click at [193, 155] on button "Search" at bounding box center [217, 166] width 48 height 22
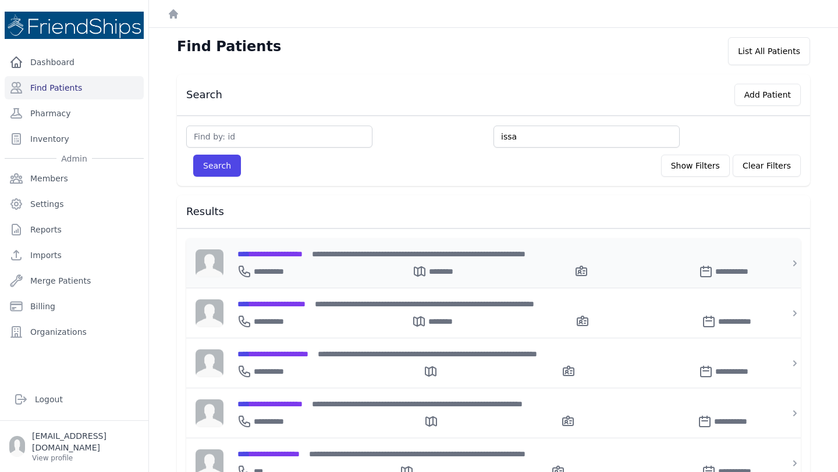
click at [303, 255] on span "**********" at bounding box center [269, 254] width 65 height 8
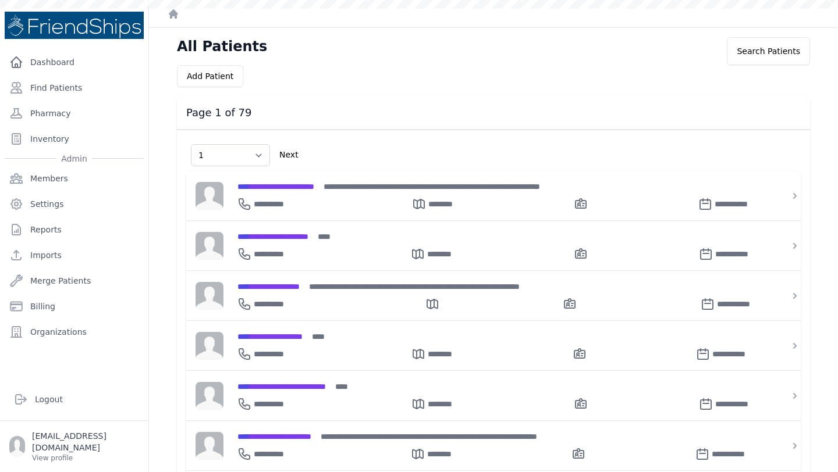
select select "1"
click at [62, 87] on link "Find Patients" at bounding box center [74, 87] width 139 height 23
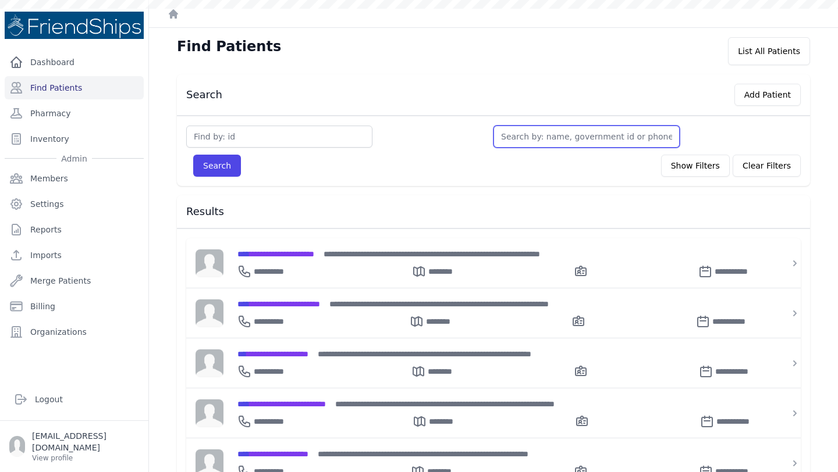
click at [589, 141] on input "text" at bounding box center [586, 137] width 186 height 22
type input "na"
type input "nas"
type input "nasra"
click at [193, 155] on button "Search" at bounding box center [217, 166] width 48 height 22
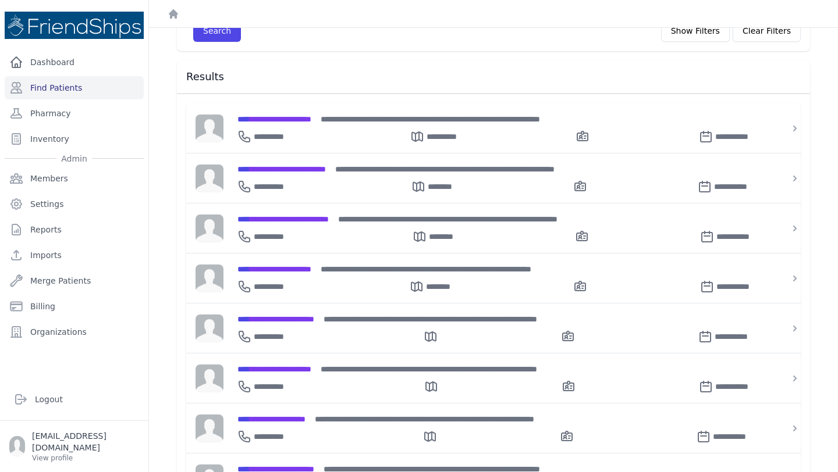
scroll to position [136, 0]
click at [311, 122] on span "**********" at bounding box center [274, 119] width 74 height 8
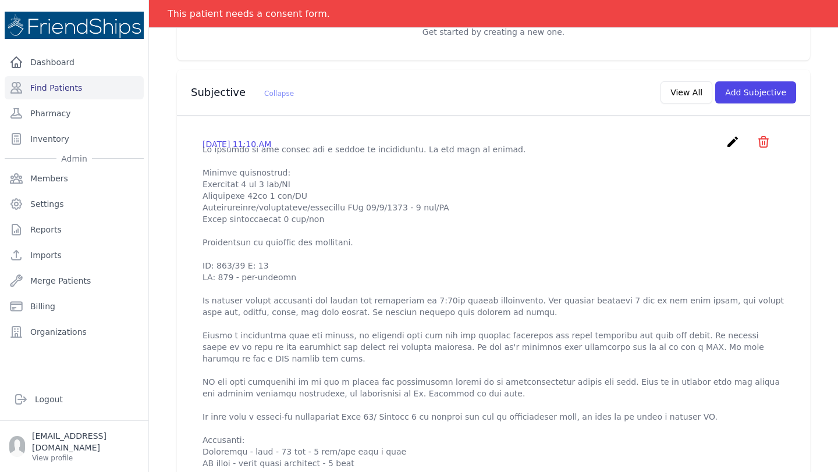
scroll to position [336, 0]
click at [257, 258] on p at bounding box center [493, 306] width 582 height 326
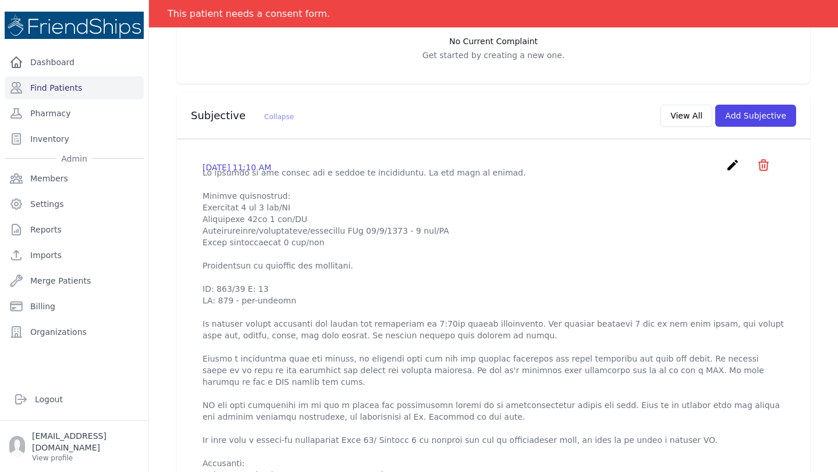
scroll to position [310, 0]
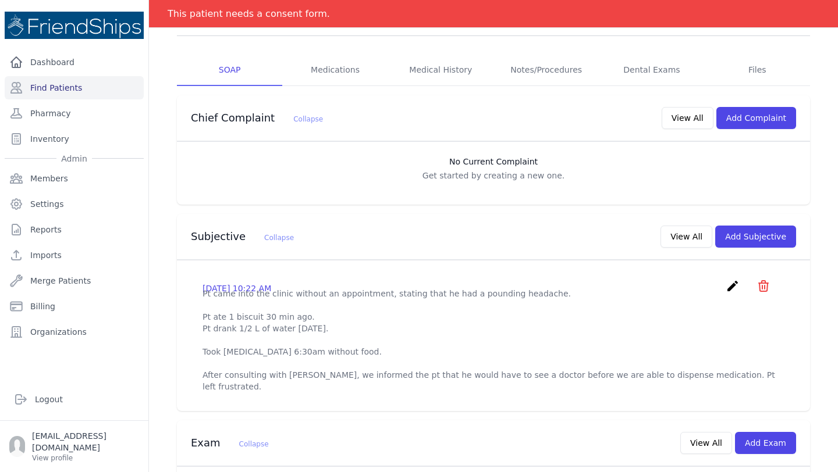
scroll to position [235, 0]
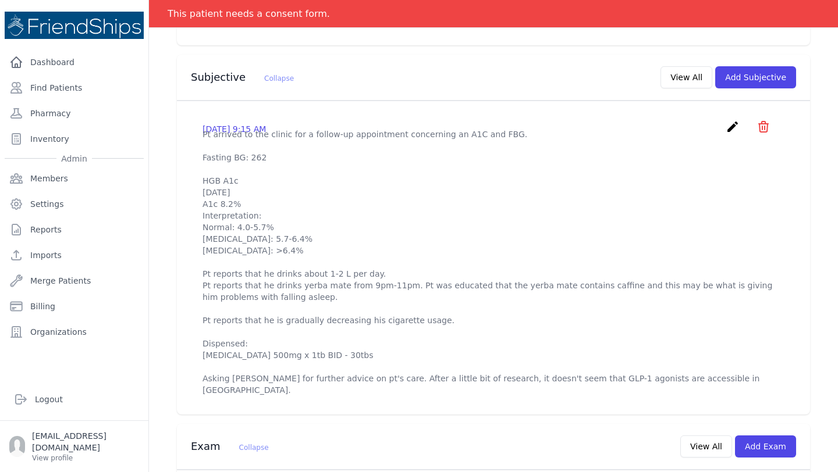
scroll to position [378, 0]
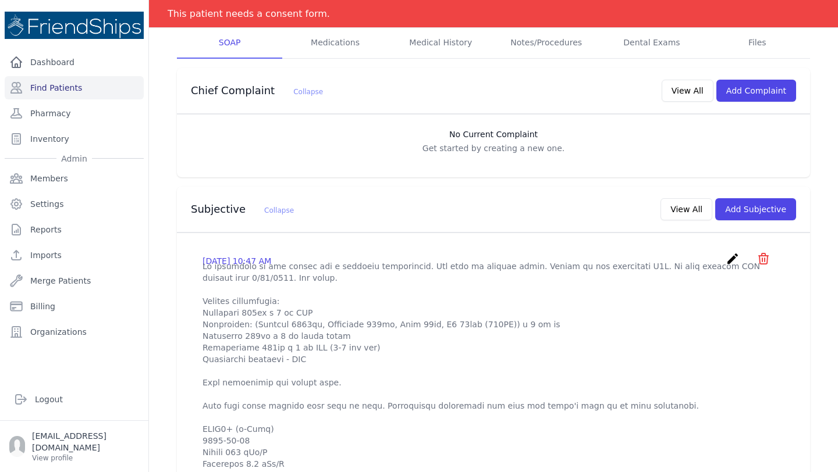
scroll to position [238, 0]
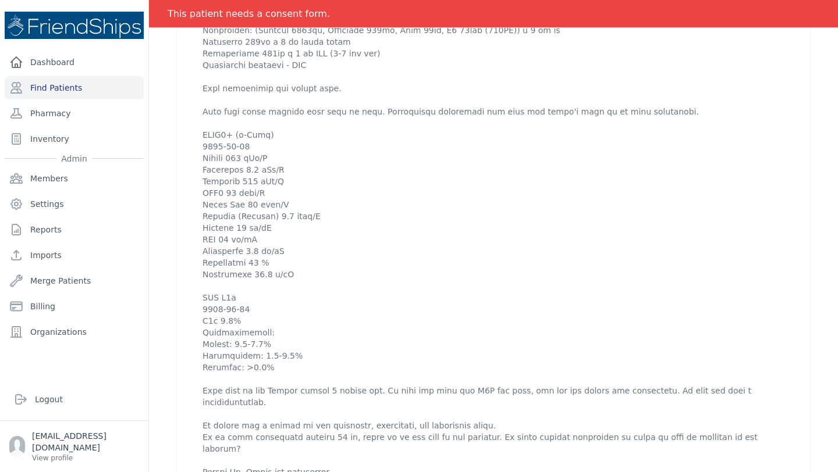
scroll to position [528, 0]
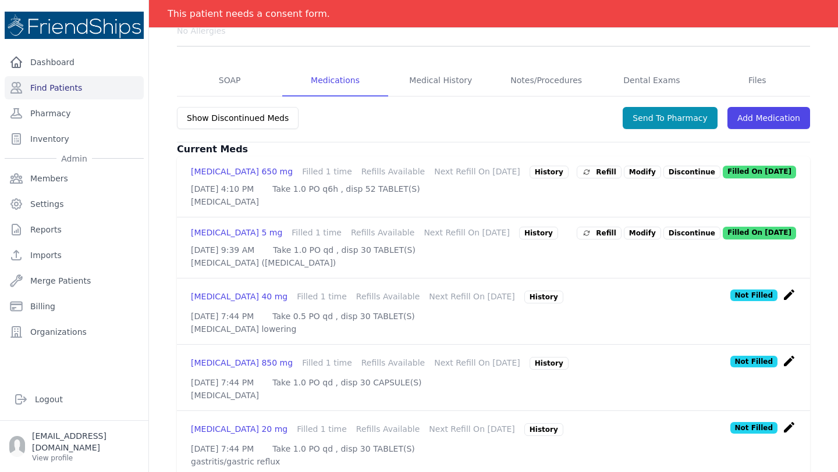
scroll to position [212, 0]
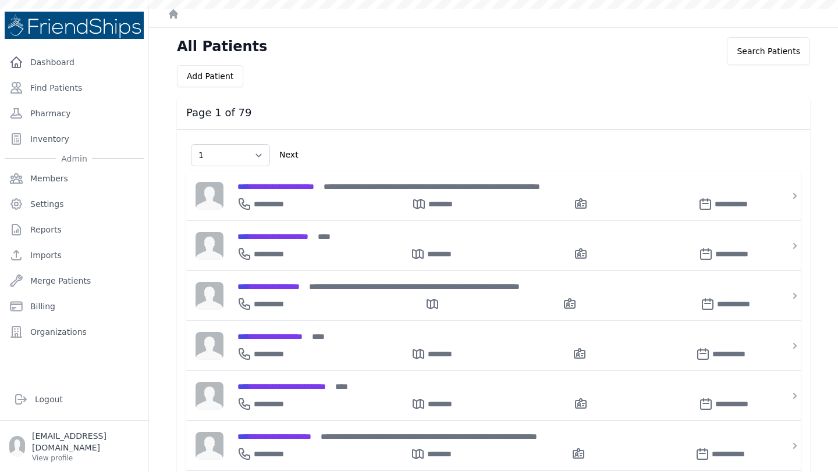
select select "1"
click at [70, 98] on link "Find Patients" at bounding box center [74, 87] width 139 height 23
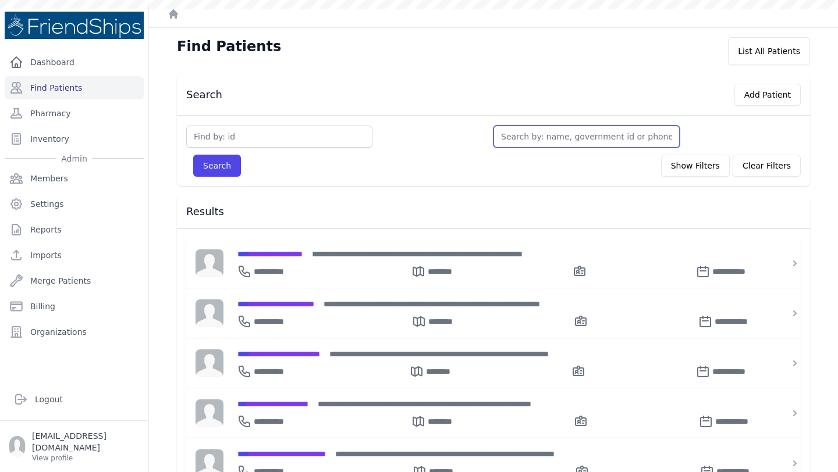
click at [596, 136] on input "text" at bounding box center [586, 137] width 186 height 22
type input "jou"
type input "joud"
click at [193, 155] on button "Search" at bounding box center [217, 166] width 48 height 22
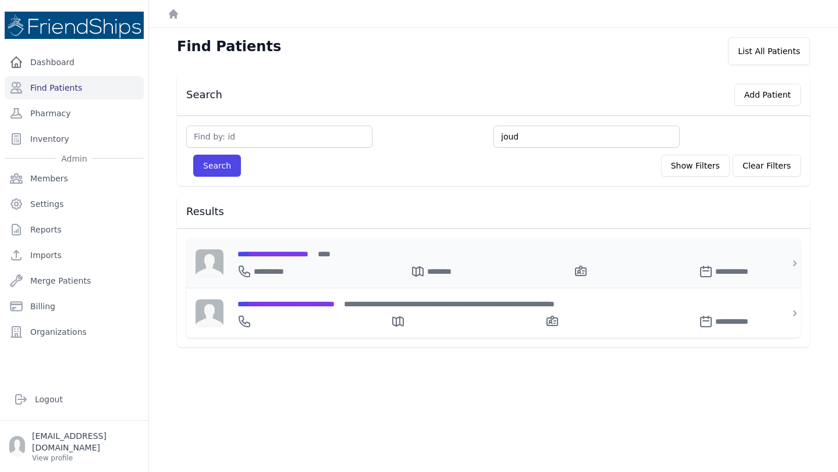
click at [308, 251] on span "**********" at bounding box center [272, 254] width 71 height 8
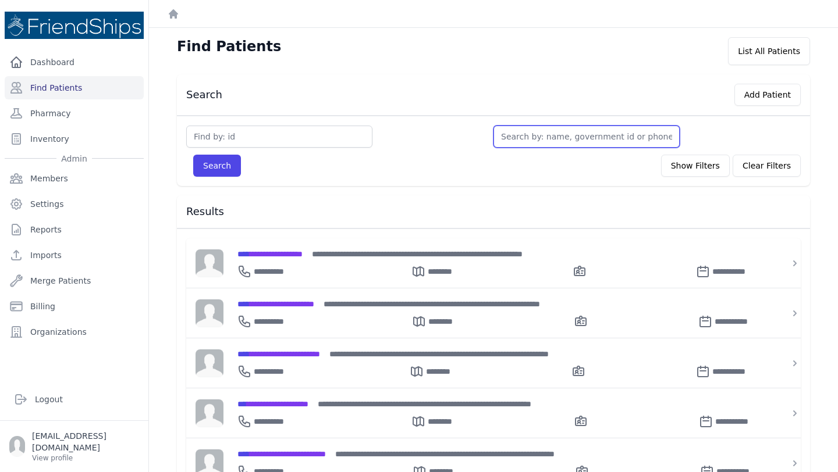
click at [534, 139] on input "text" at bounding box center [586, 137] width 186 height 22
type input "jo"
type input "jou"
type input "joud"
click at [193, 155] on button "Search" at bounding box center [217, 166] width 48 height 22
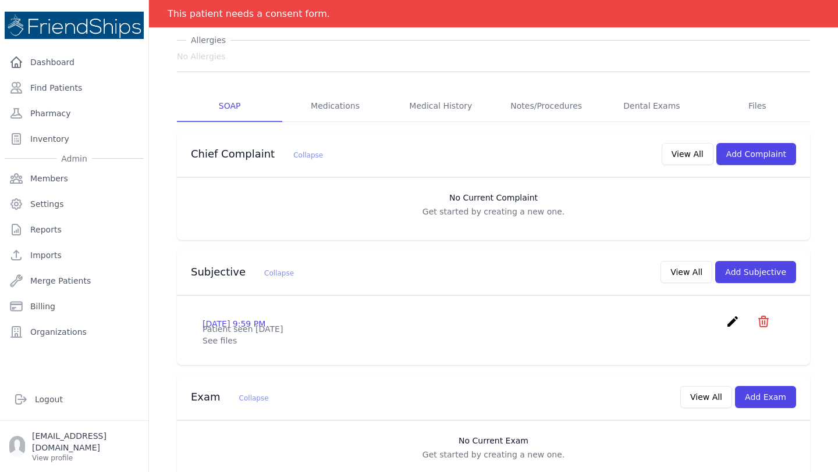
scroll to position [119, 0]
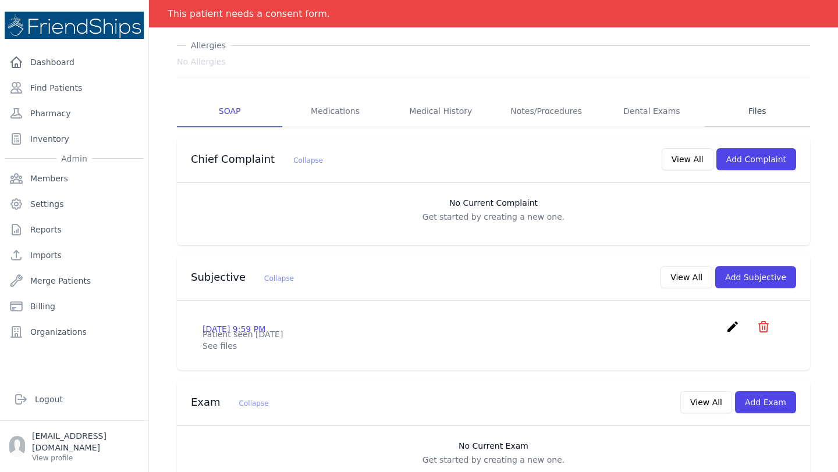
click at [750, 113] on link "Files" at bounding box center [757, 111] width 105 height 31
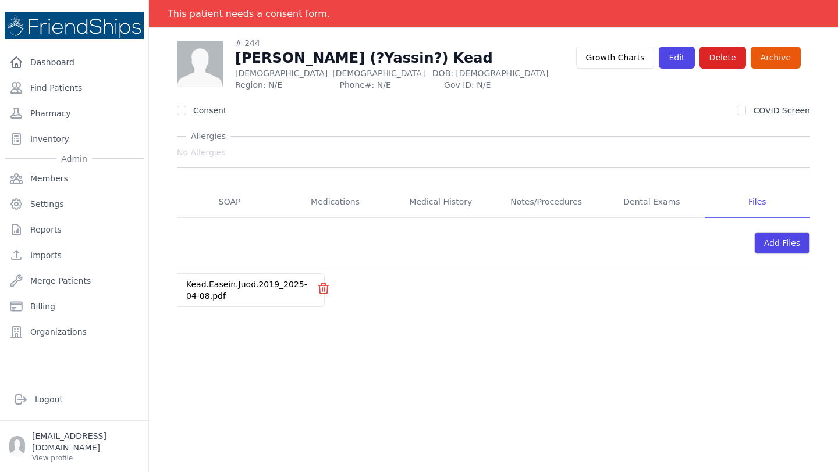
click at [265, 285] on link "Kead.Easein.Juod.2019_2025-04-08.pdf" at bounding box center [246, 290] width 121 height 21
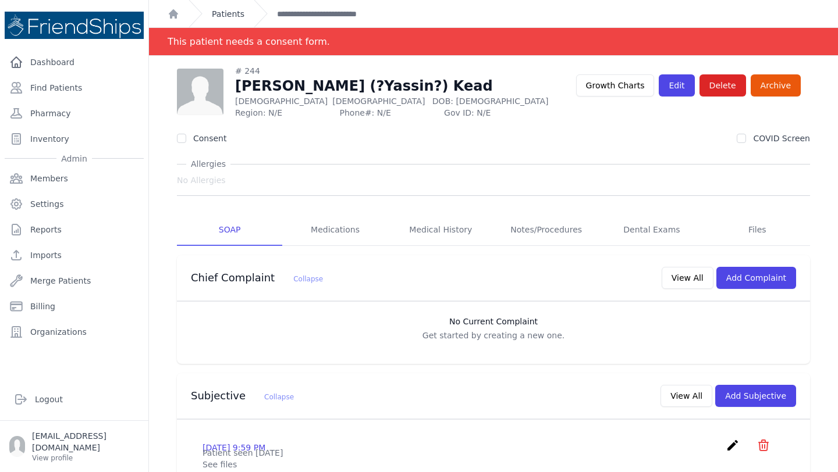
click at [216, 14] on link "Patients" at bounding box center [228, 14] width 33 height 12
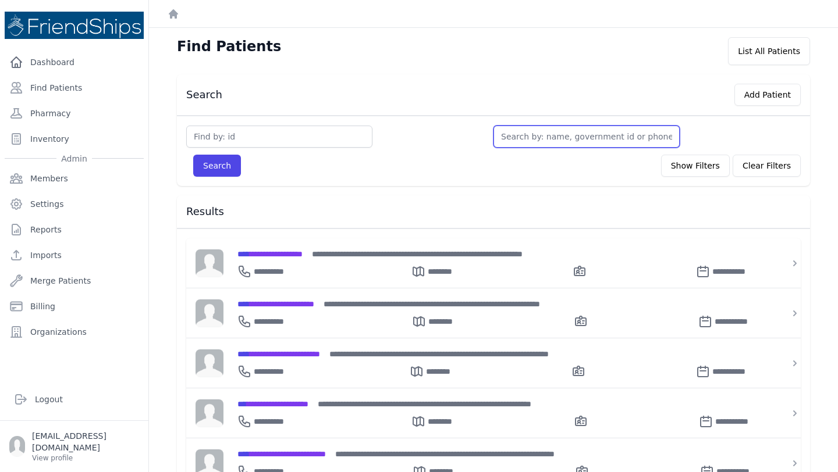
click at [584, 130] on input "text" at bounding box center [586, 137] width 186 height 22
type input "jo"
type input "joud"
click at [193, 155] on button "Search" at bounding box center [217, 166] width 48 height 22
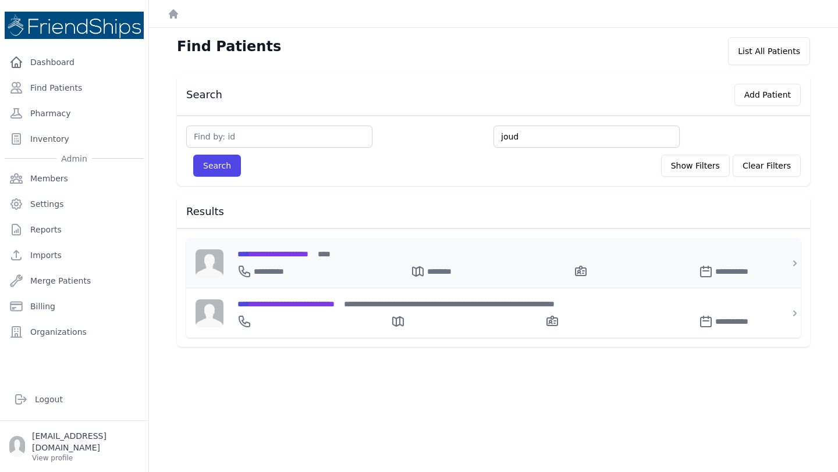
click at [304, 260] on div "**********" at bounding box center [500, 269] width 526 height 19
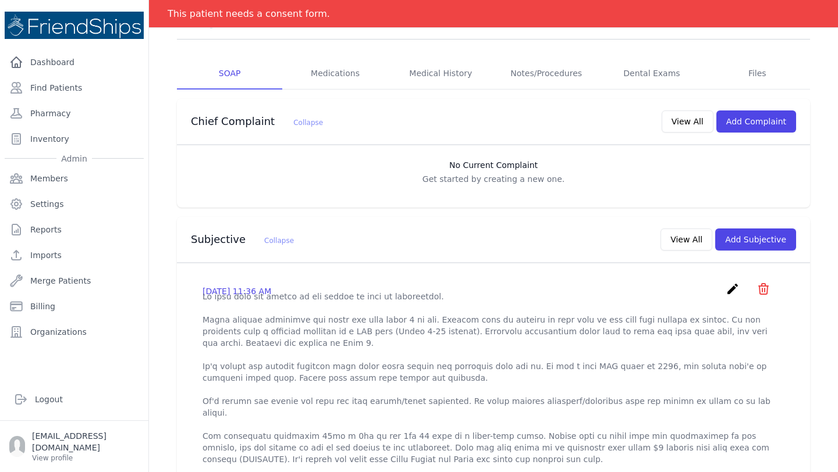
scroll to position [197, 0]
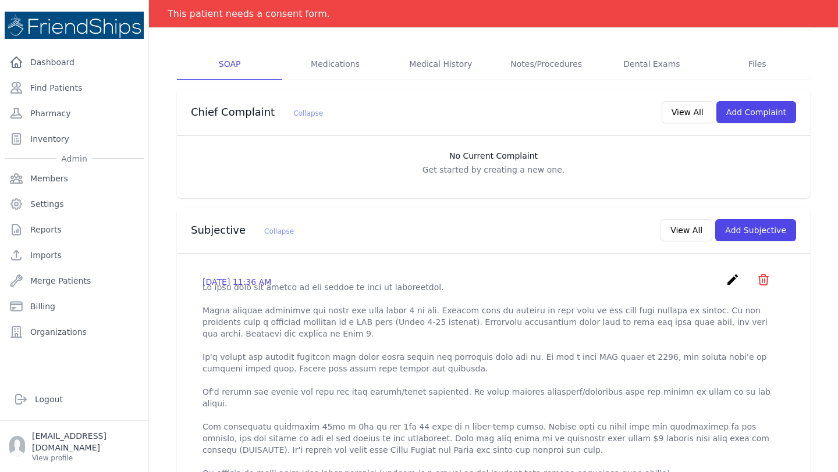
click at [729, 273] on icon "create" at bounding box center [733, 280] width 14 height 14
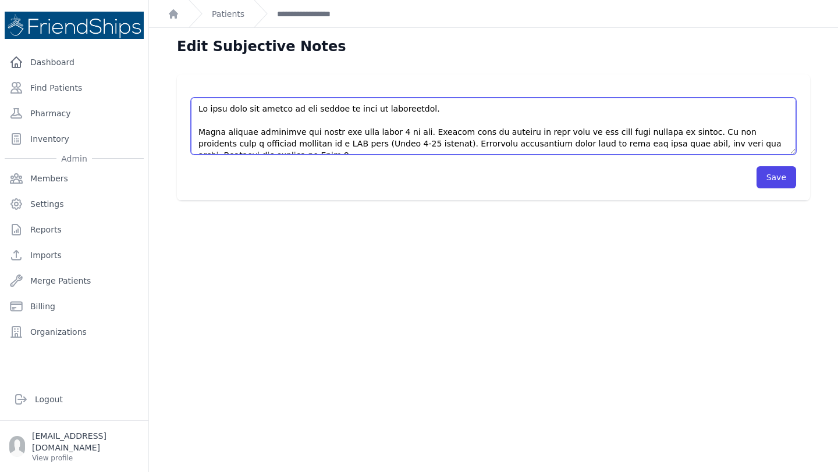
click at [203, 130] on textarea at bounding box center [493, 126] width 605 height 57
type textarea "Pt came with his father to the clinic to make an appointment. Parents first not…"
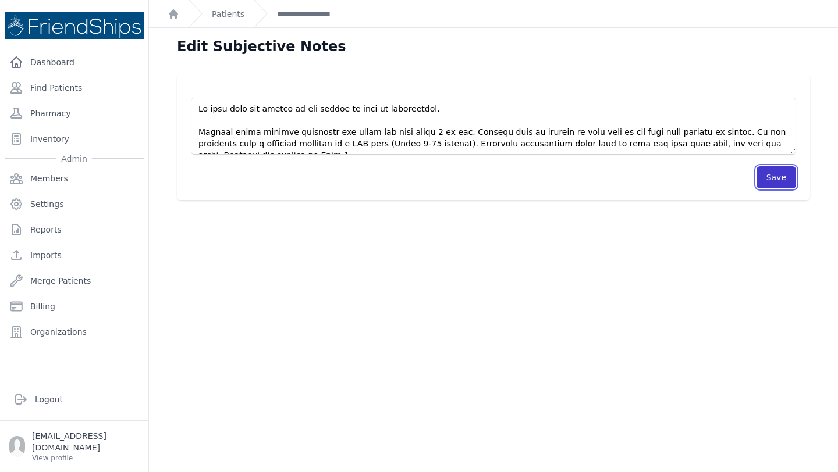
click at [777, 175] on button "Save" at bounding box center [776, 177] width 40 height 22
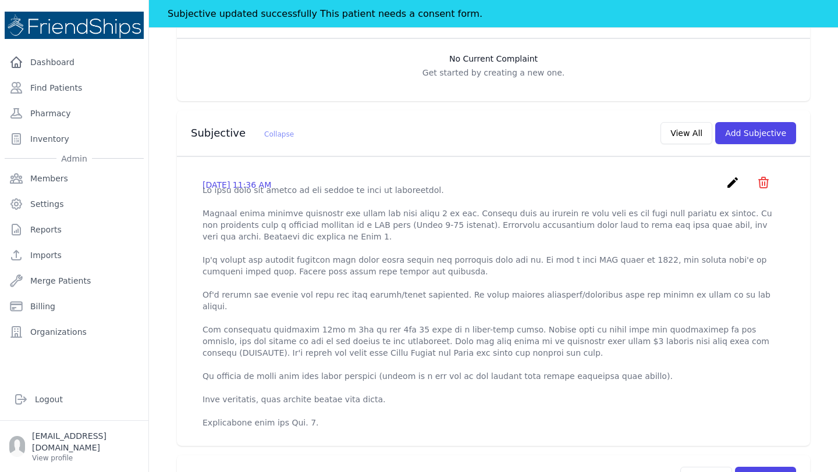
scroll to position [340, 0]
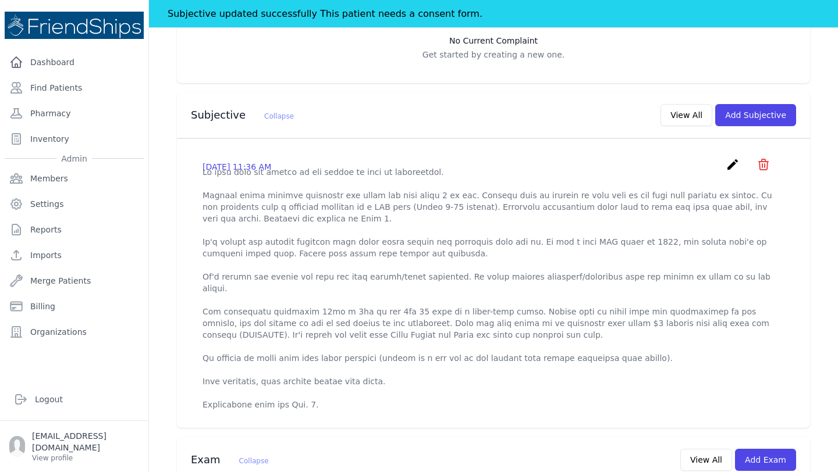
click at [359, 196] on p at bounding box center [493, 288] width 582 height 244
click at [734, 158] on icon "create" at bounding box center [733, 165] width 14 height 14
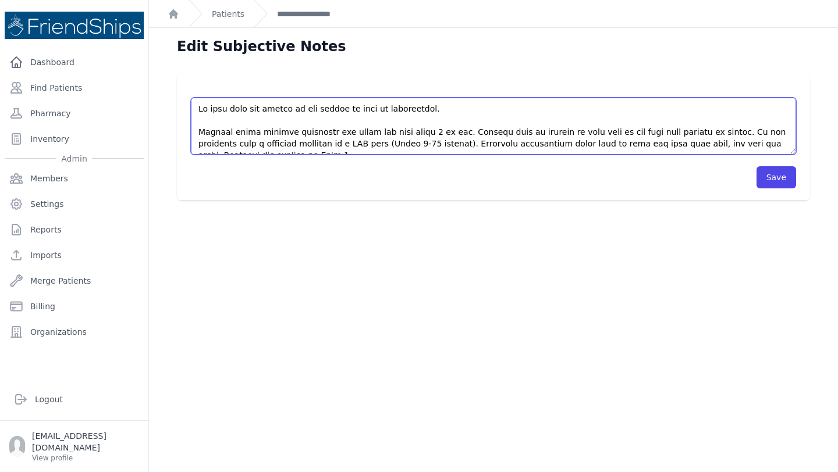
click at [428, 145] on textarea at bounding box center [493, 126] width 605 height 57
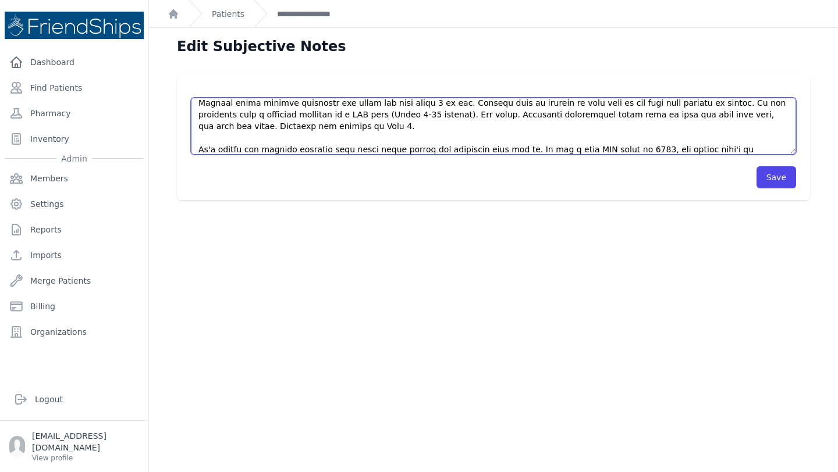
scroll to position [23, 0]
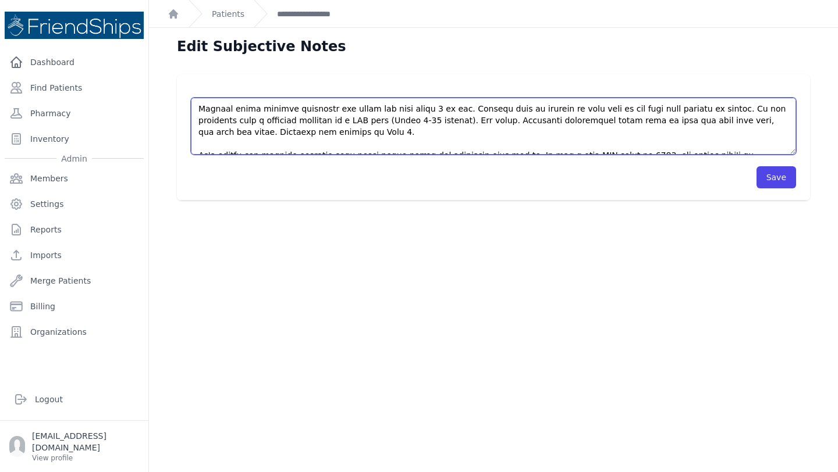
click at [455, 119] on textarea at bounding box center [493, 126] width 605 height 57
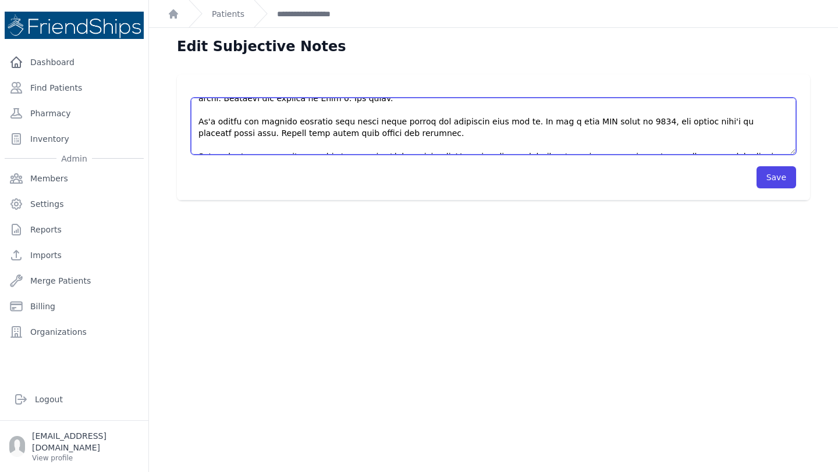
scroll to position [65, 0]
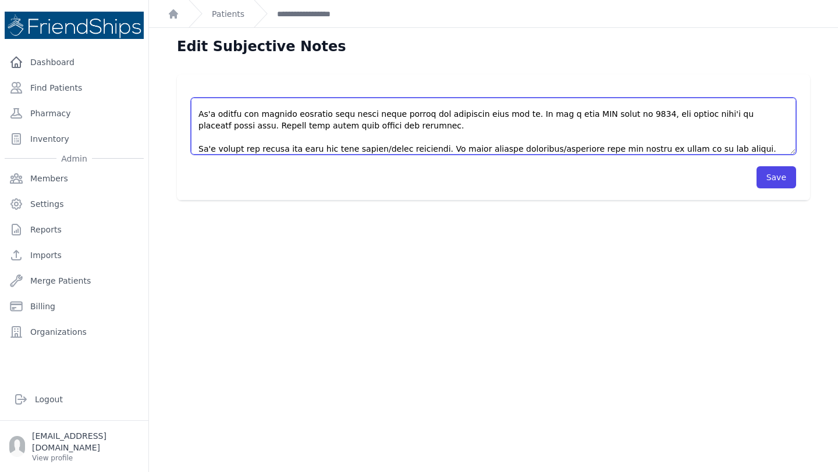
click at [249, 126] on textarea at bounding box center [493, 126] width 605 height 57
click at [228, 126] on textarea at bounding box center [493, 126] width 605 height 57
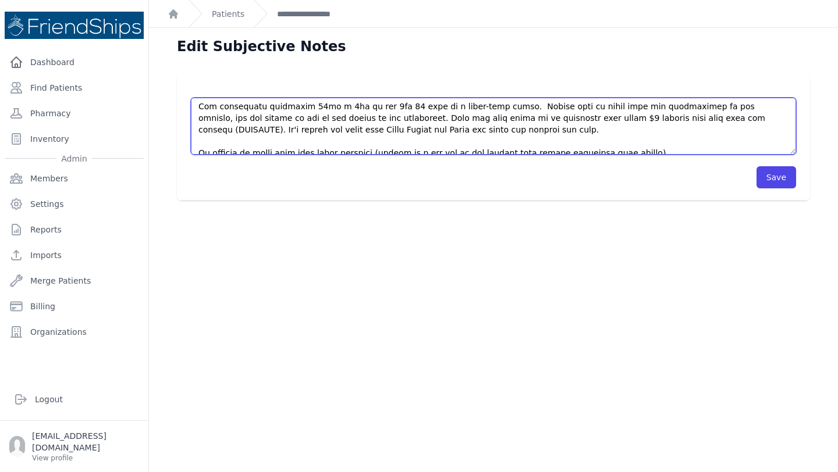
scroll to position [132, 0]
click at [259, 103] on textarea at bounding box center [493, 126] width 605 height 57
click at [491, 105] on textarea at bounding box center [493, 126] width 605 height 57
click at [205, 106] on textarea at bounding box center [493, 126] width 605 height 57
click at [198, 107] on textarea at bounding box center [493, 126] width 605 height 57
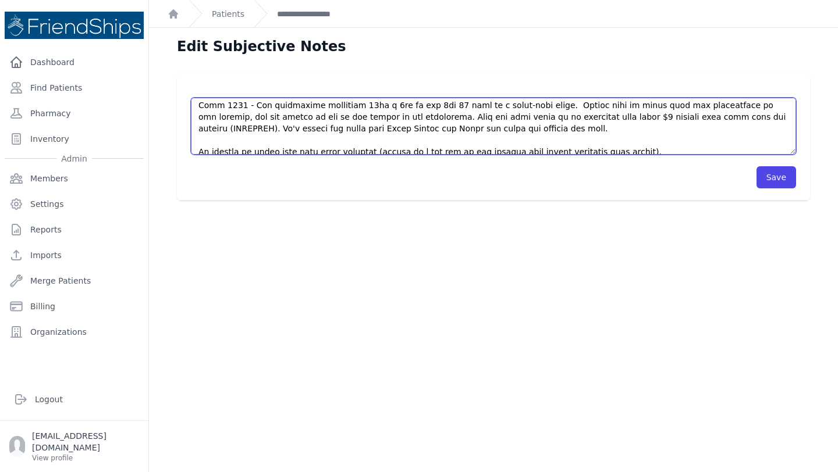
click at [543, 108] on textarea at bounding box center [493, 126] width 605 height 57
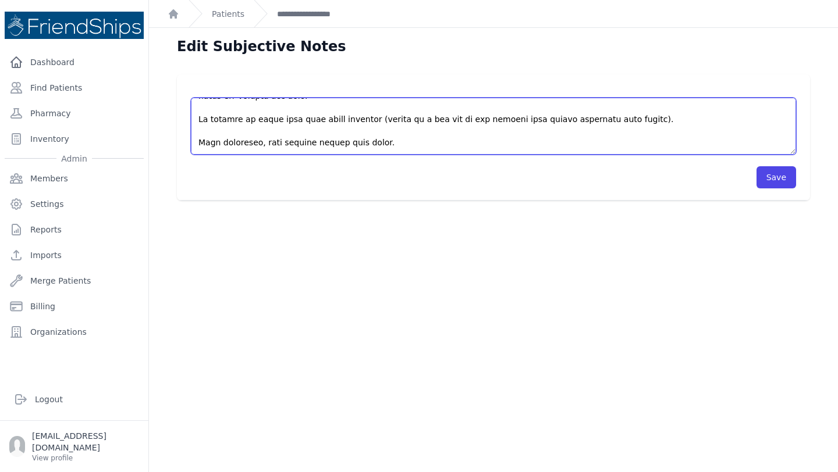
scroll to position [177, 0]
click at [621, 105] on textarea at bounding box center [493, 126] width 605 height 57
click at [628, 108] on textarea at bounding box center [493, 126] width 605 height 57
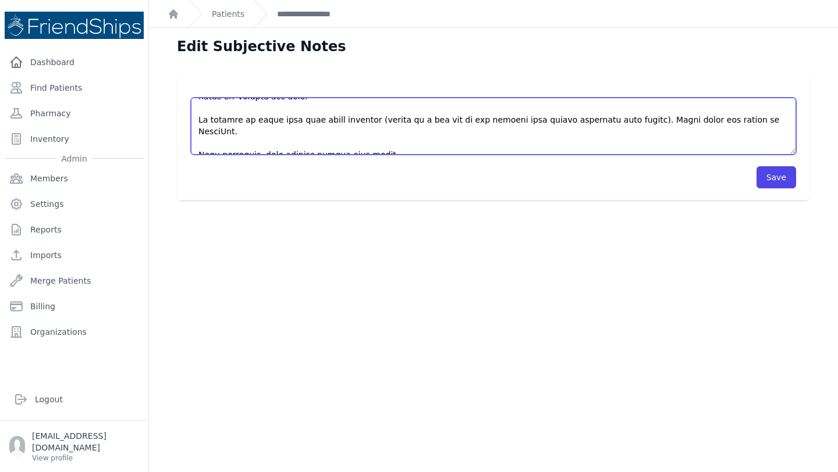
drag, startPoint x: 774, startPoint y: 108, endPoint x: 630, endPoint y: 107, distance: 143.7
click at [630, 107] on textarea at bounding box center [493, 126] width 605 height 57
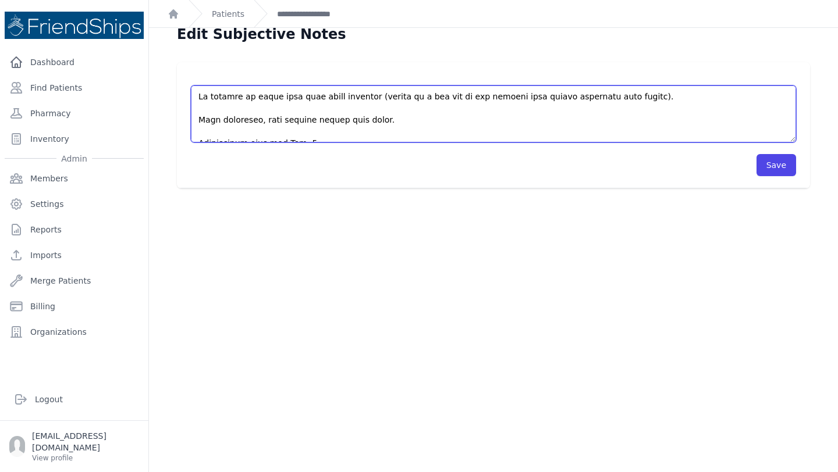
scroll to position [16, 0]
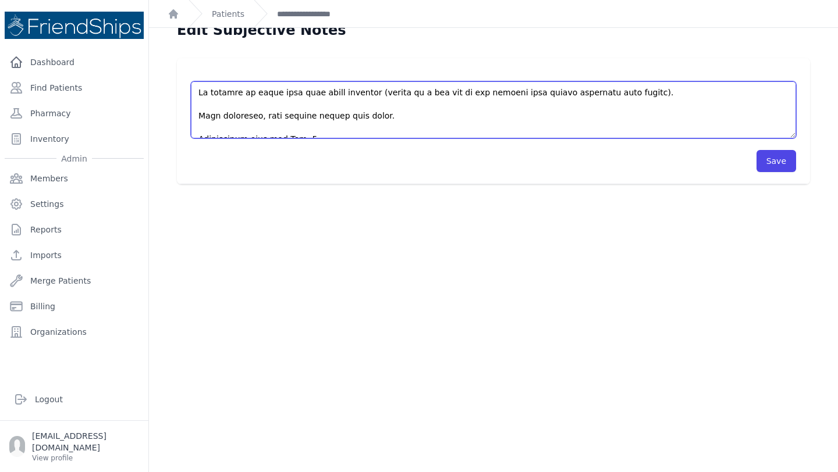
click at [409, 102] on textarea at bounding box center [493, 109] width 605 height 57
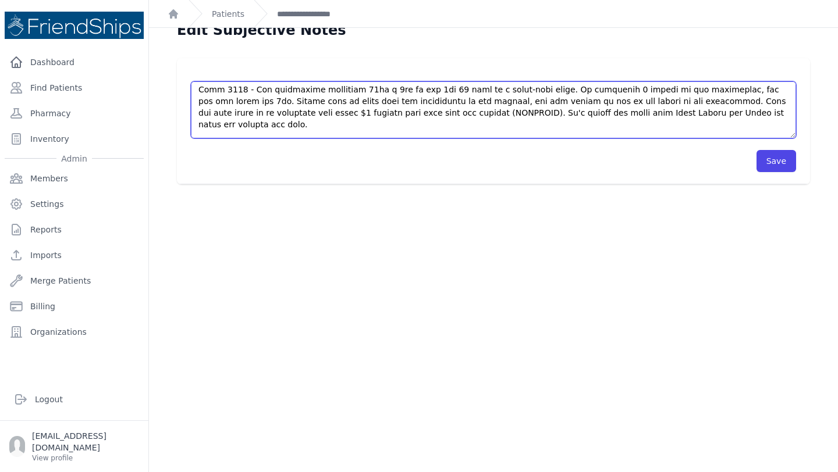
scroll to position [128, 0]
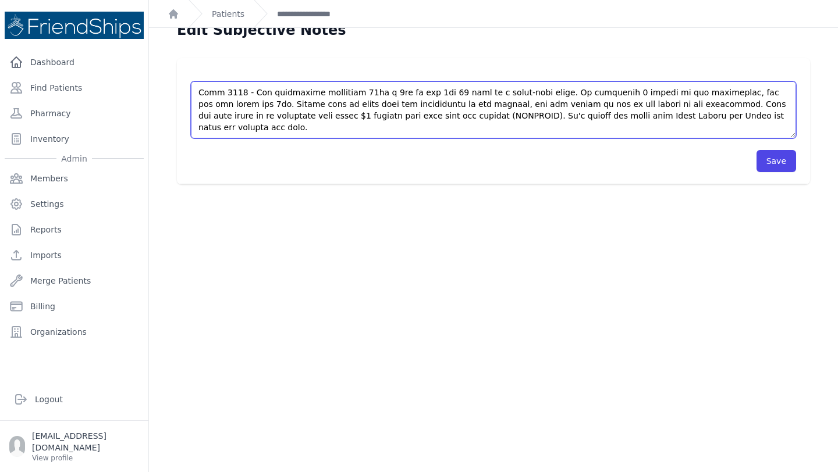
click at [375, 115] on textarea at bounding box center [493, 109] width 605 height 57
click at [740, 106] on textarea at bounding box center [493, 109] width 605 height 57
click at [307, 115] on textarea at bounding box center [493, 109] width 605 height 57
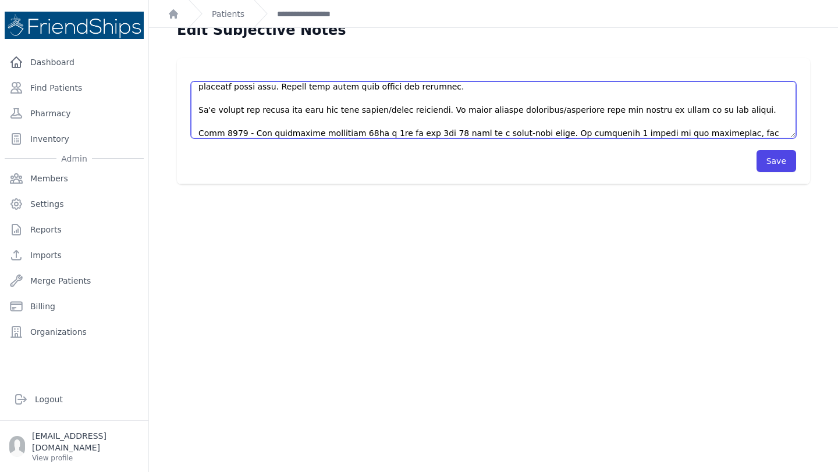
scroll to position [0, 0]
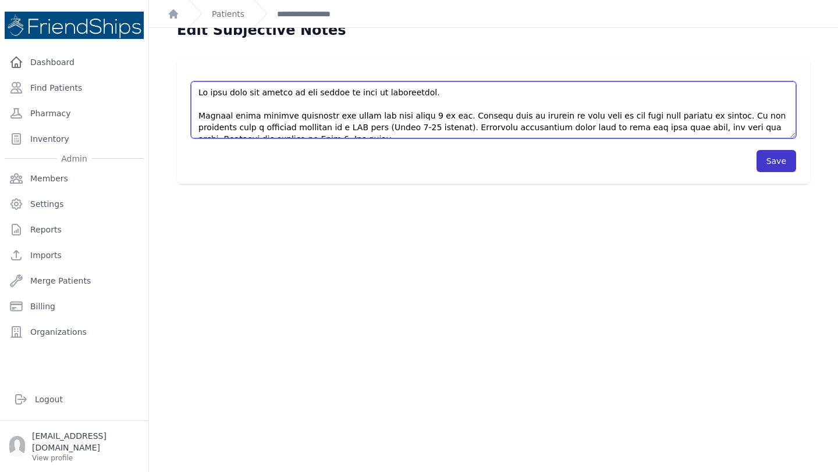
type textarea "Pt came with his father to the clinic to make an appointment. Parents first not…"
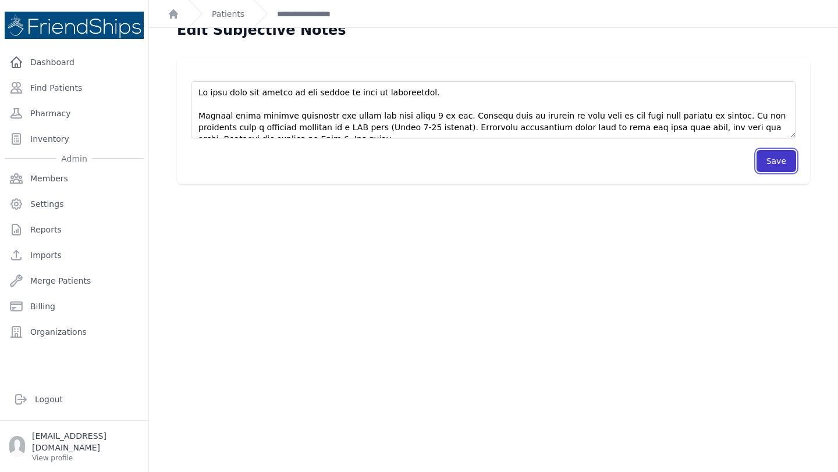
click at [783, 159] on button "Save" at bounding box center [776, 161] width 40 height 22
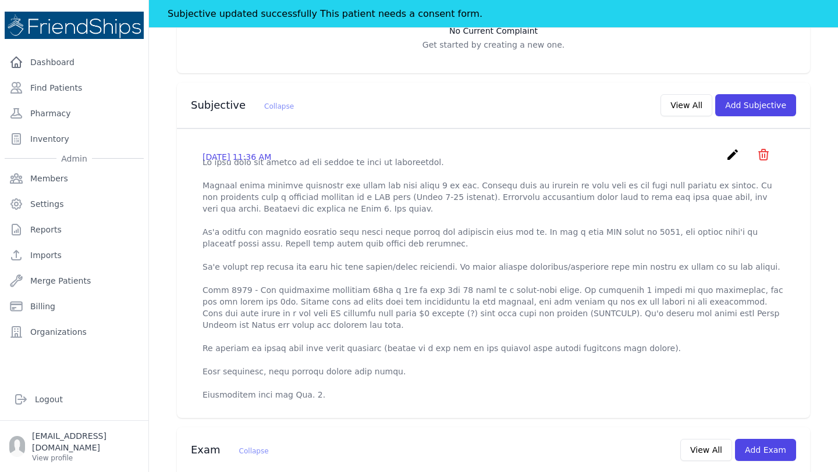
scroll to position [350, 0]
click at [734, 148] on icon "create" at bounding box center [733, 155] width 14 height 14
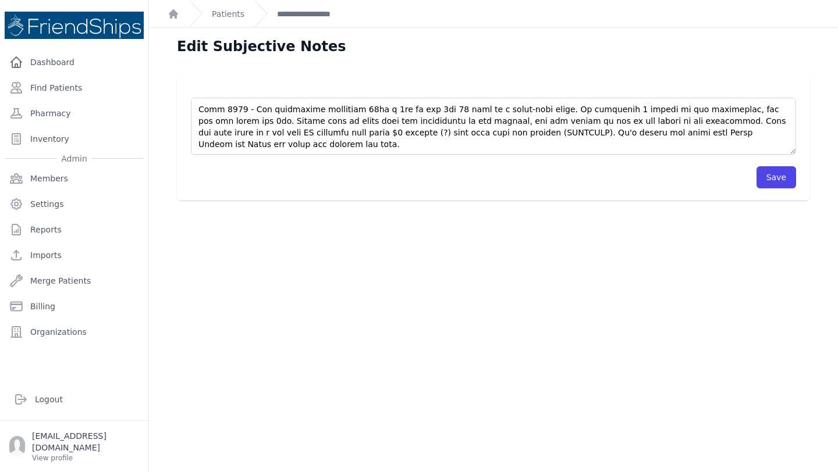
scroll to position [129, 0]
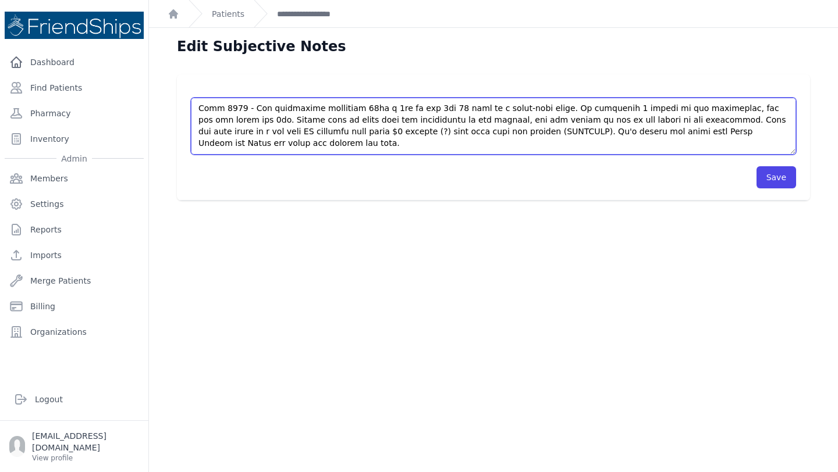
click at [397, 133] on textarea at bounding box center [493, 126] width 605 height 57
type textarea "Pt came with his father to the clinic to make an appointment. Parents first not…"
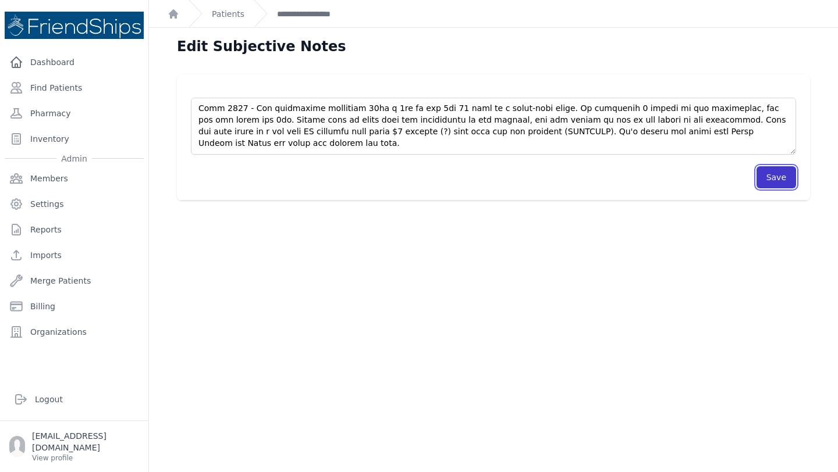
click at [782, 176] on button "Save" at bounding box center [776, 177] width 40 height 22
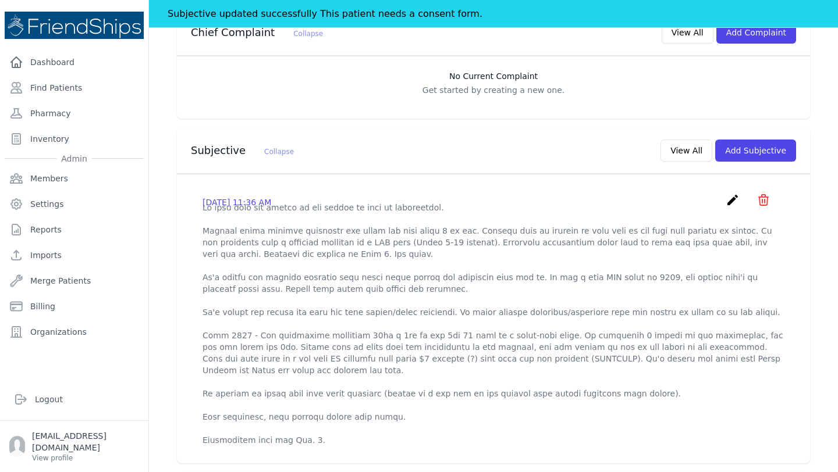
scroll to position [317, 0]
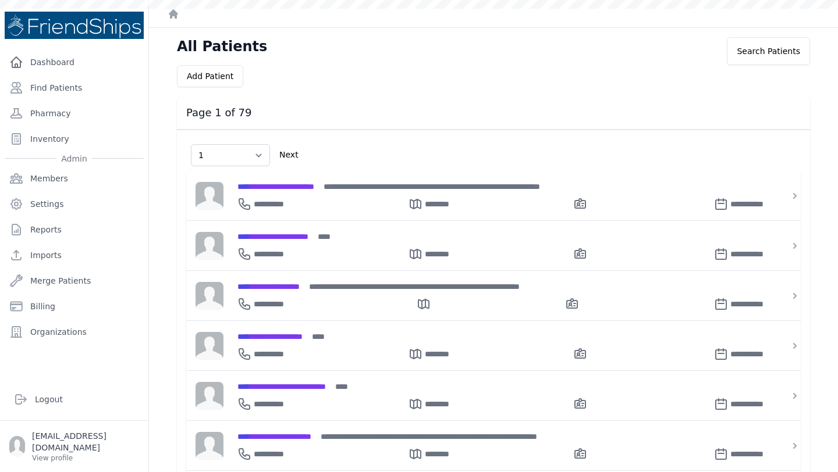
select select "1"
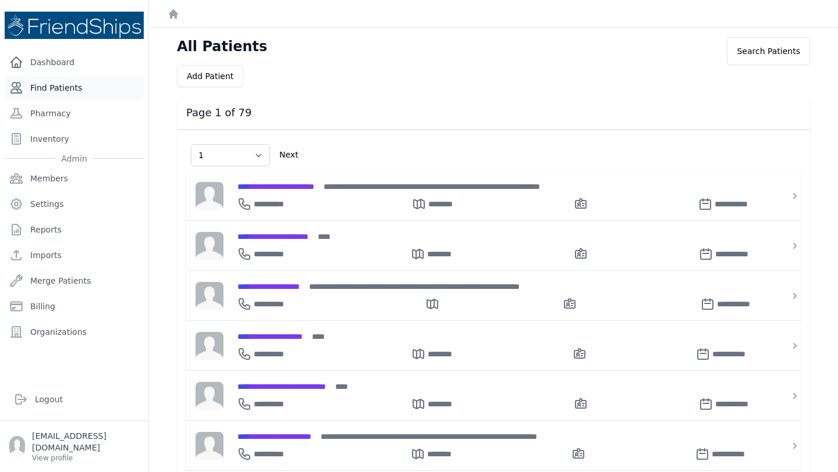
click at [84, 88] on link "Find Patients" at bounding box center [74, 87] width 139 height 23
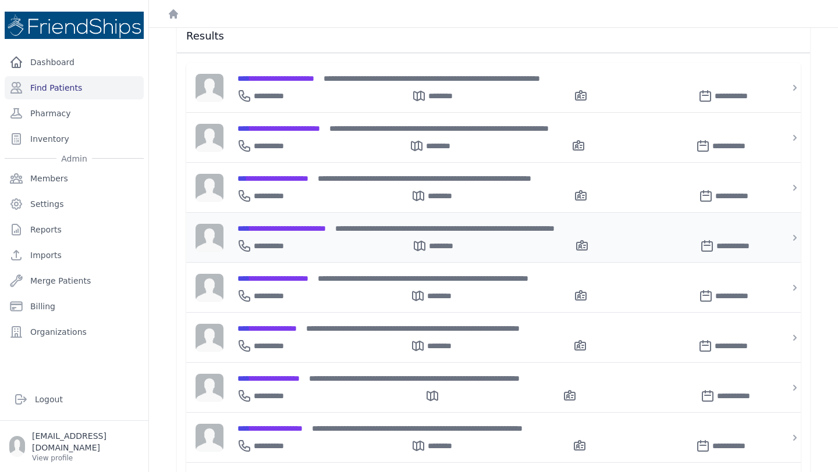
scroll to position [179, 0]
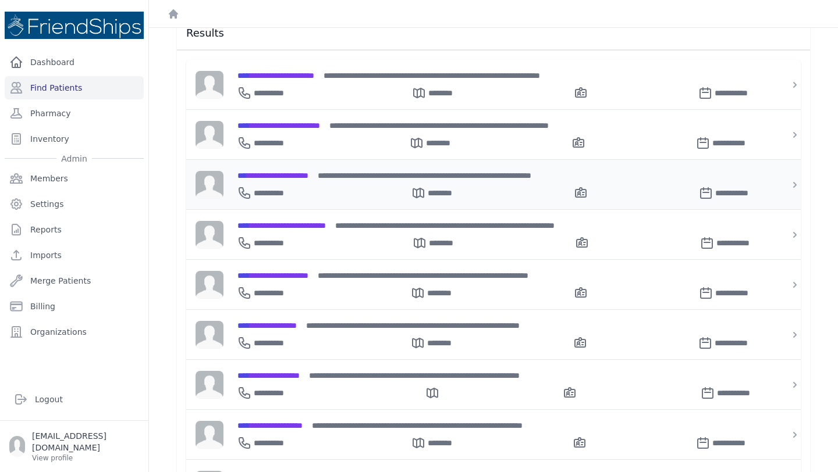
click at [311, 182] on div "**********" at bounding box center [500, 191] width 526 height 19
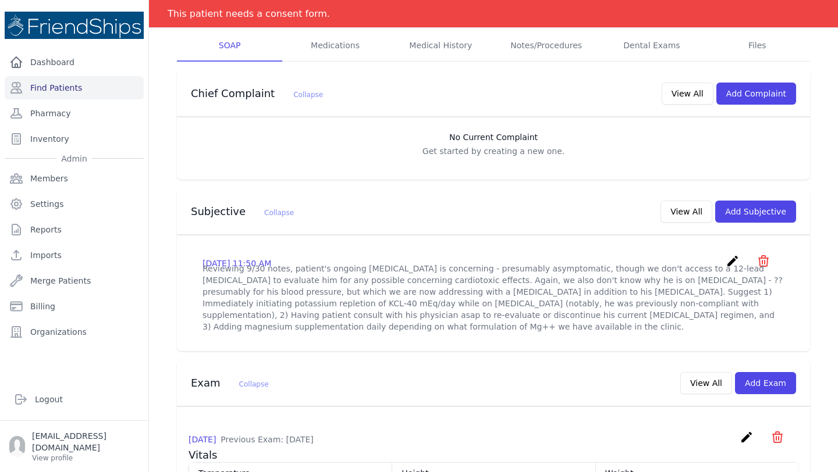
scroll to position [217, 0]
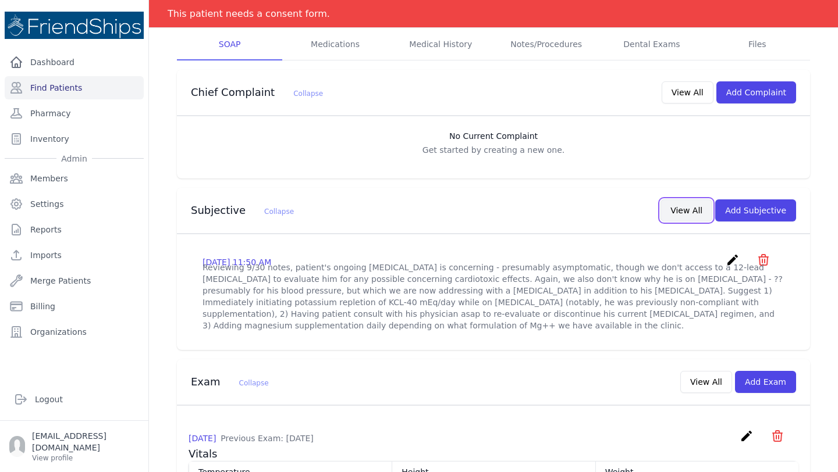
click at [695, 200] on button "View All" at bounding box center [686, 211] width 52 height 22
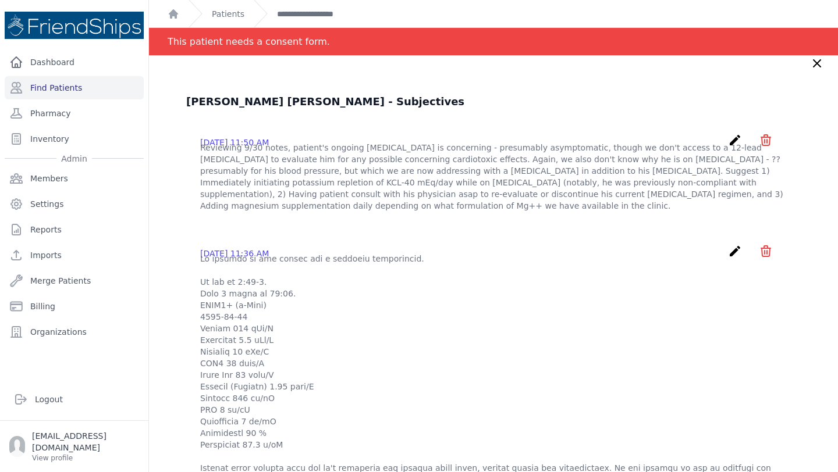
scroll to position [0, 0]
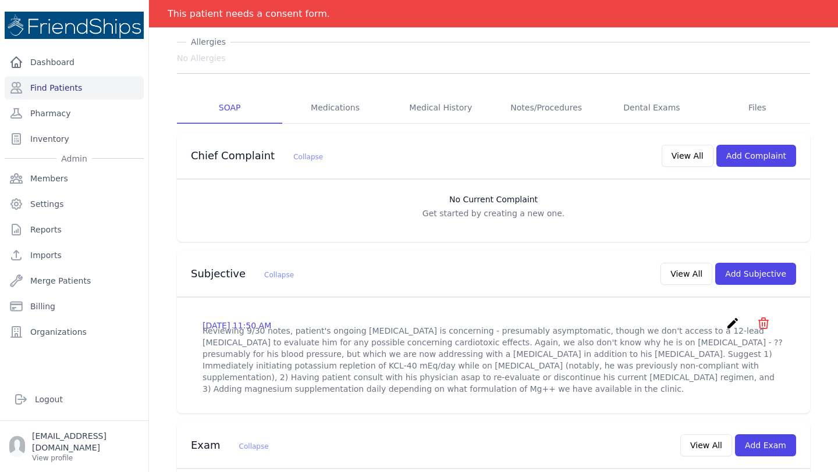
scroll to position [154, 0]
click at [683, 253] on div "Subjective Collapse View All Add Subjective" at bounding box center [493, 274] width 633 height 46
click at [684, 262] on button "View All" at bounding box center [686, 273] width 52 height 22
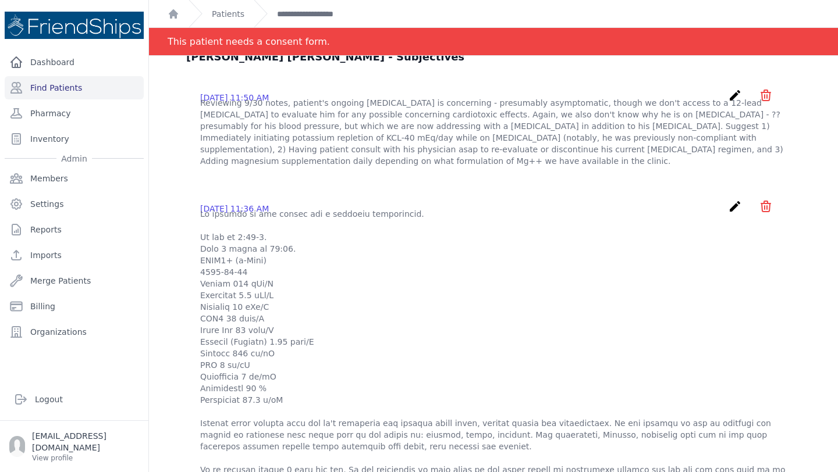
scroll to position [0, 0]
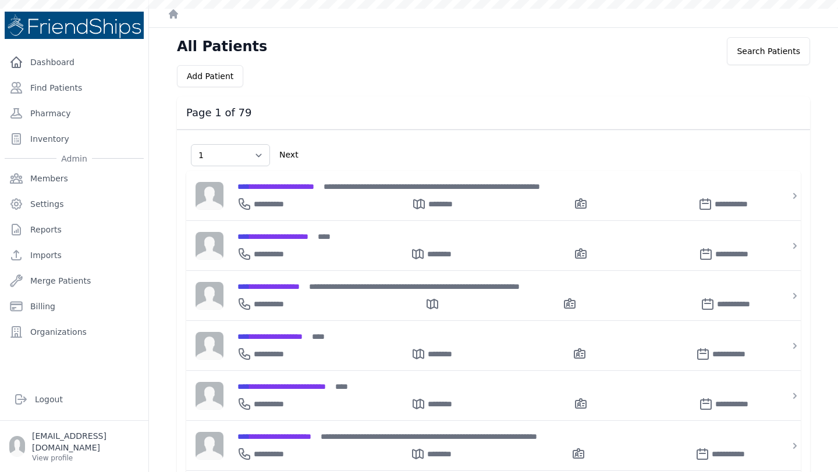
select select "1"
click at [88, 91] on link "Find Patients" at bounding box center [74, 87] width 139 height 23
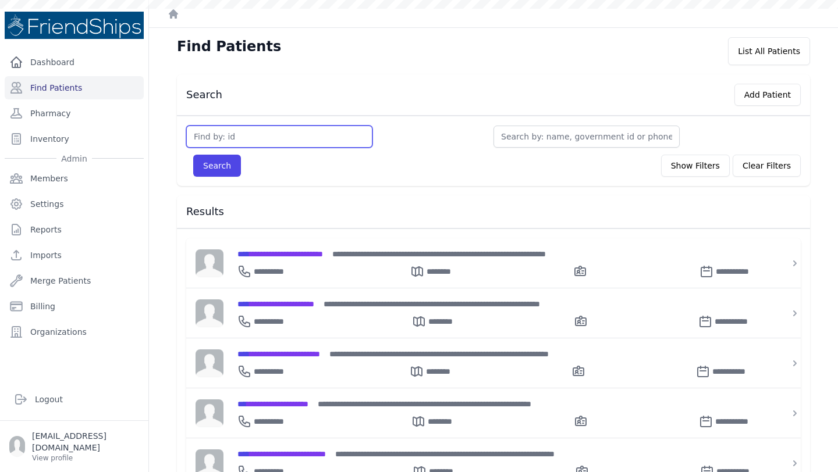
click at [251, 140] on input "text" at bounding box center [279, 137] width 186 height 22
click at [342, 261] on div "**********" at bounding box center [500, 269] width 526 height 19
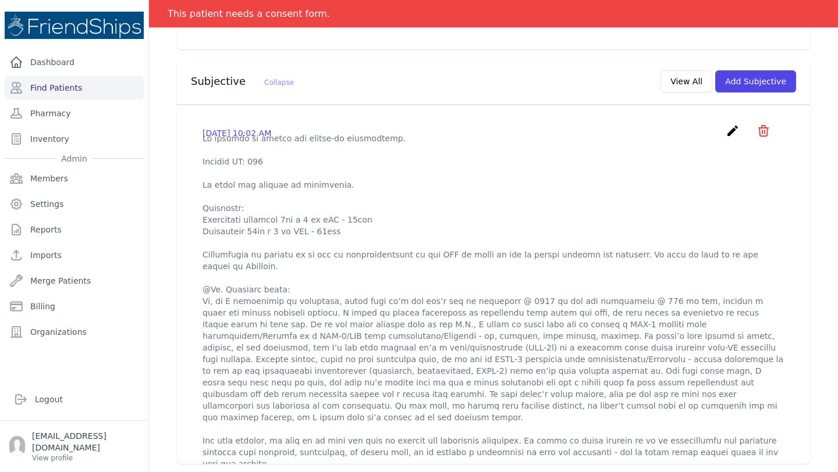
scroll to position [248, 0]
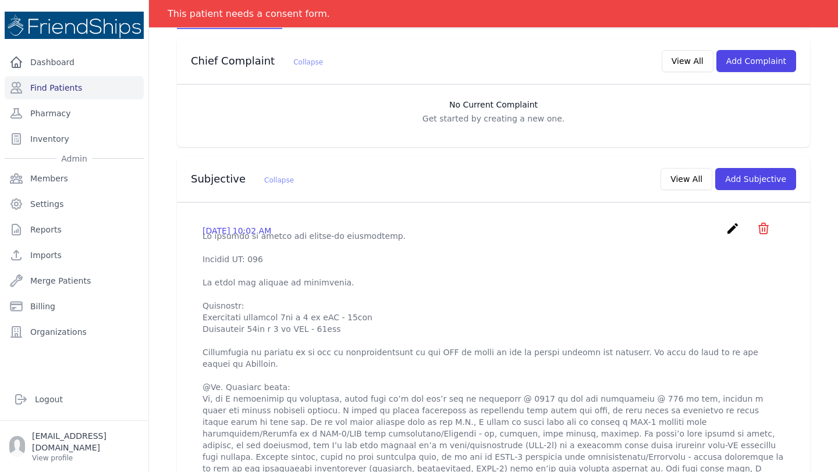
click at [499, 157] on div "Subjective Collapse View All Add Subjective" at bounding box center [493, 180] width 633 height 46
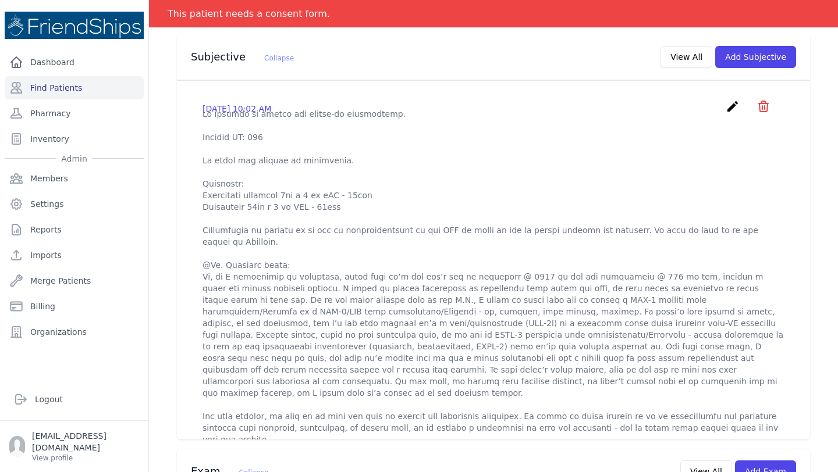
scroll to position [0, 0]
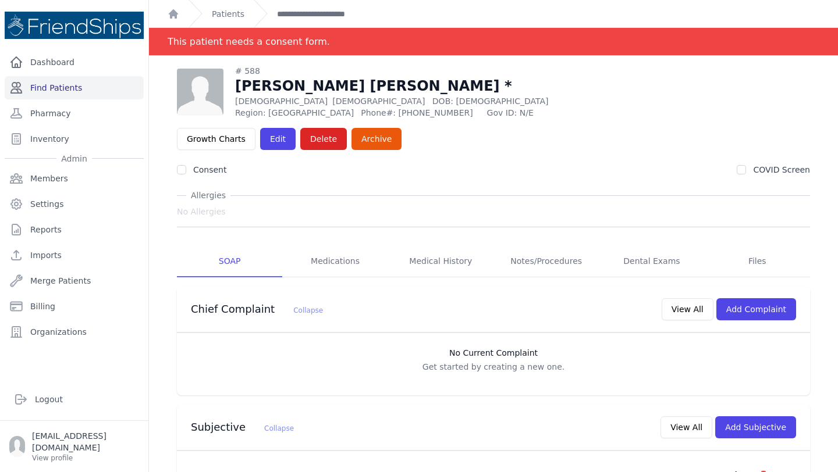
click at [69, 87] on link "Find Patients" at bounding box center [74, 87] width 139 height 23
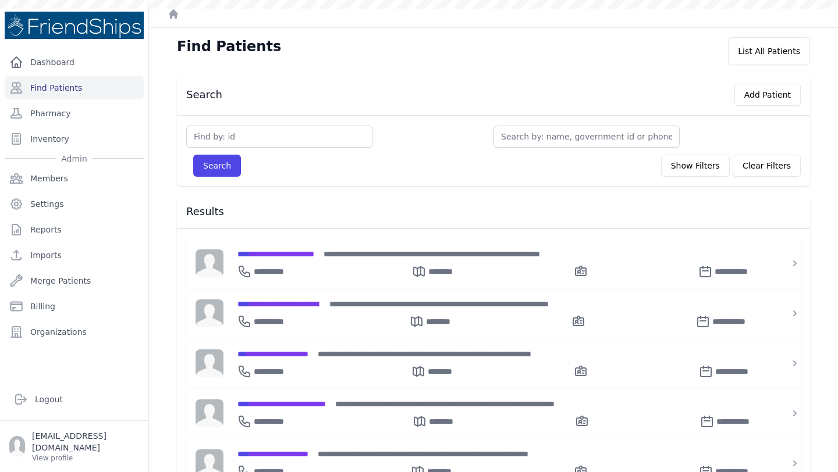
scroll to position [116, 0]
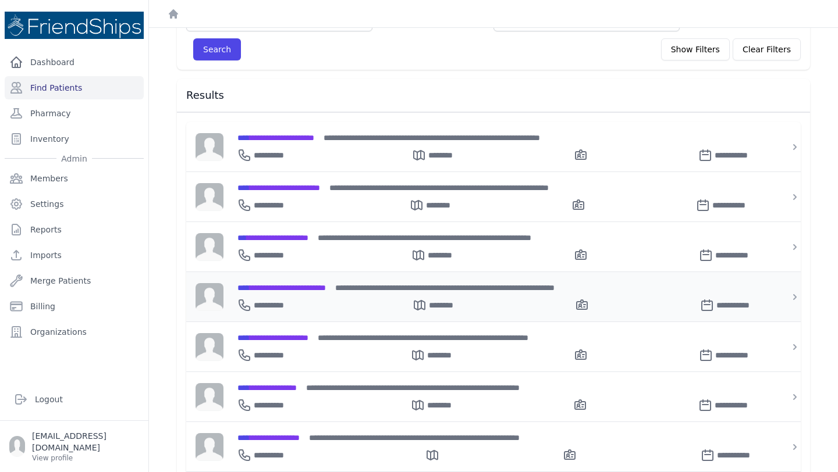
click at [311, 290] on div "**********" at bounding box center [500, 288] width 526 height 12
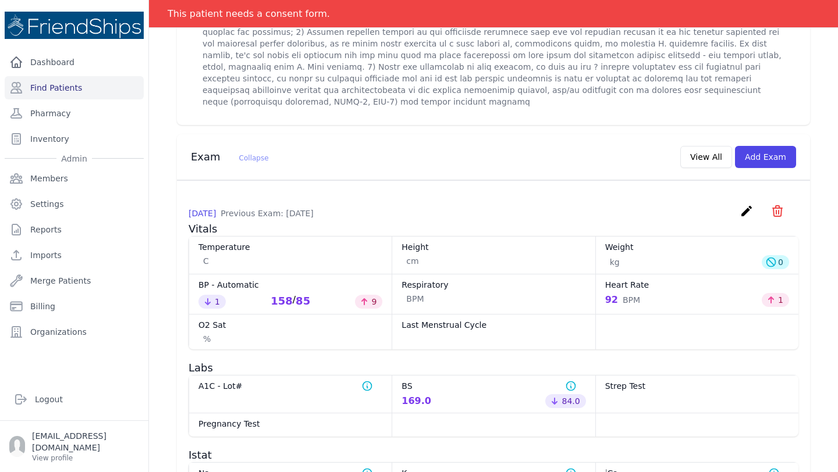
scroll to position [525, 0]
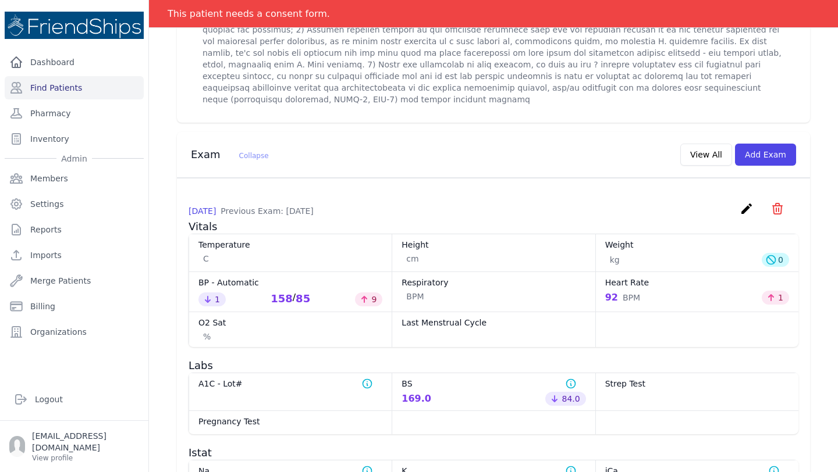
click at [479, 202] on div "[DATE] Previous Exam: [DATE] create ​ Delete exam - 1069 Are you sure? This act…" at bounding box center [494, 211] width 610 height 18
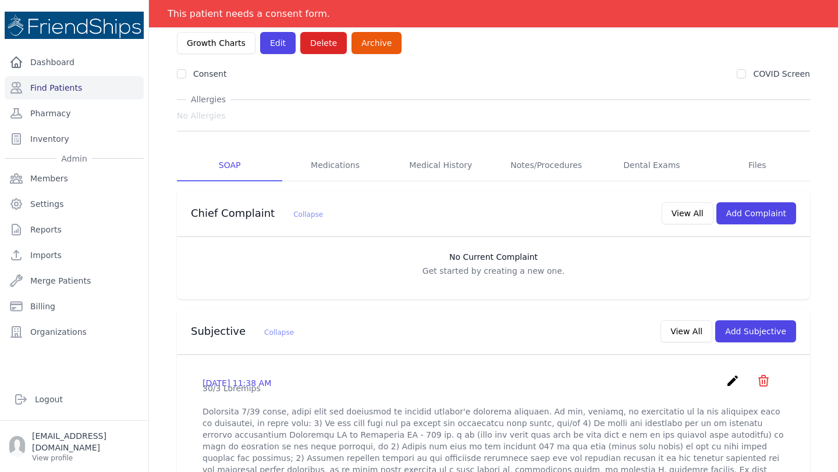
scroll to position [0, 0]
